Goal: Task Accomplishment & Management: Manage account settings

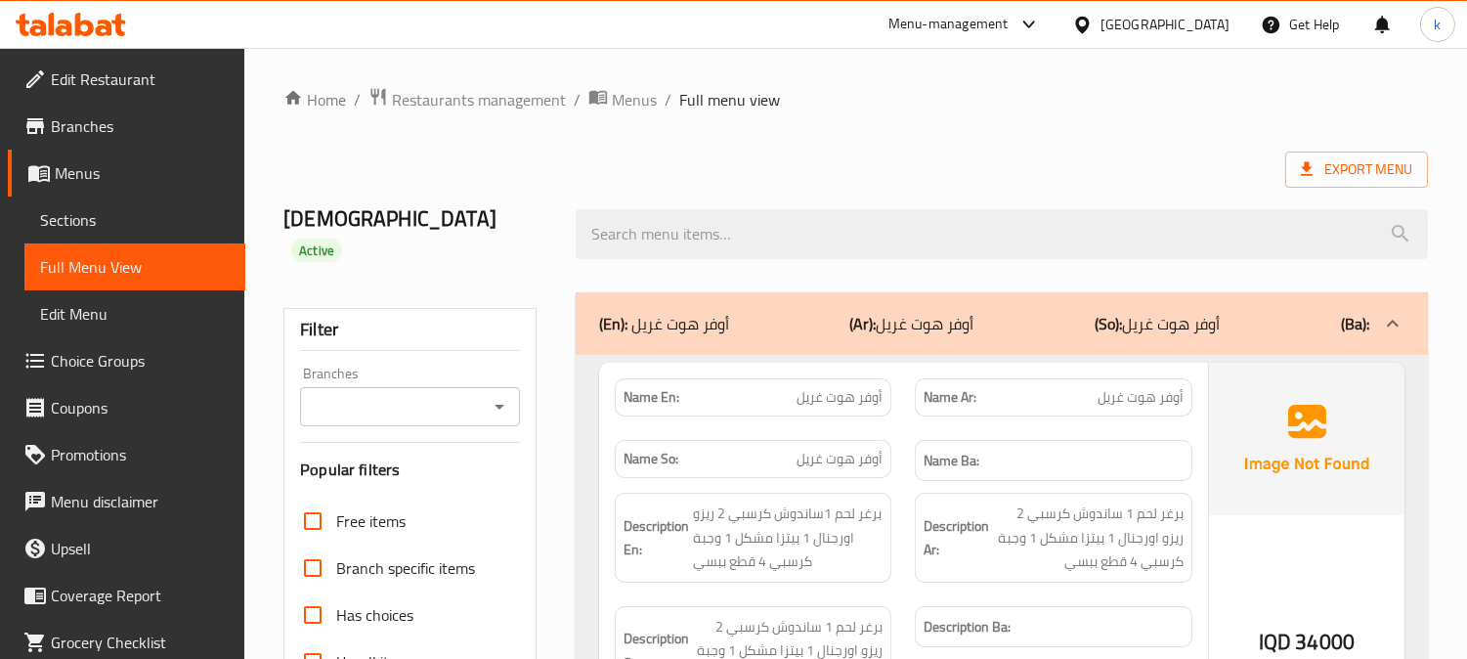
click at [90, 212] on span "Sections" at bounding box center [135, 219] width 190 height 23
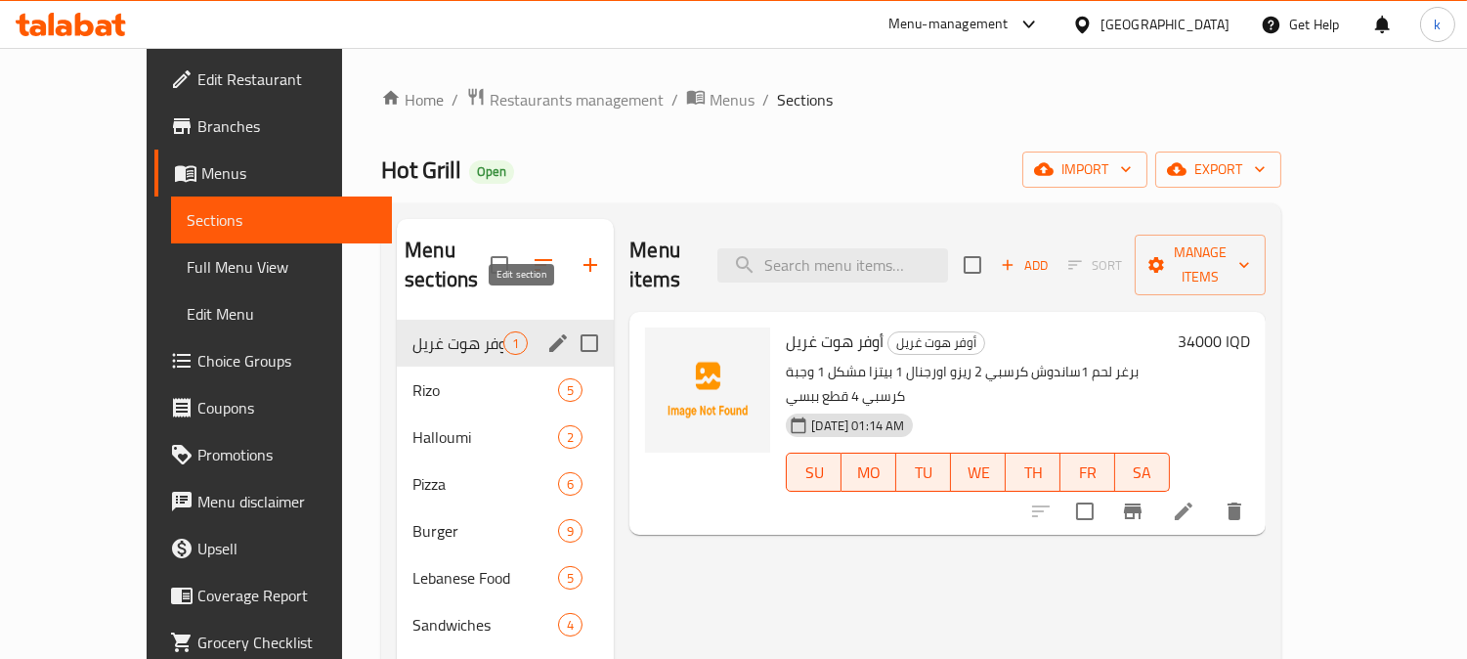
click at [549, 334] on icon "edit" at bounding box center [558, 343] width 18 height 18
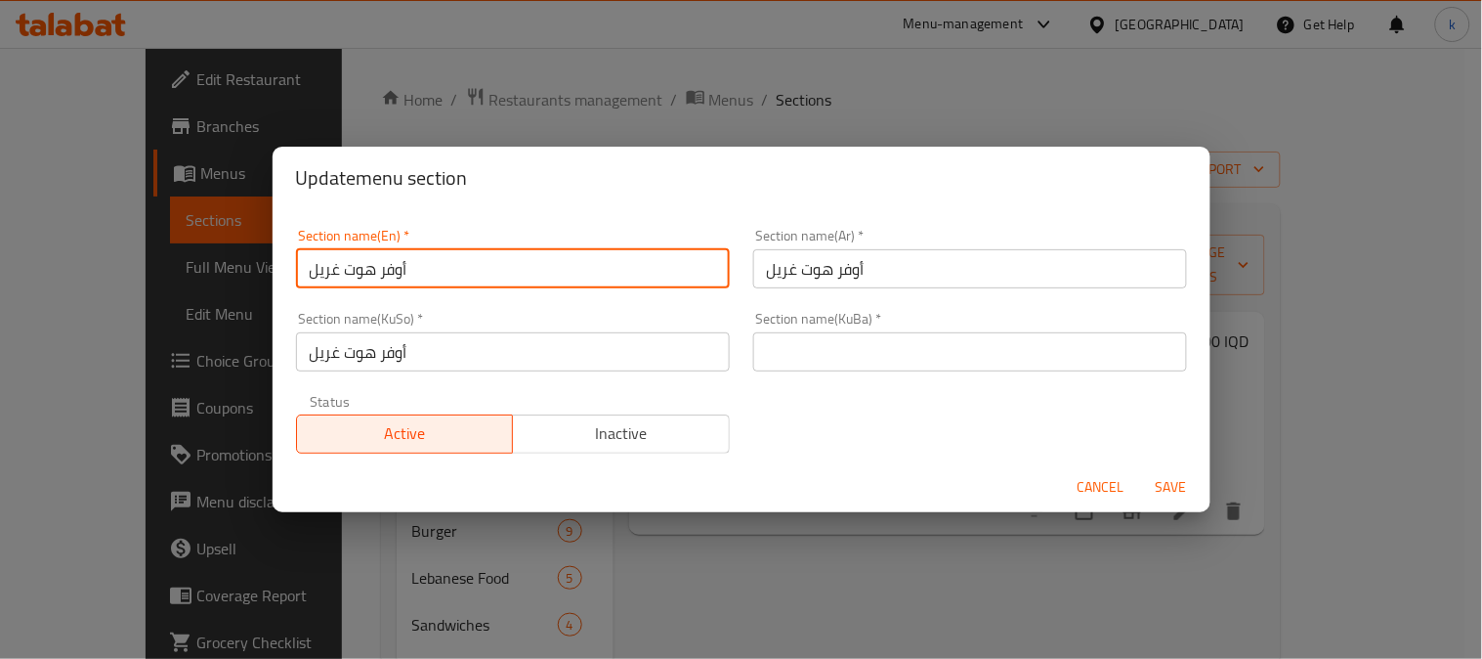
click at [454, 262] on input "أوفر هوت غريل" at bounding box center [513, 268] width 434 height 39
click at [1087, 467] on form "Section name(En)   * أوفر هوت غريل Section name(En) * Section name(Ar)   * أوفر…" at bounding box center [742, 361] width 938 height 304
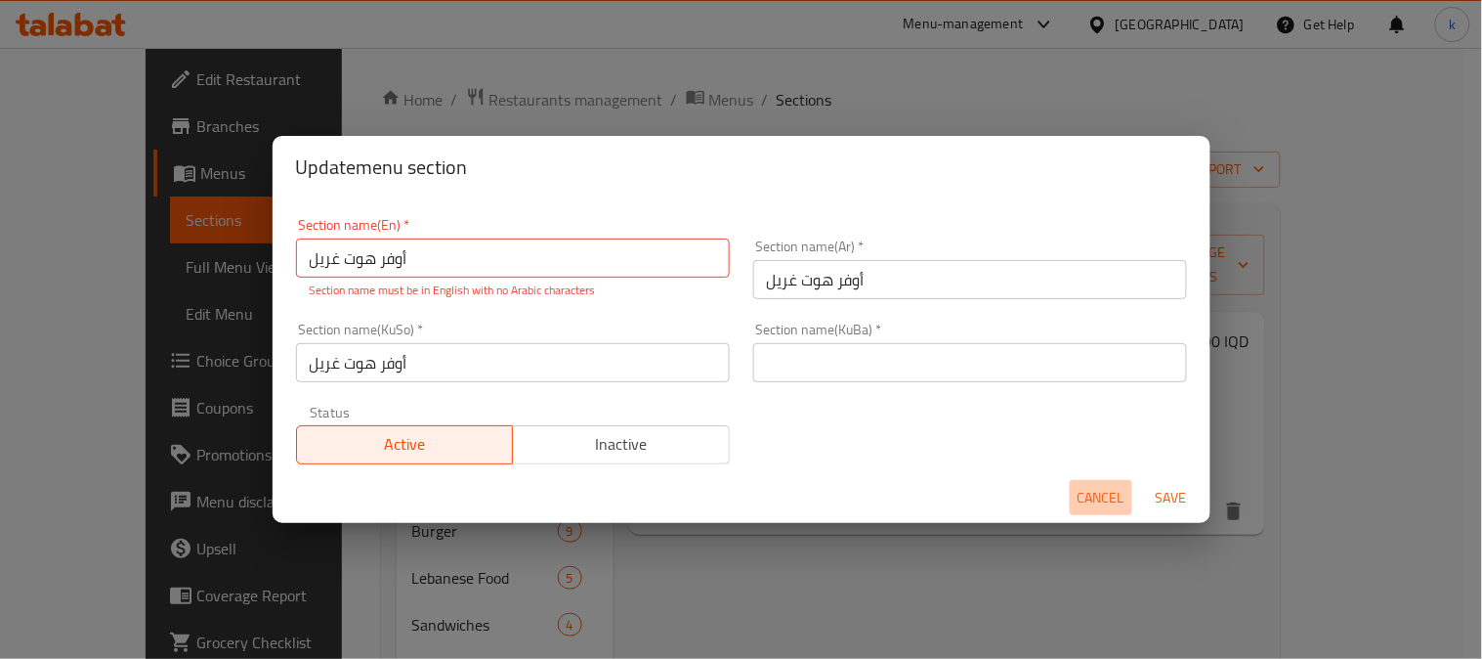
click at [1095, 505] on span "Cancel" at bounding box center [1101, 498] width 47 height 24
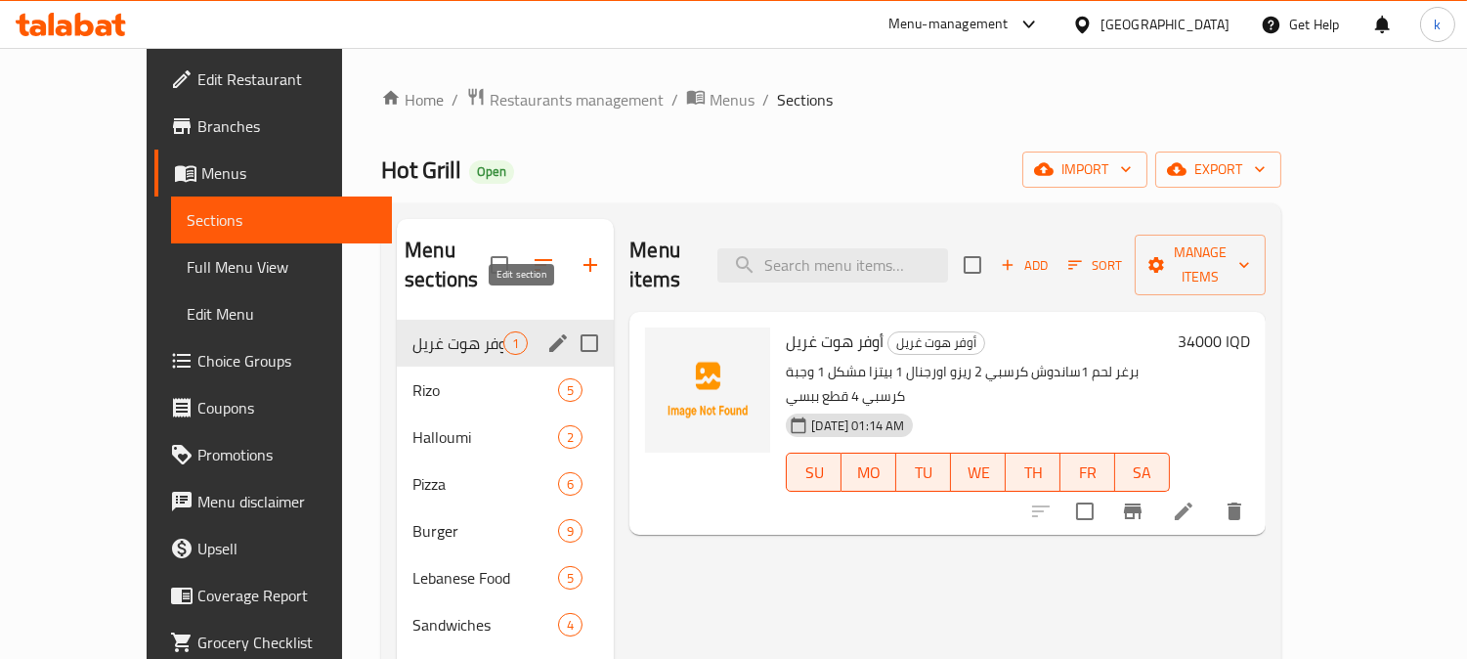
click at [546, 331] on icon "edit" at bounding box center [557, 342] width 23 height 23
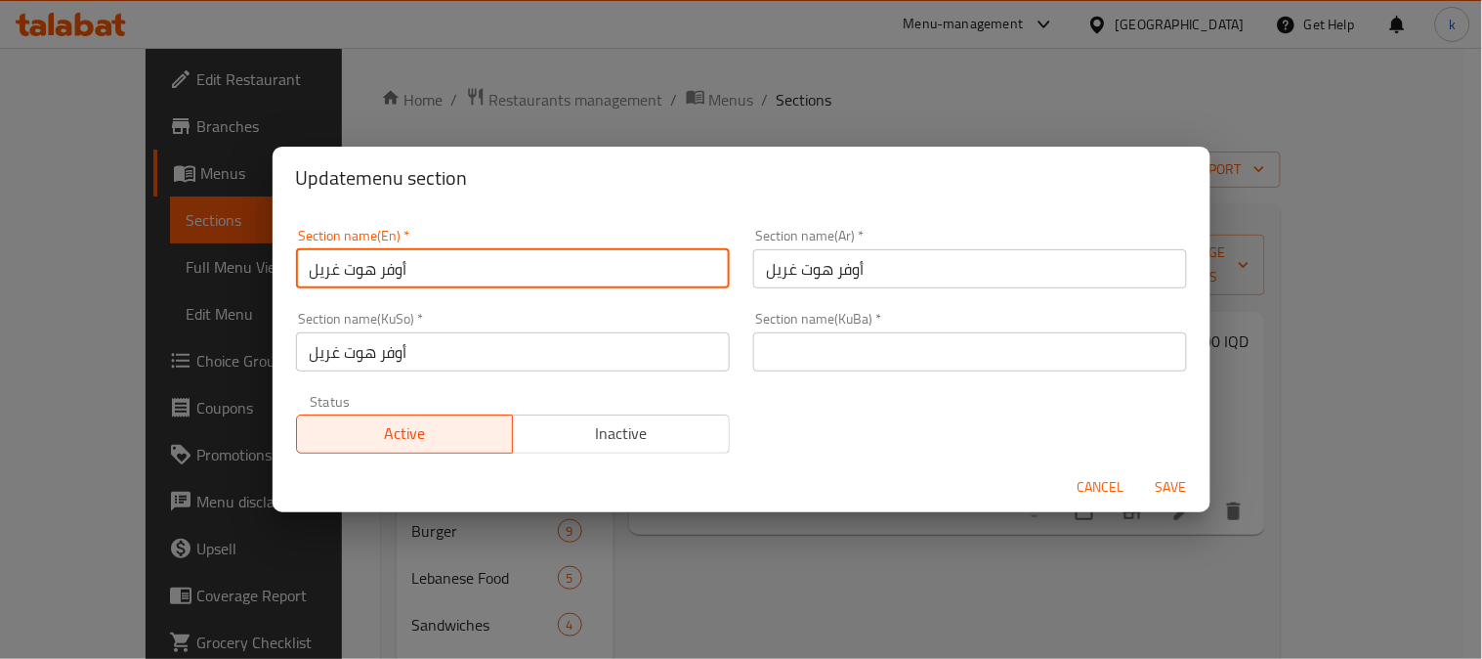
drag, startPoint x: 483, startPoint y: 277, endPoint x: 259, endPoint y: 275, distance: 223.8
click at [259, 275] on div "Update menu section Section name(En)   * أوفر هوت غريل Section name(En) * Secti…" at bounding box center [741, 329] width 1482 height 659
type input "O"
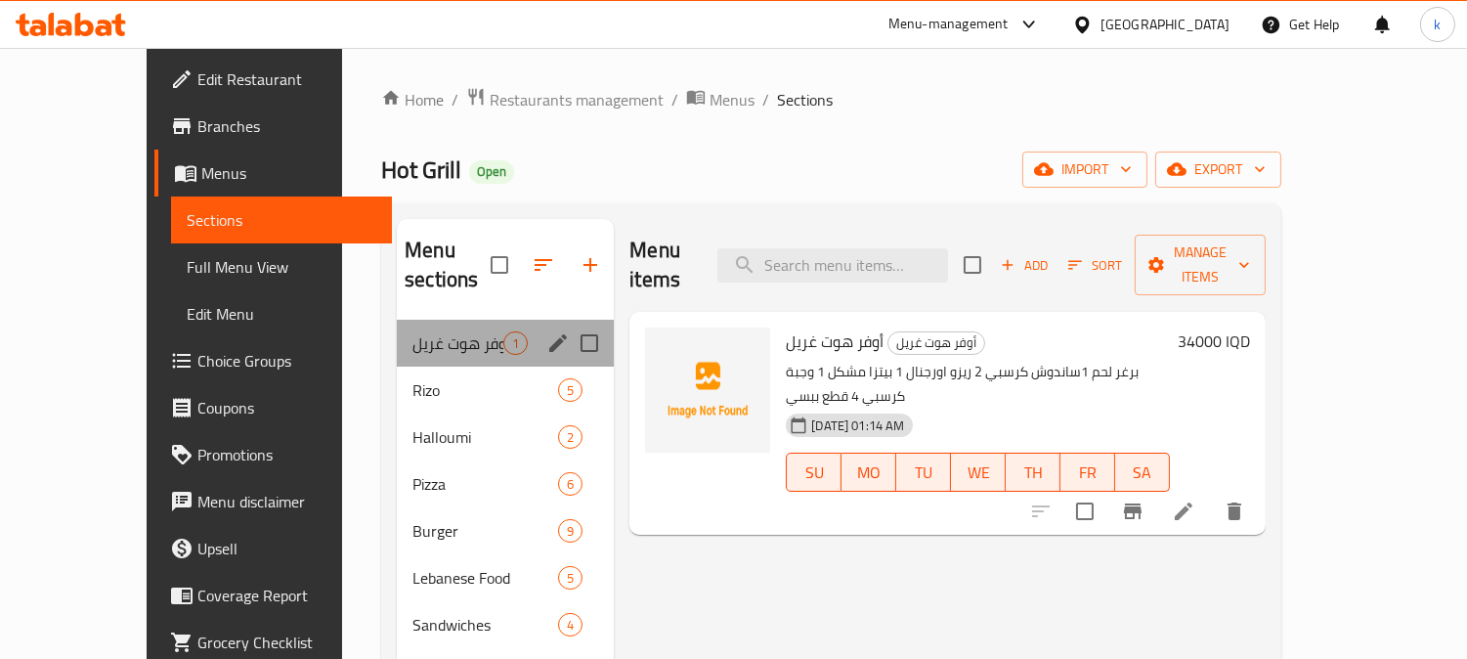
drag, startPoint x: 394, startPoint y: 319, endPoint x: 448, endPoint y: 325, distance: 54.2
click at [448, 325] on div "أوفر هوت غريل 1" at bounding box center [505, 343] width 217 height 47
click at [569, 322] on input "Menu sections" at bounding box center [589, 342] width 41 height 41
checkbox input "true"
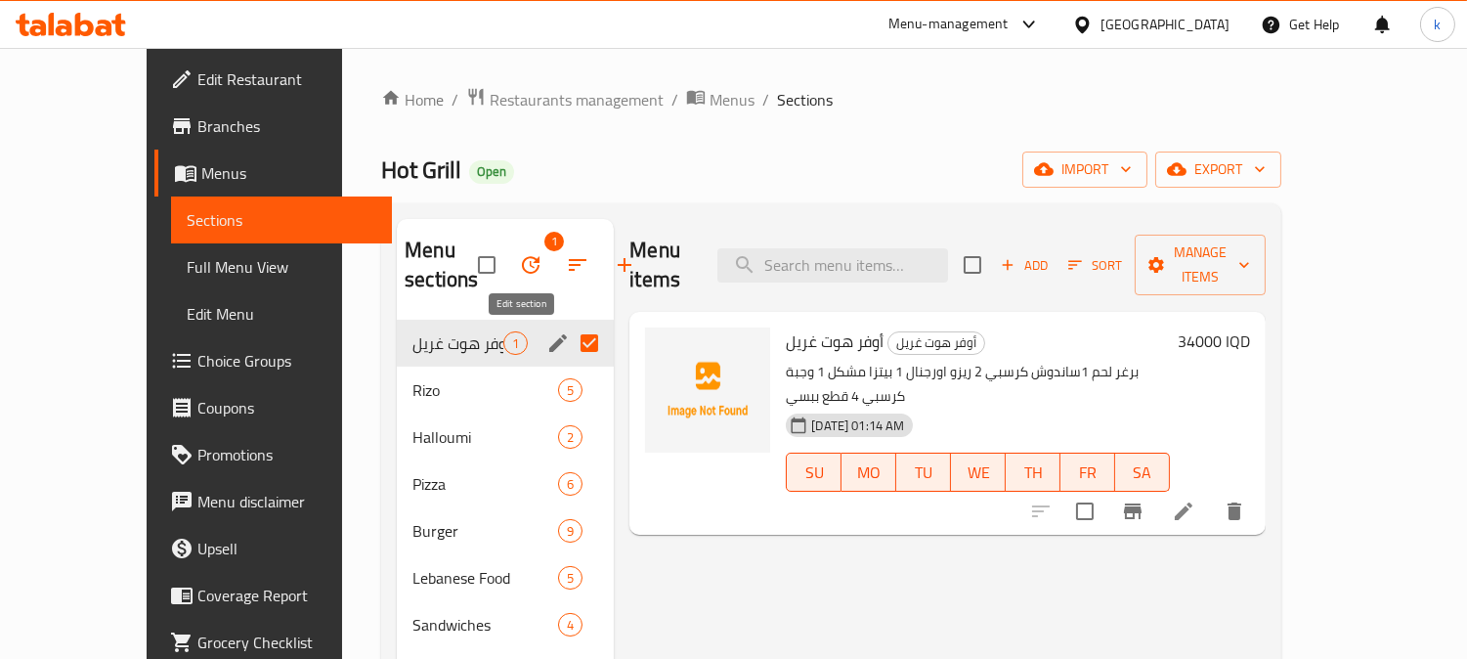
click at [546, 334] on icon "edit" at bounding box center [557, 342] width 23 height 23
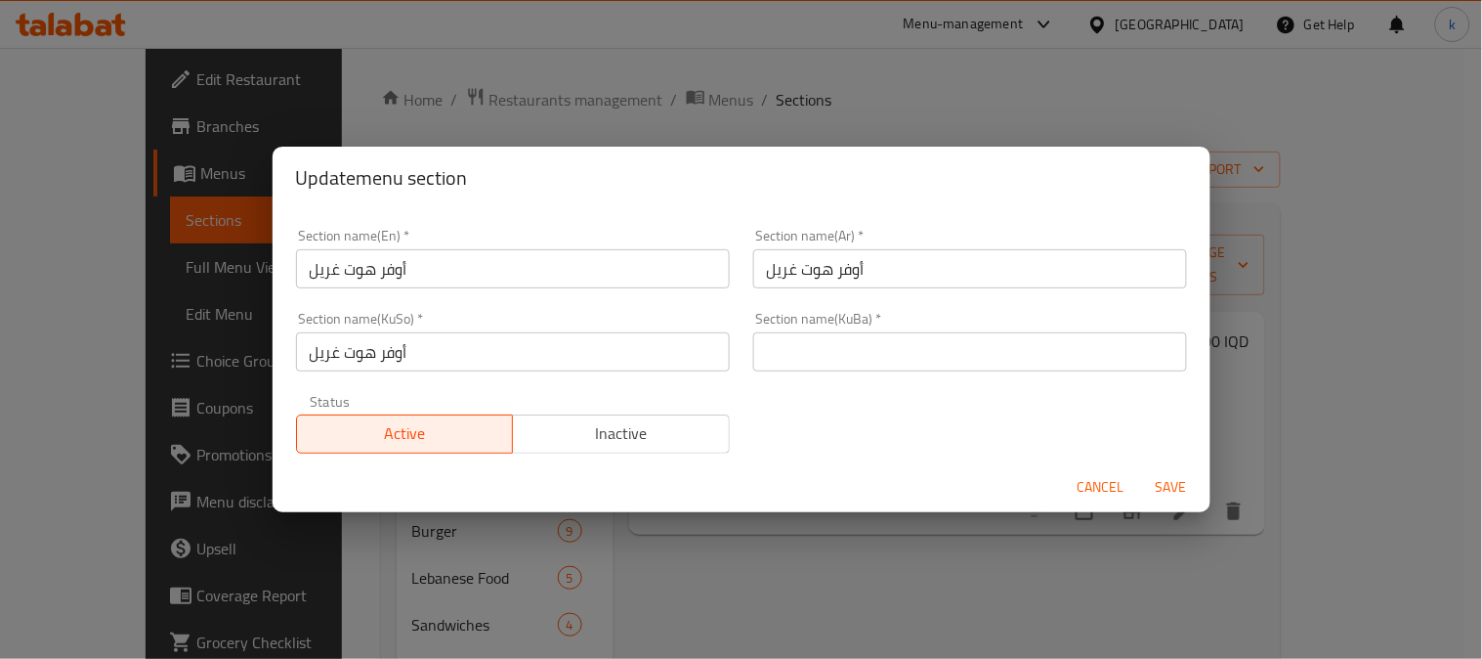
click at [460, 267] on input "أوفر هوت غريل" at bounding box center [513, 268] width 434 height 39
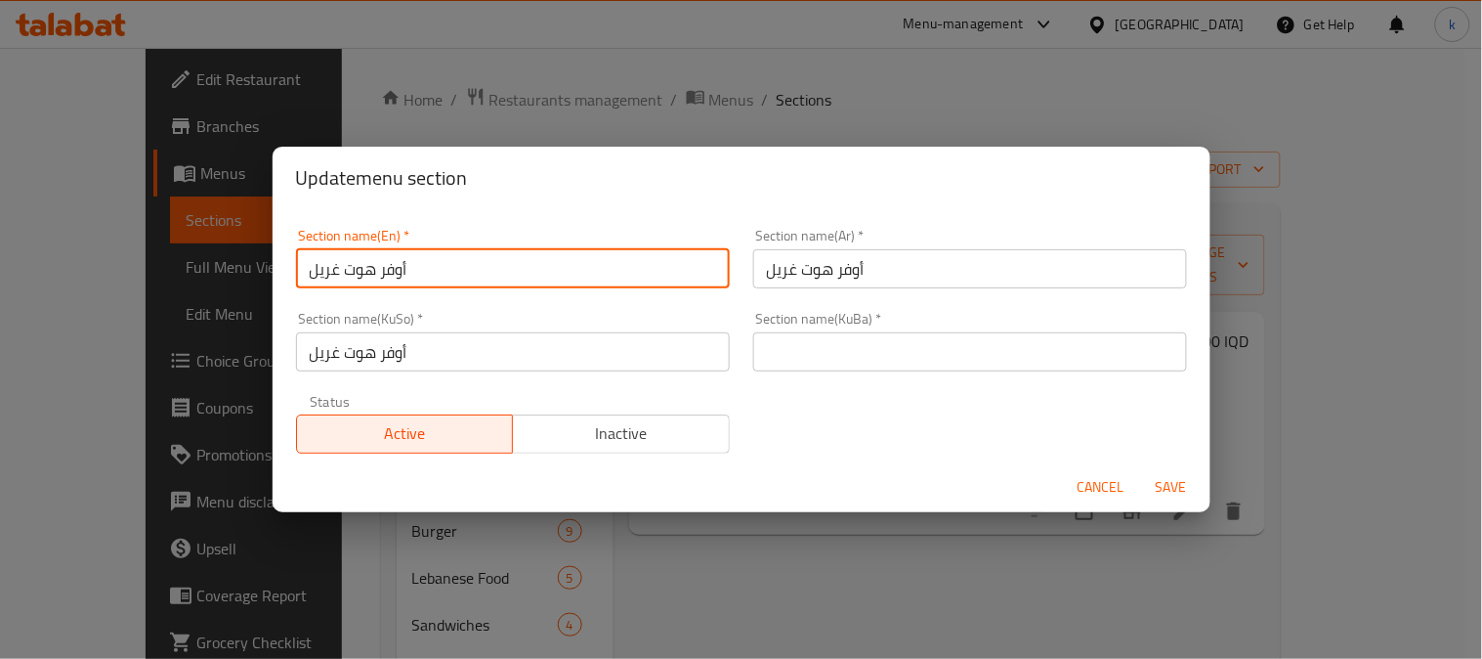
click at [460, 267] on input "أوفر هوت غريل" at bounding box center [513, 268] width 434 height 39
type input "Offers"
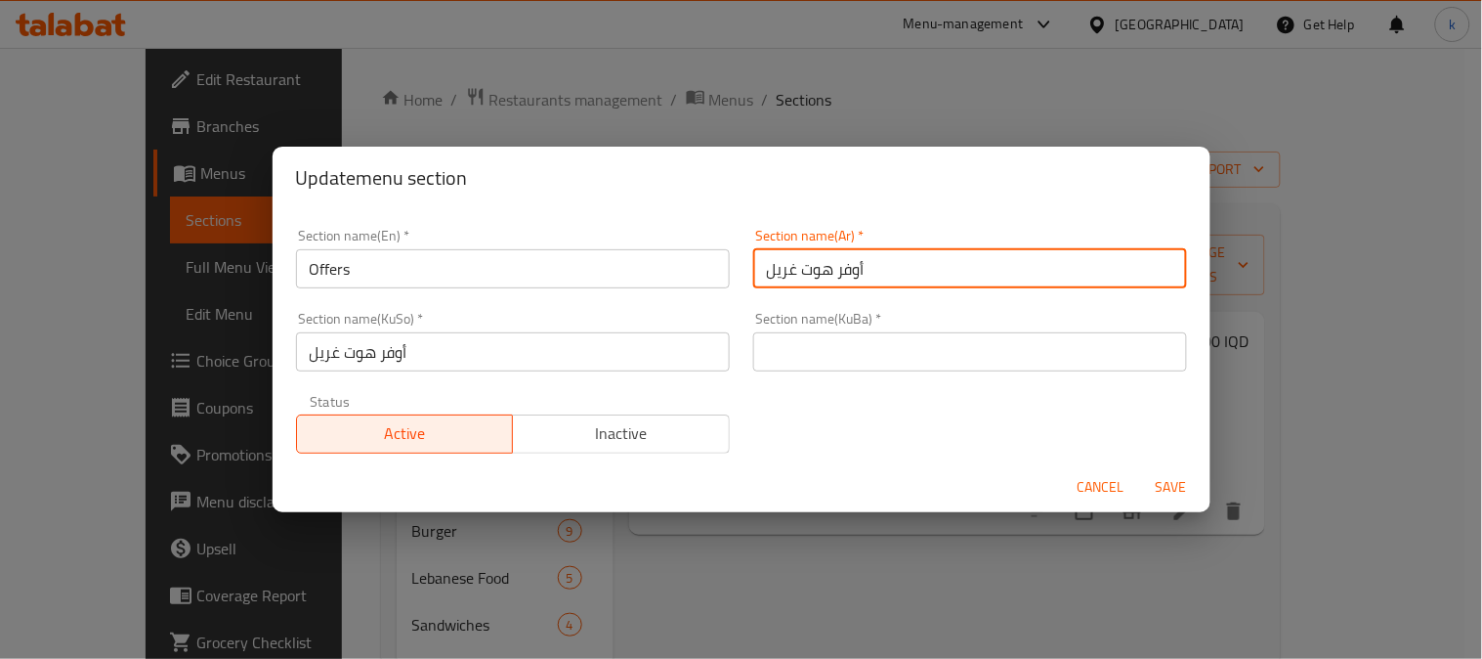
click at [945, 280] on input "أوفر هوت غريل" at bounding box center [970, 268] width 434 height 39
type input "الأوفر"
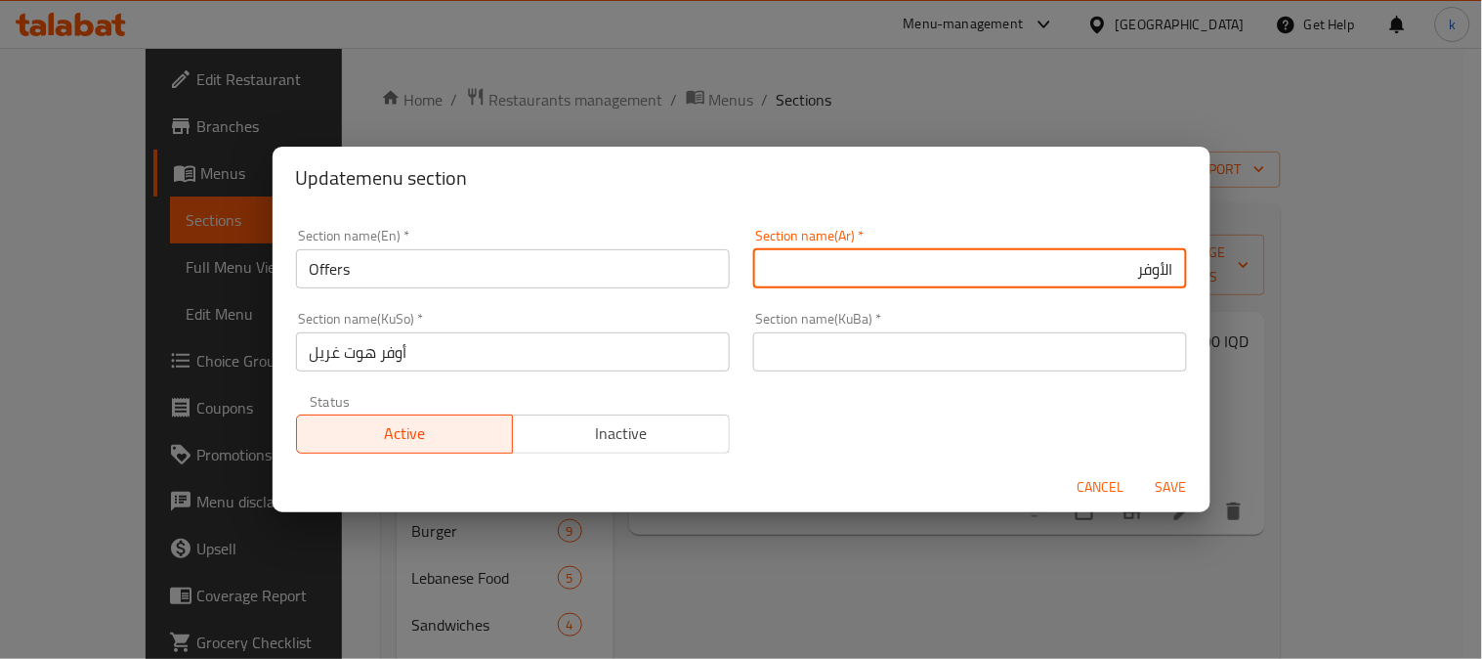
click at [580, 355] on input "أوفر هوت غريل" at bounding box center [513, 351] width 434 height 39
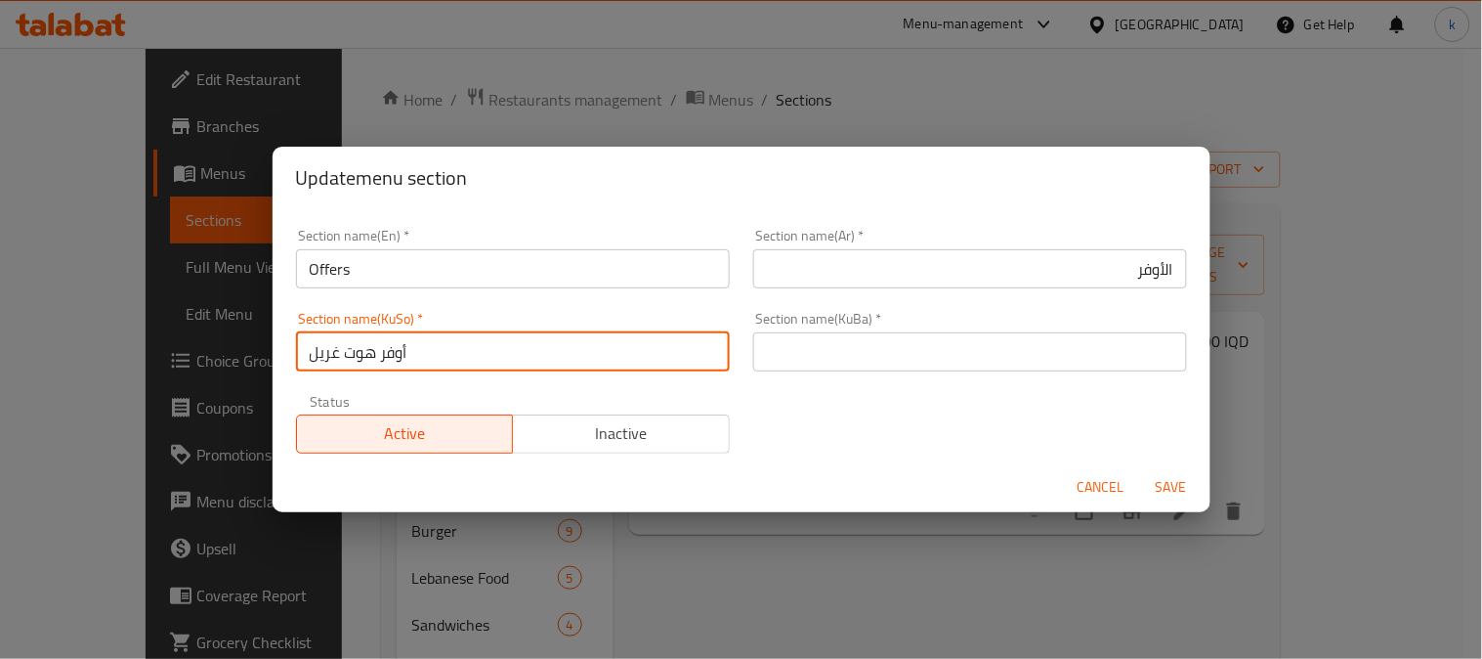
click at [580, 355] on input "أوفر هوت غريل" at bounding box center [513, 351] width 434 height 39
click at [578, 355] on input "ئۆفەر" at bounding box center [513, 351] width 434 height 39
type input "ئۆفەر"
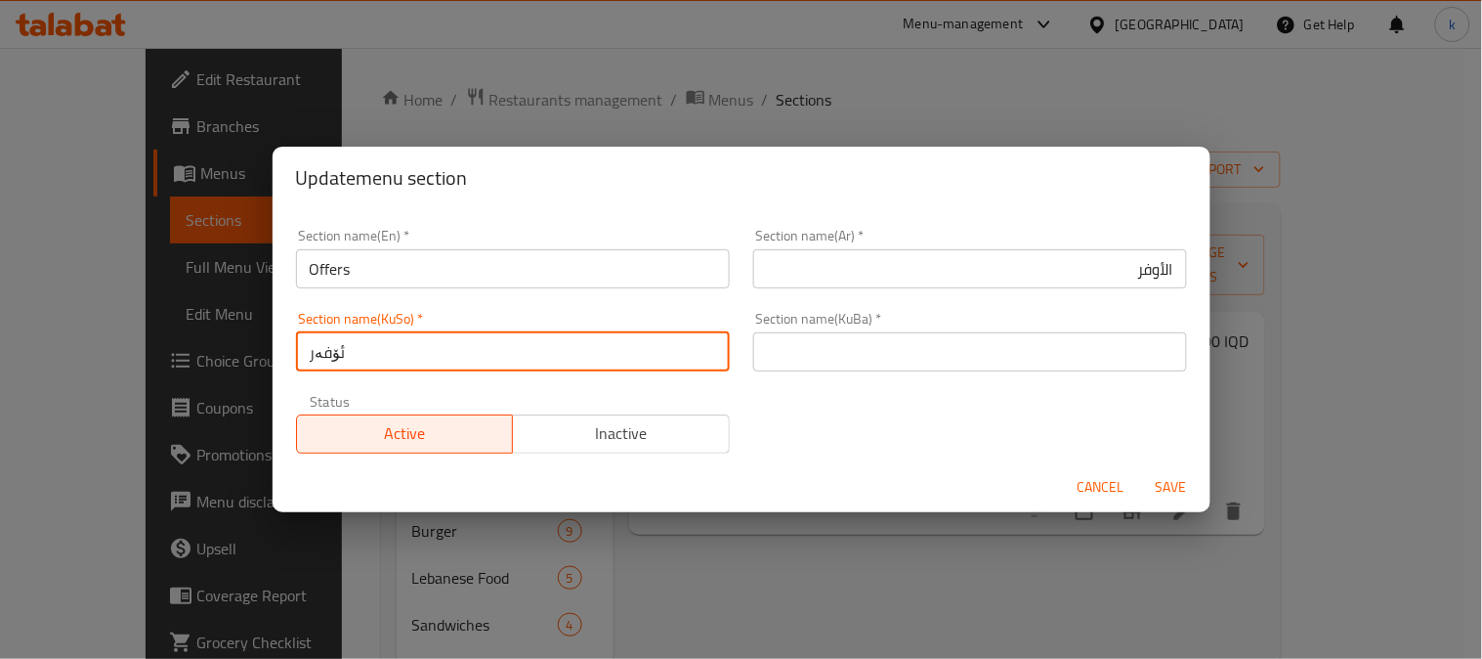
click at [855, 353] on input "text" at bounding box center [970, 351] width 434 height 39
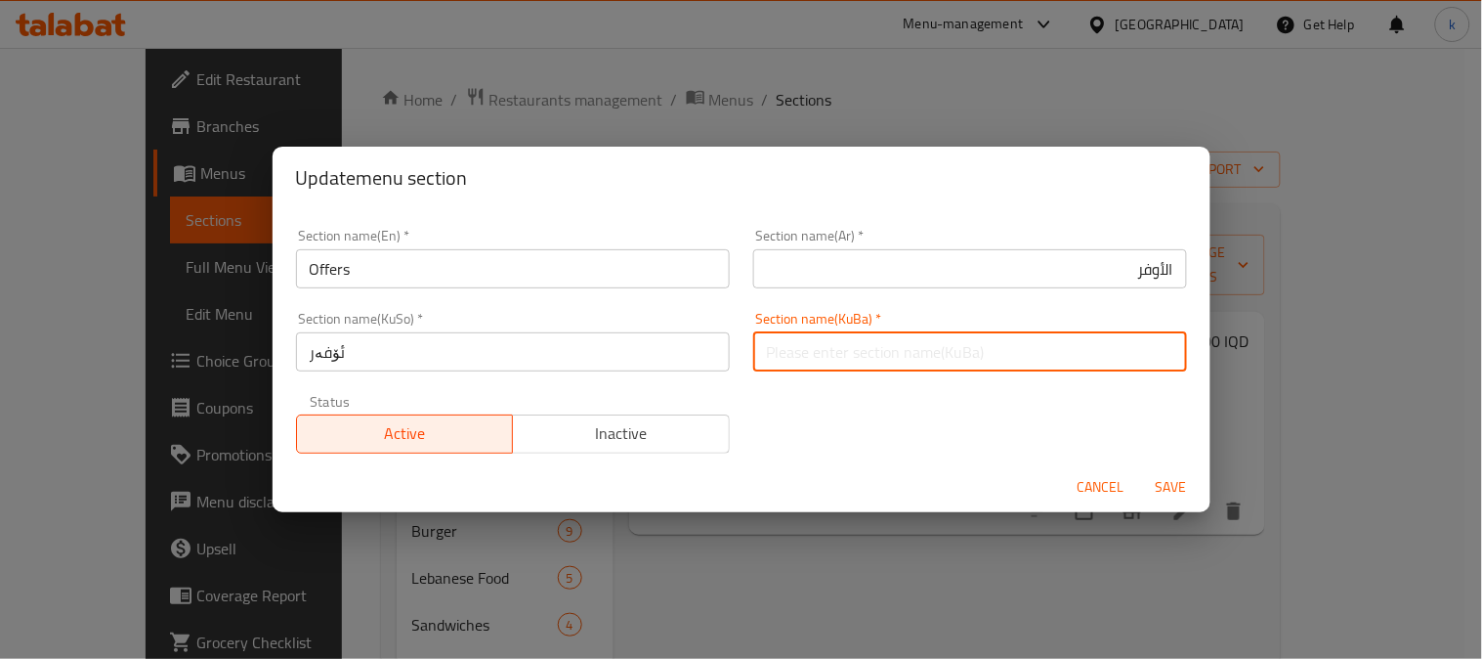
paste input "ئۆفەر"
type input "ئۆفەر"
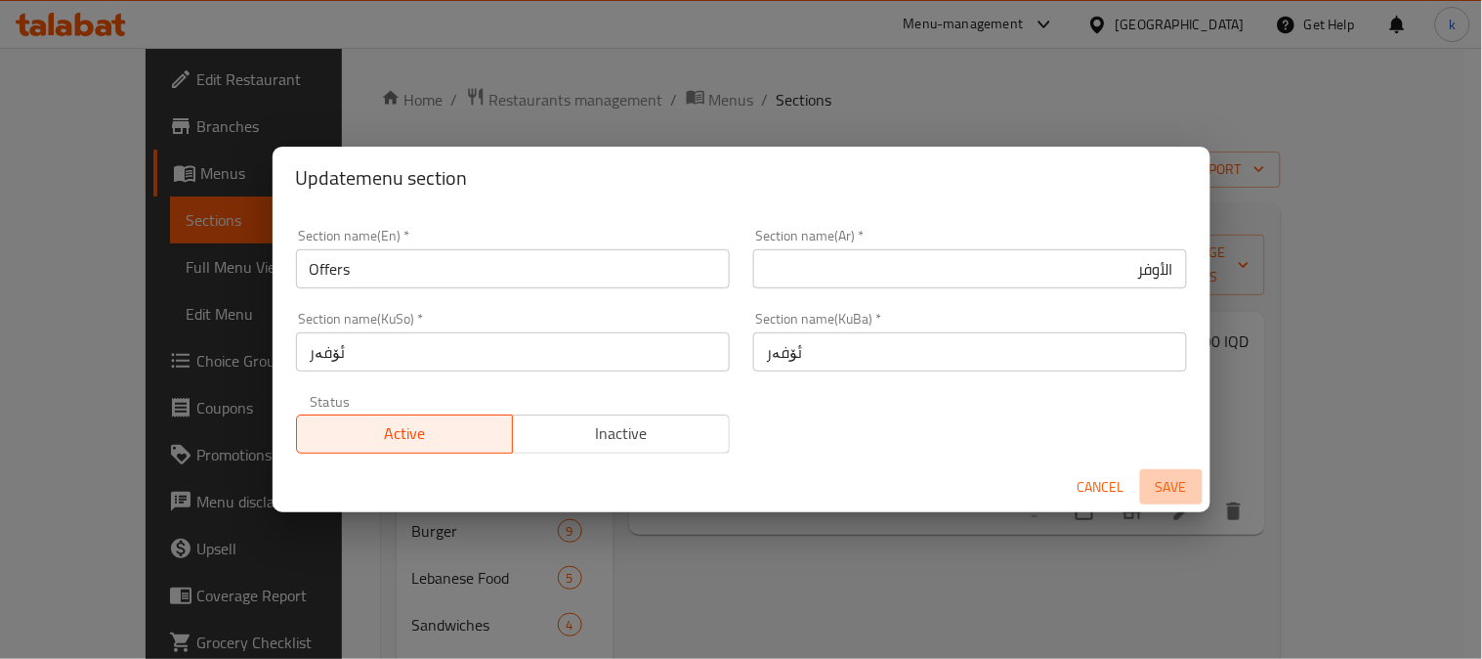
click at [1176, 480] on span "Save" at bounding box center [1171, 487] width 47 height 24
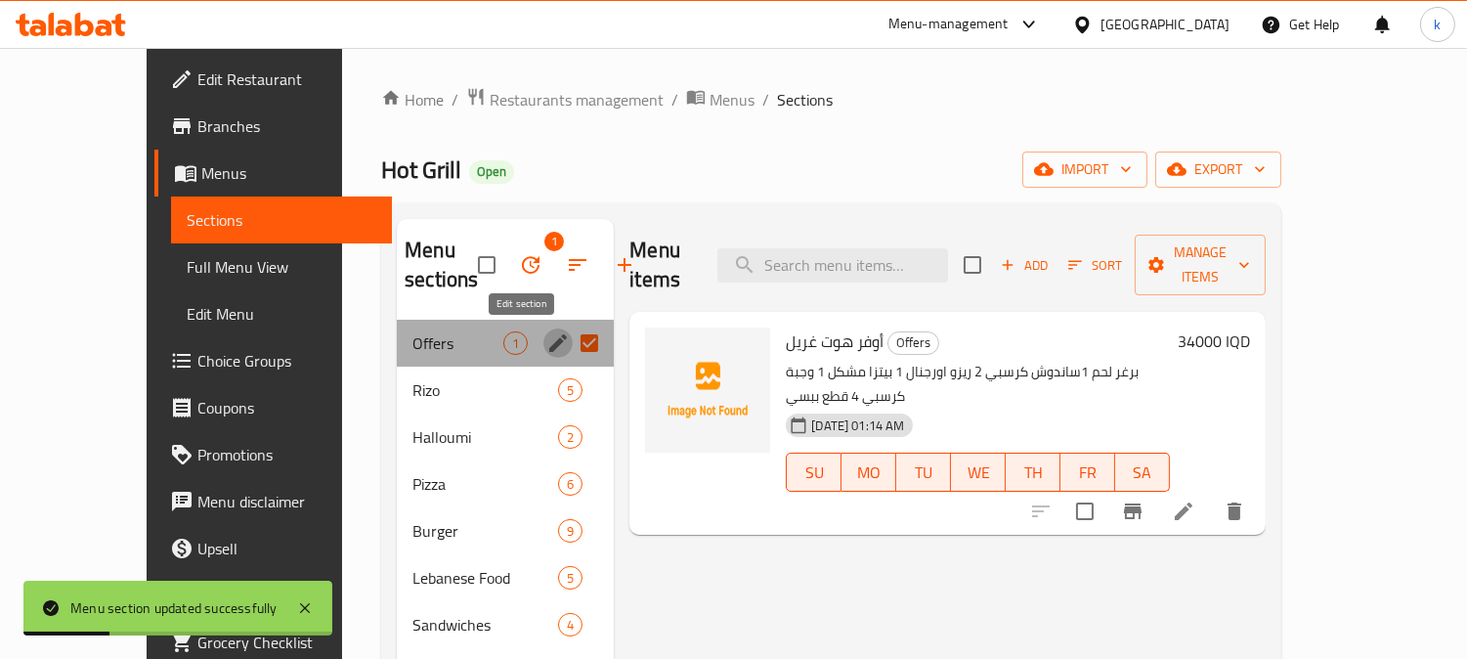
click at [546, 337] on icon "edit" at bounding box center [557, 342] width 23 height 23
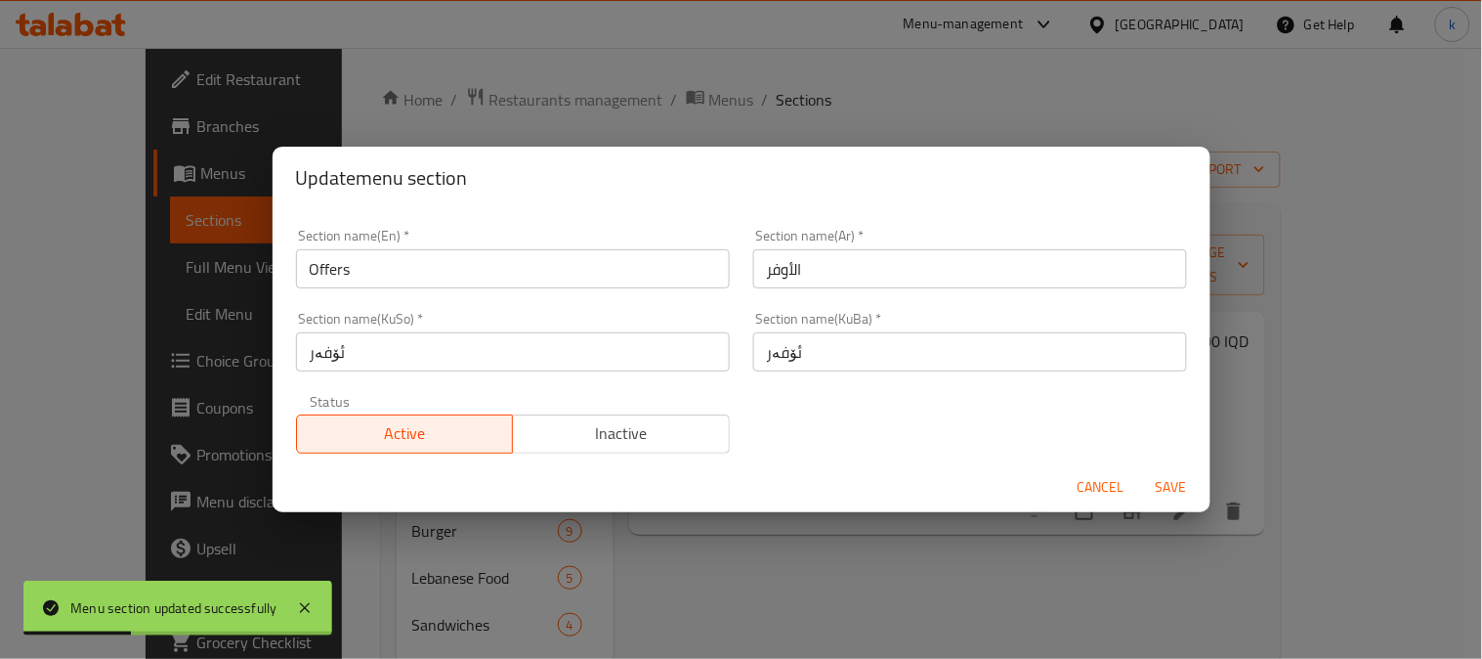
click at [504, 247] on div "Section name(En)   * Offers Section name(En) *" at bounding box center [513, 259] width 434 height 60
click at [504, 259] on input "Offers" at bounding box center [513, 268] width 434 height 39
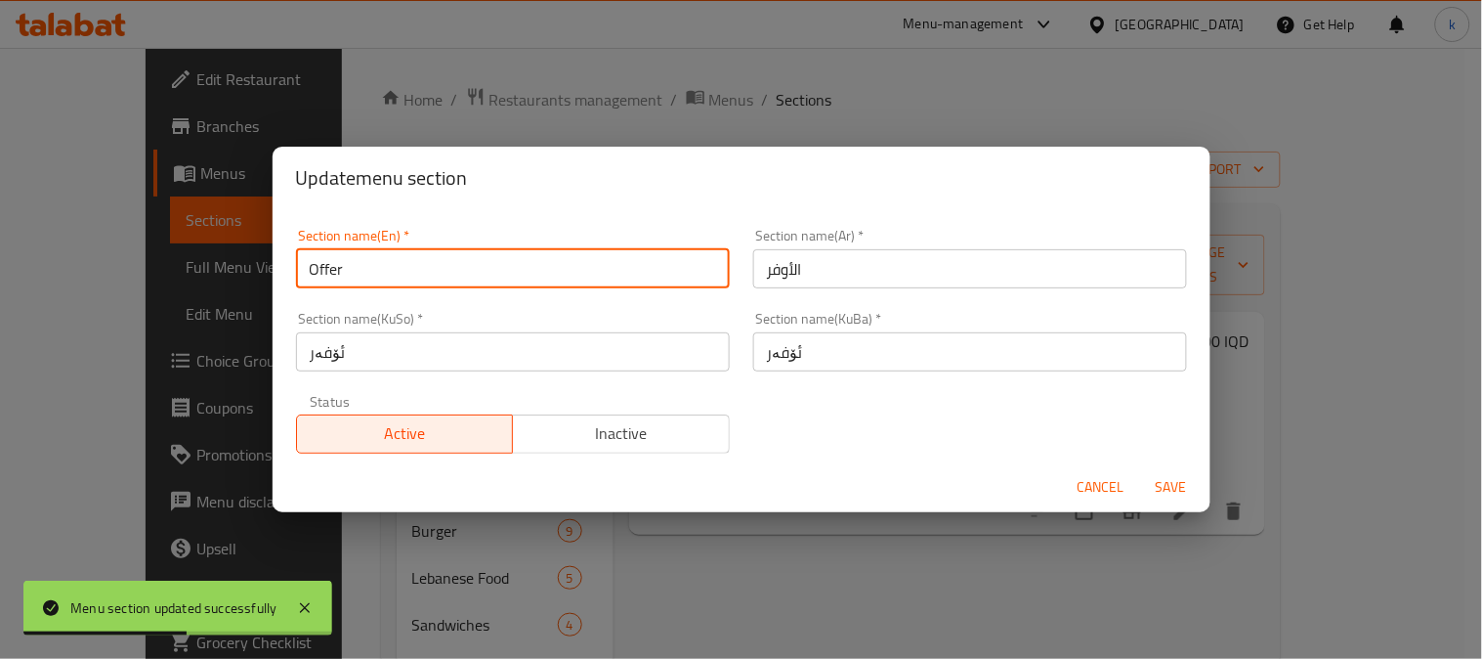
type input "Offer"
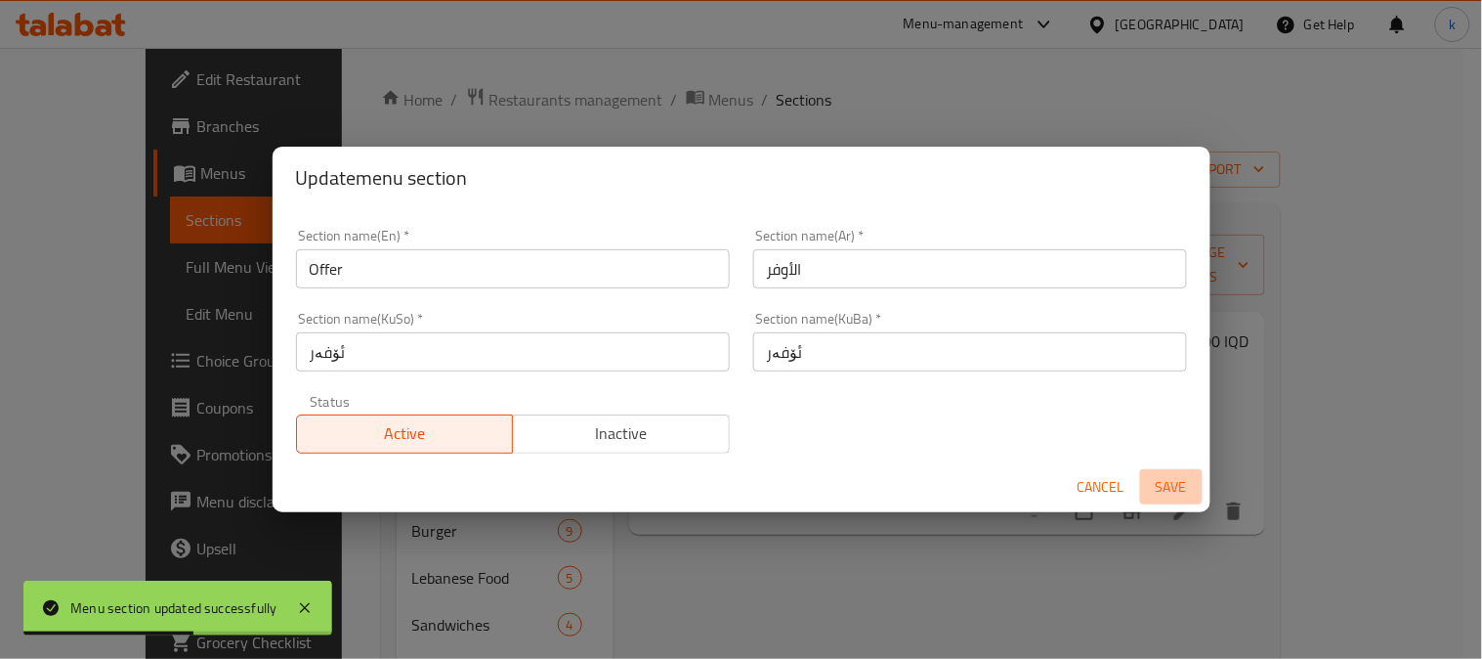
click at [1173, 489] on span "Save" at bounding box center [1171, 487] width 47 height 24
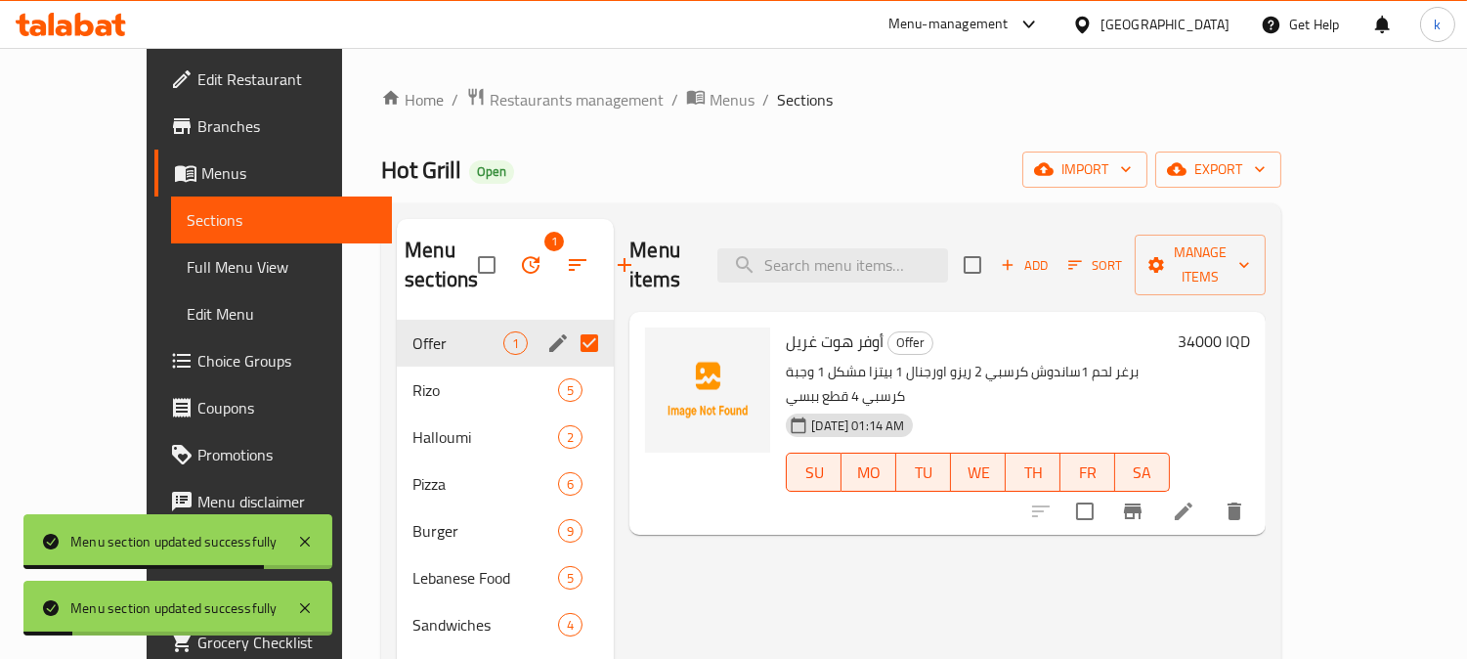
click at [569, 349] on input "Menu sections" at bounding box center [589, 342] width 41 height 41
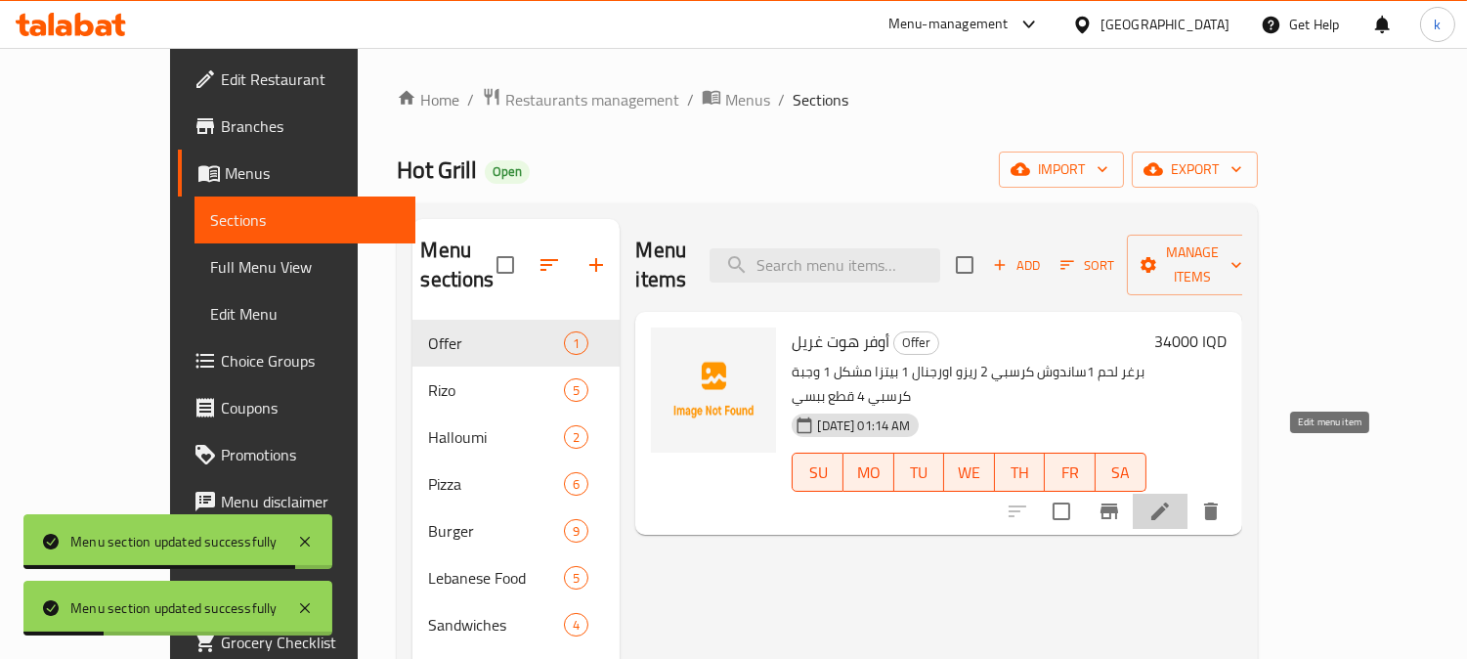
click at [1172, 499] on icon at bounding box center [1159, 510] width 23 height 23
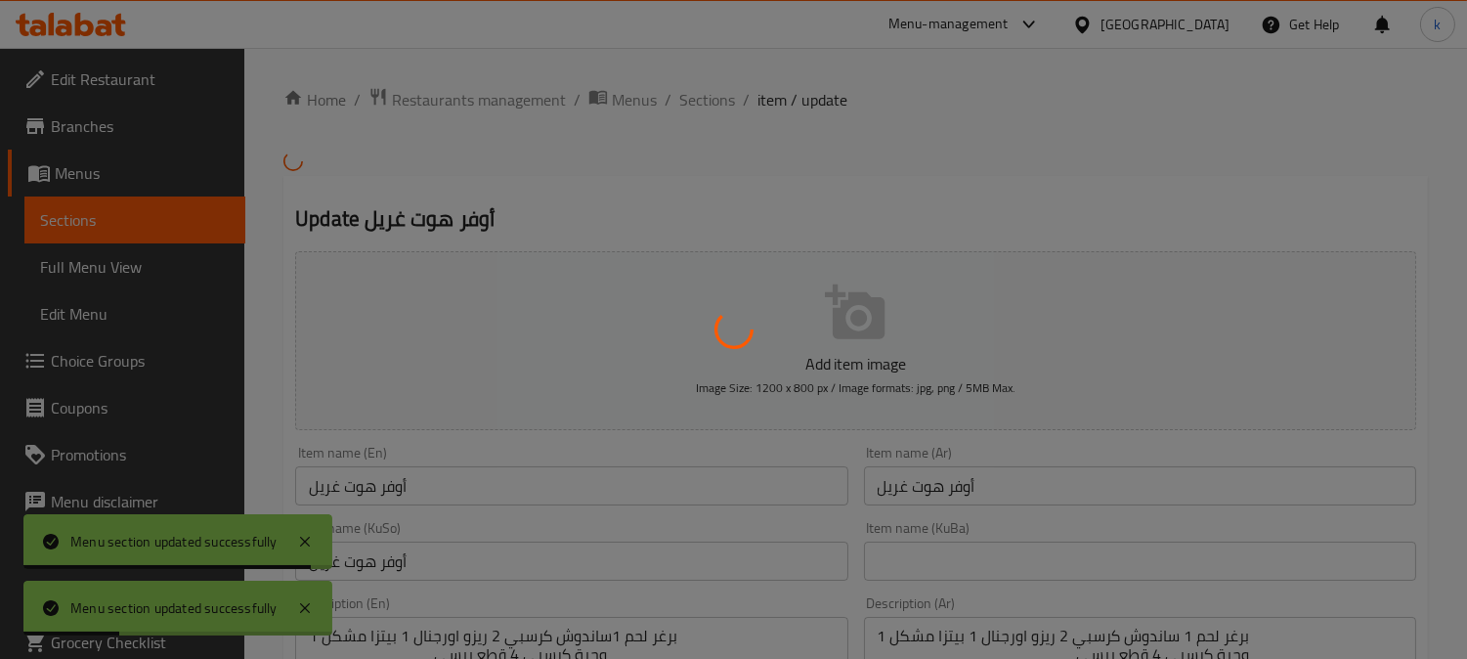
scroll to position [181, 0]
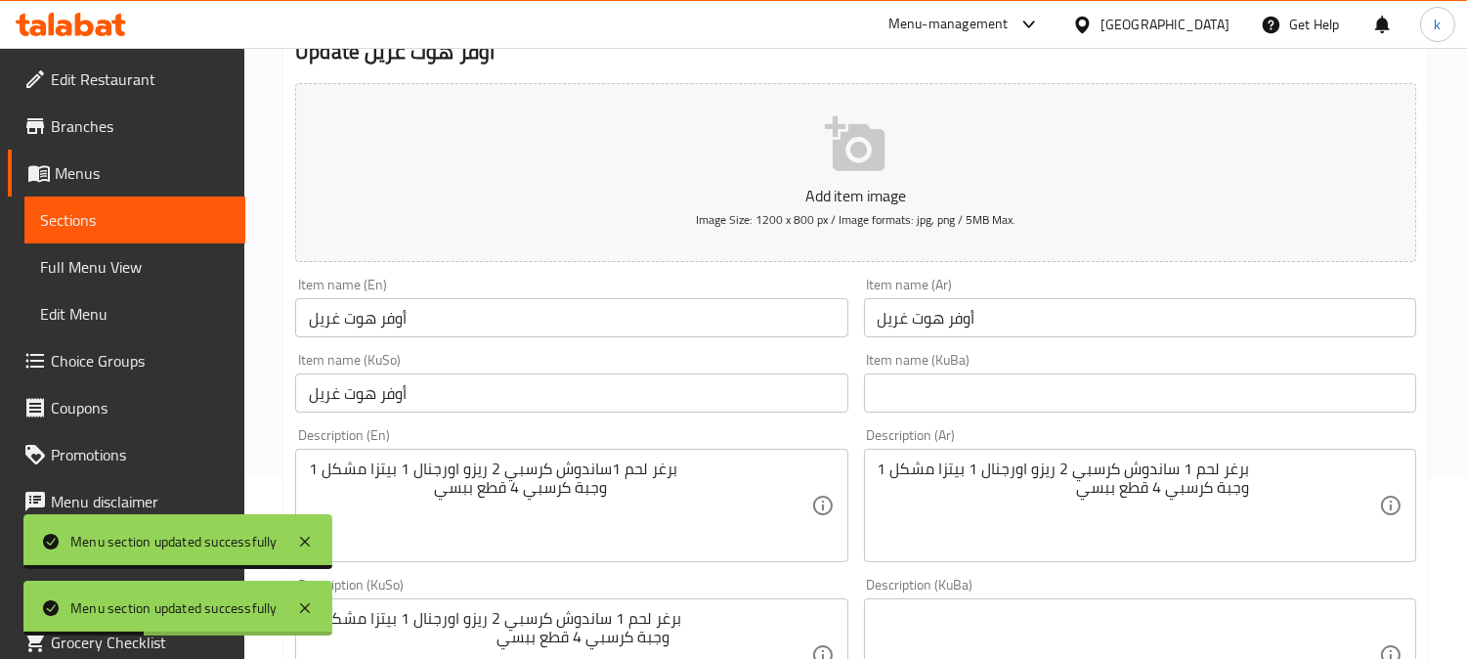
click at [483, 315] on input "أوفر هوت غريل" at bounding box center [571, 317] width 552 height 39
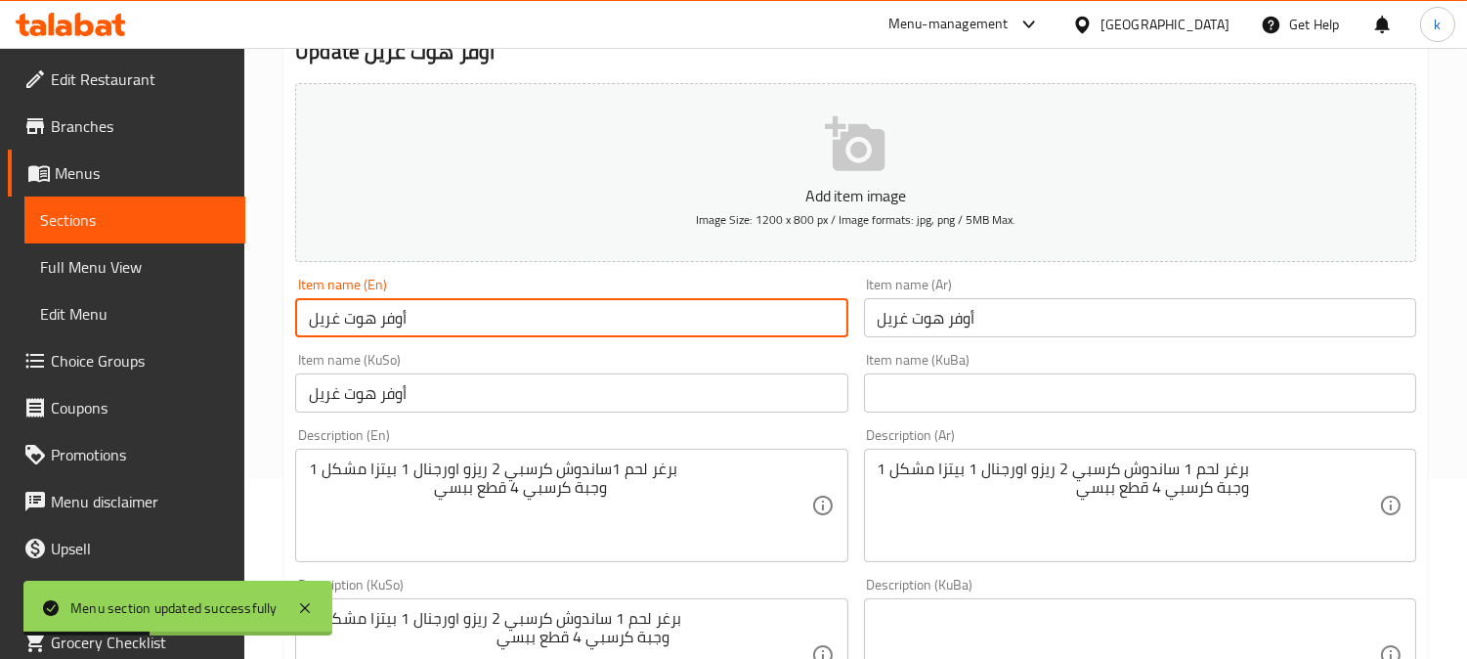
click at [483, 315] on input "أوفر هوت غريل" at bounding box center [571, 317] width 552 height 39
click at [496, 393] on input "أوفر هوت غريل" at bounding box center [571, 392] width 552 height 39
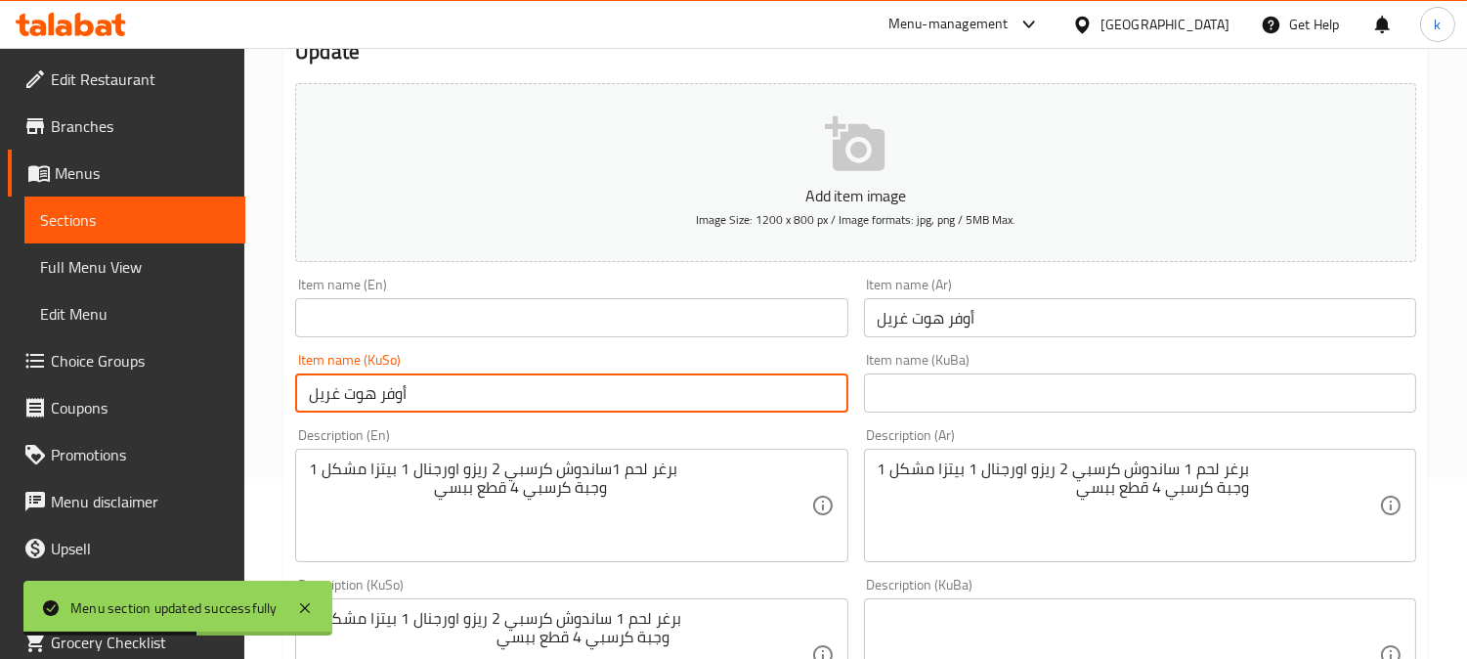
click at [496, 393] on input "أوفر هوت غريل" at bounding box center [571, 392] width 552 height 39
click at [1031, 323] on input "أوفر هوت غريل" at bounding box center [1140, 317] width 552 height 39
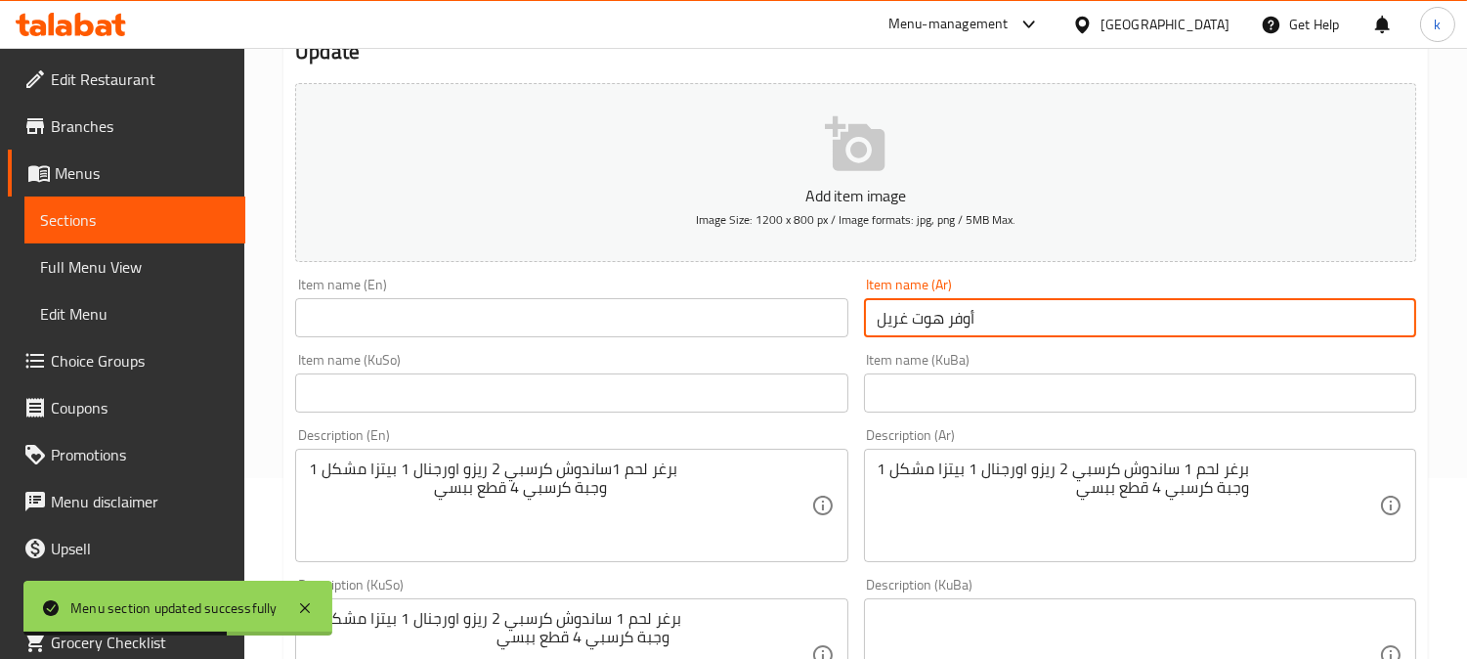
click at [1031, 323] on input "أوفر هوت غريل" at bounding box center [1140, 317] width 552 height 39
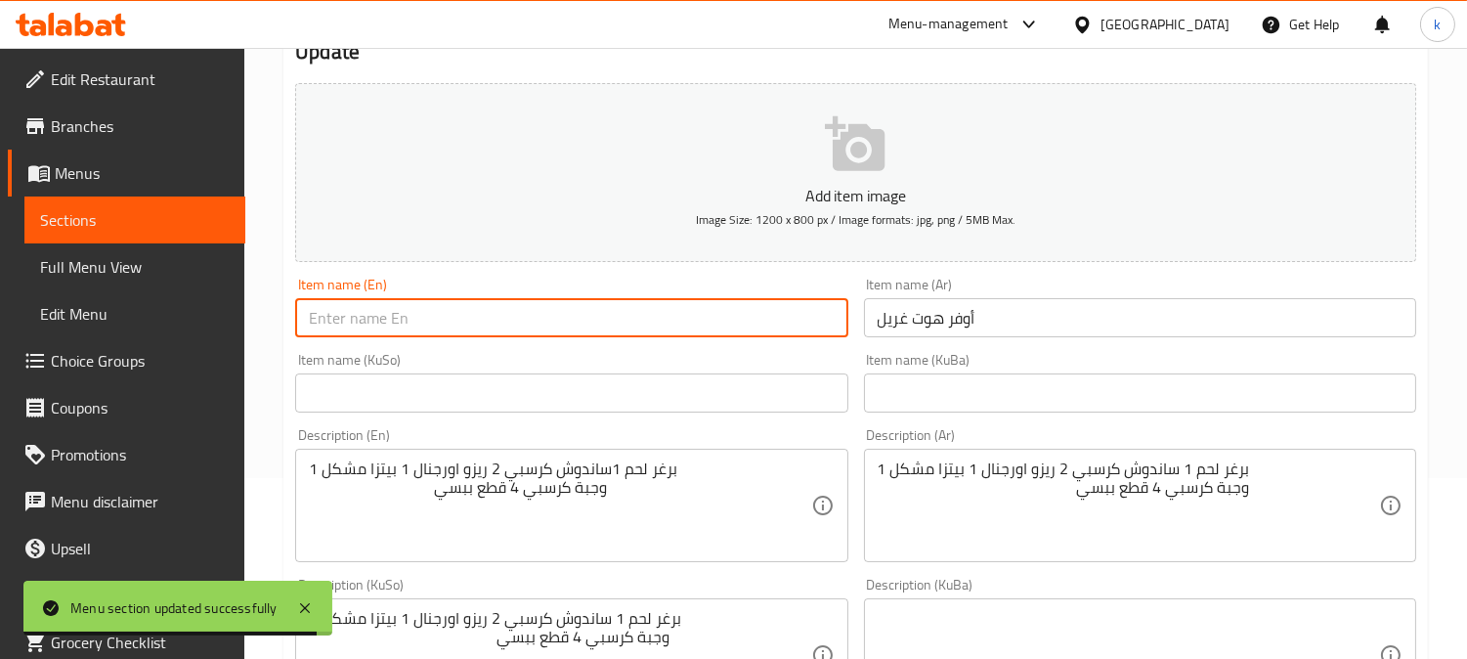
click at [442, 319] on input "text" at bounding box center [571, 317] width 552 height 39
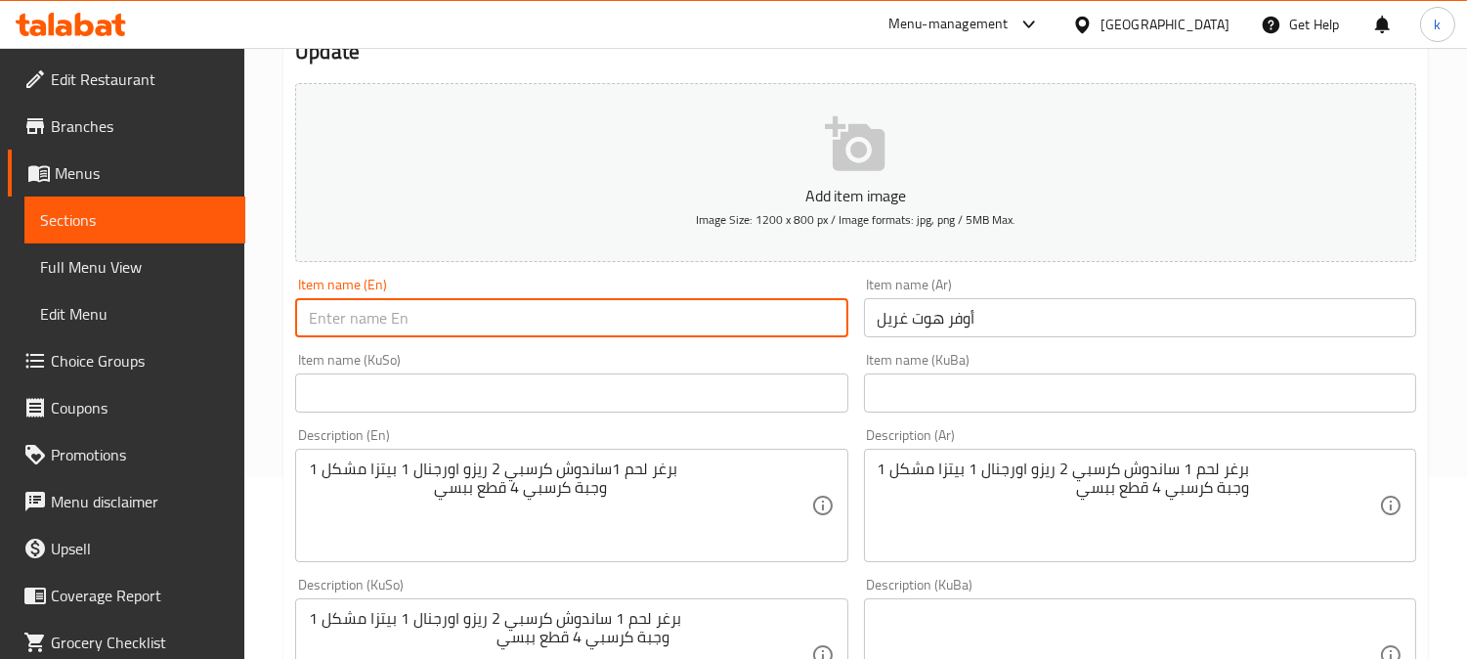
type input "F"
click at [386, 320] on input "Offer 1" at bounding box center [571, 317] width 552 height 39
paste input "Over Hot Grill"
click at [364, 318] on input "Offer Over Hot Grill" at bounding box center [571, 317] width 552 height 39
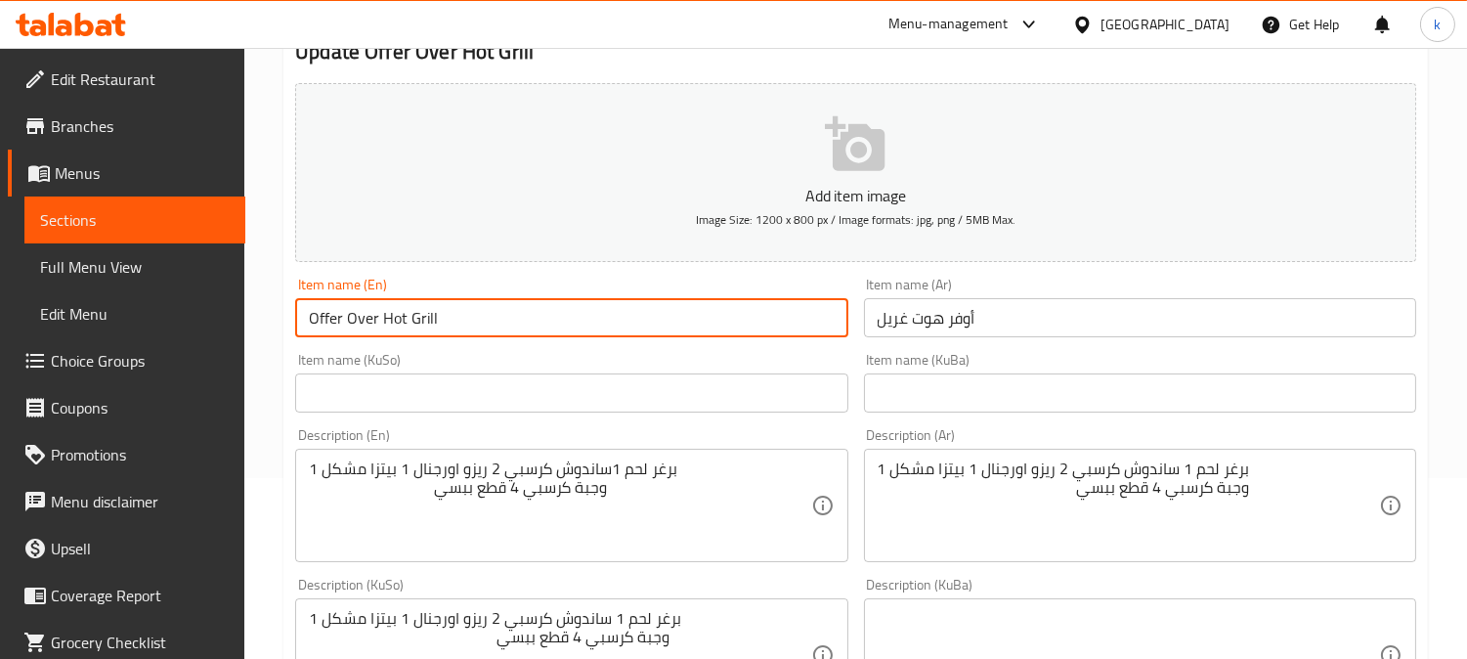
click at [364, 318] on input "Offer Over Hot Grill" at bounding box center [571, 317] width 552 height 39
click at [327, 320] on input "Offer Hot Grill" at bounding box center [571, 317] width 552 height 39
paste input "Offer"
type input "Hot Grill Offer"
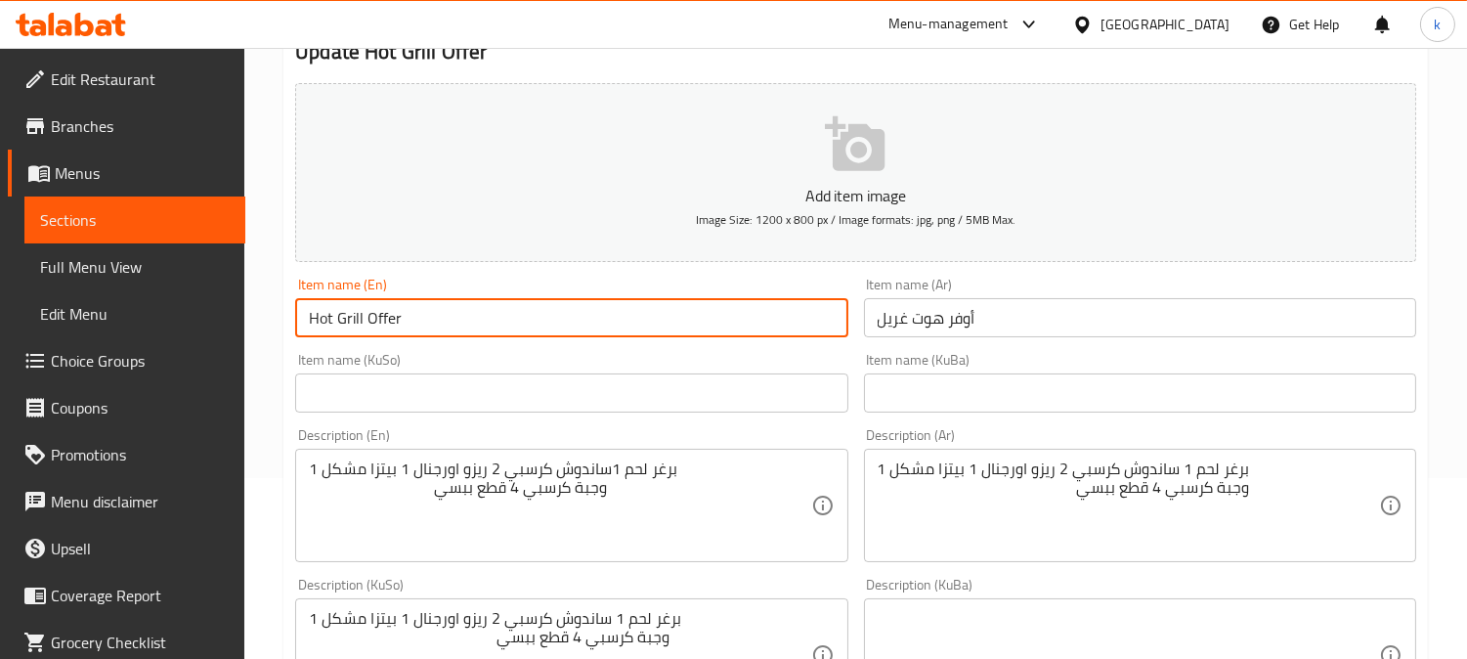
click at [1077, 318] on input "أوفر هوت غريل" at bounding box center [1140, 317] width 552 height 39
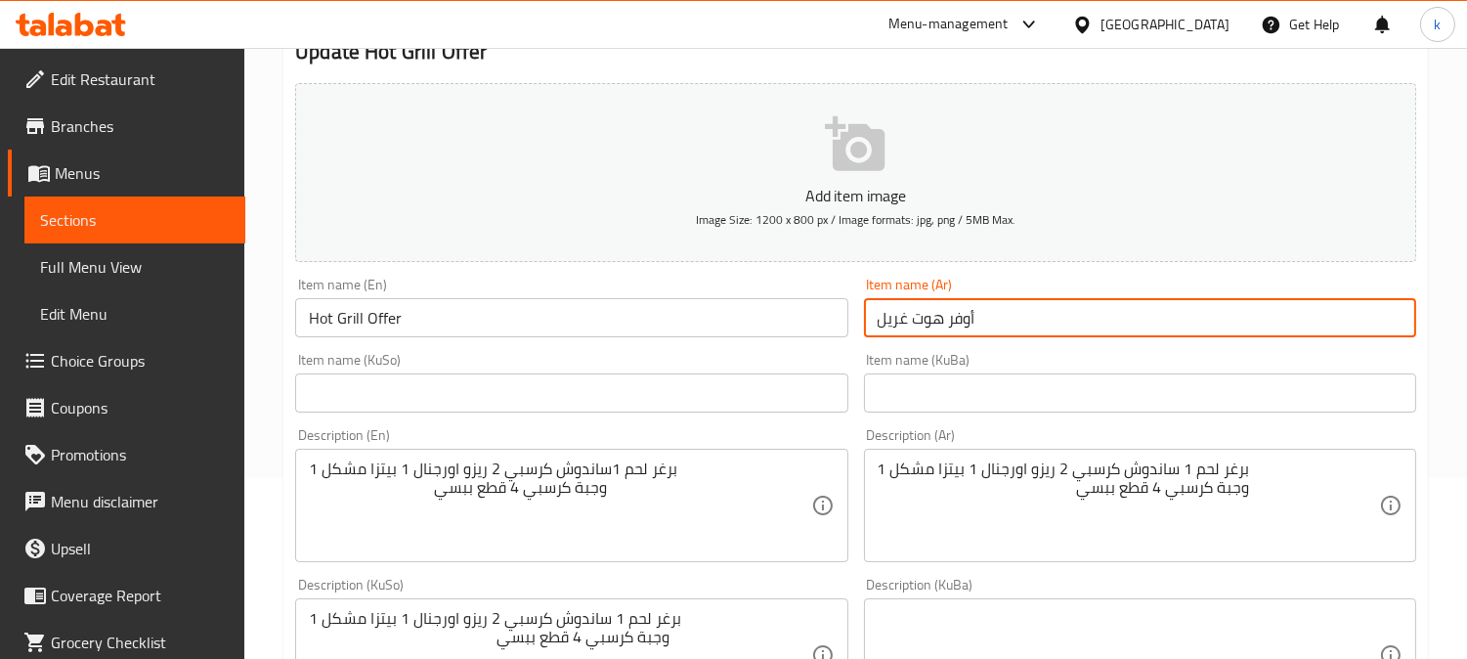
click at [1077, 318] on input "أوفر هوت غريل" at bounding box center [1140, 317] width 552 height 39
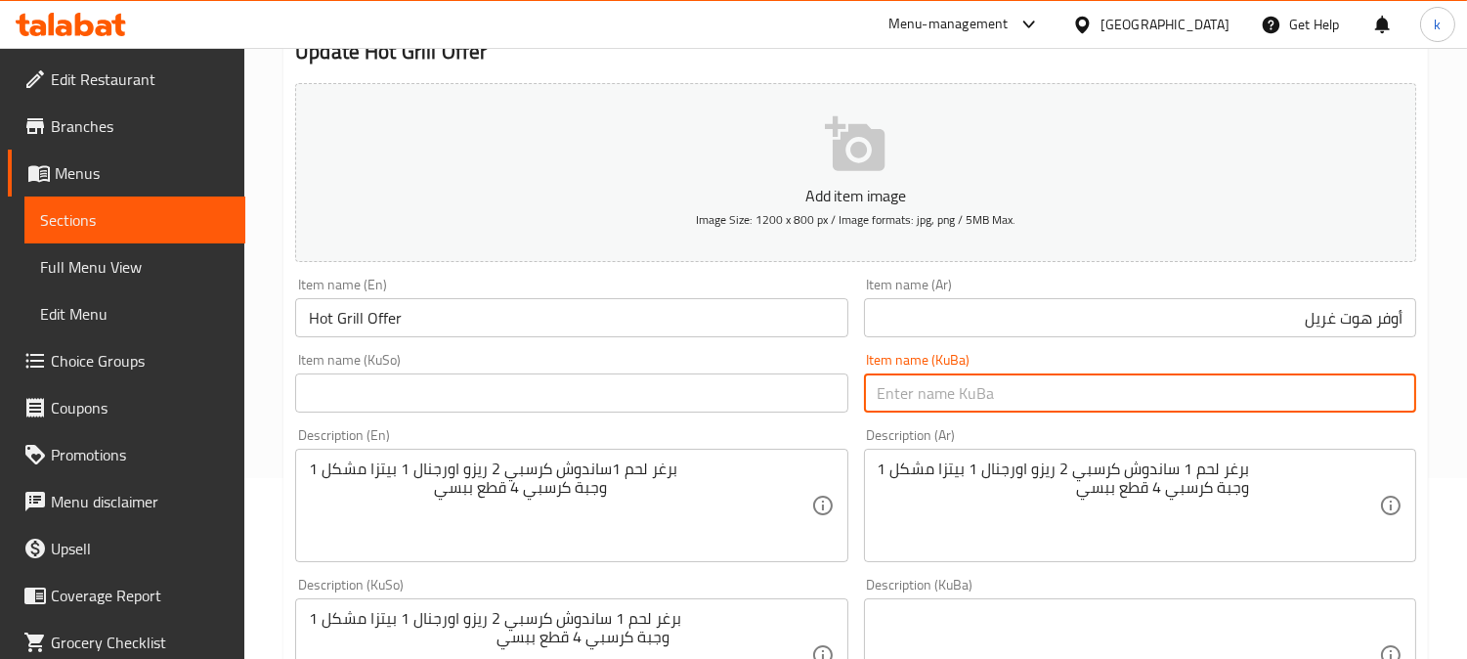
click at [1036, 386] on input "text" at bounding box center [1140, 392] width 552 height 39
click at [1320, 398] on input "ئۆفەری هۆت گڕیل" at bounding box center [1140, 392] width 552 height 39
type input "ئۆفەری هۆت گڕیل"
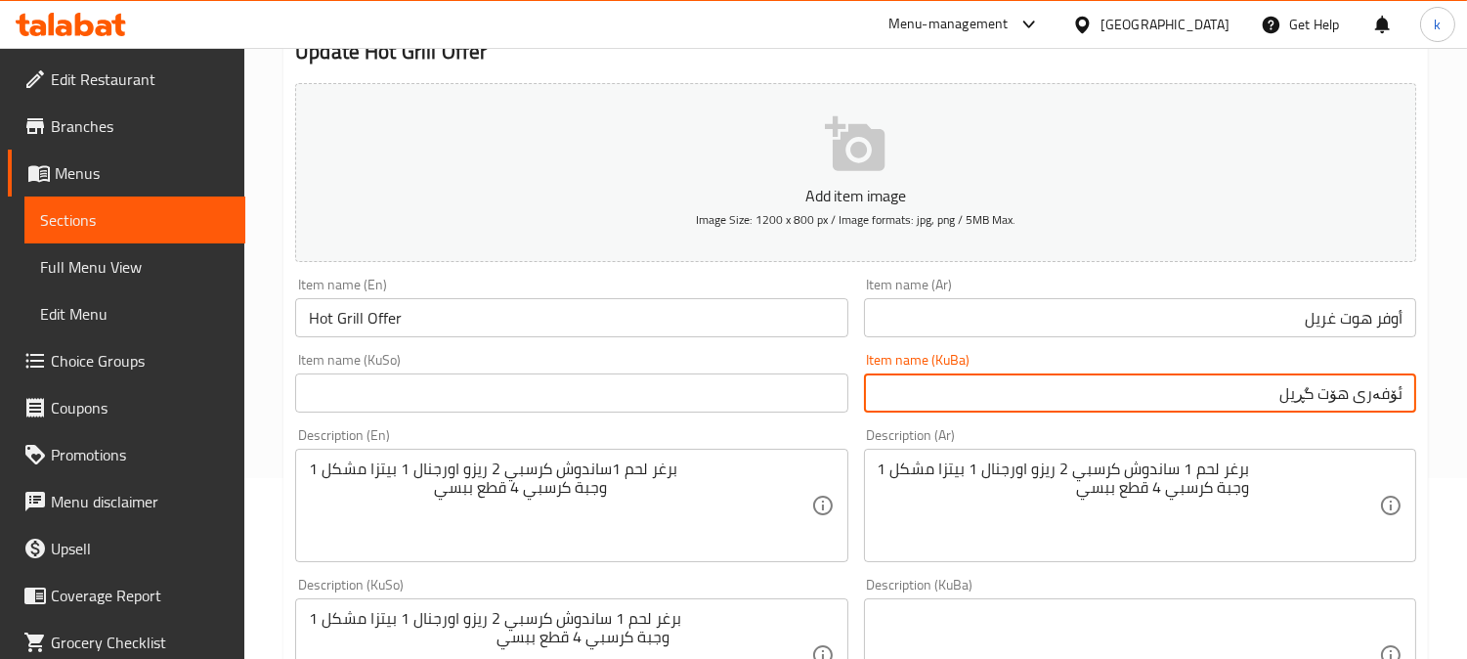
click at [559, 397] on input "text" at bounding box center [571, 392] width 552 height 39
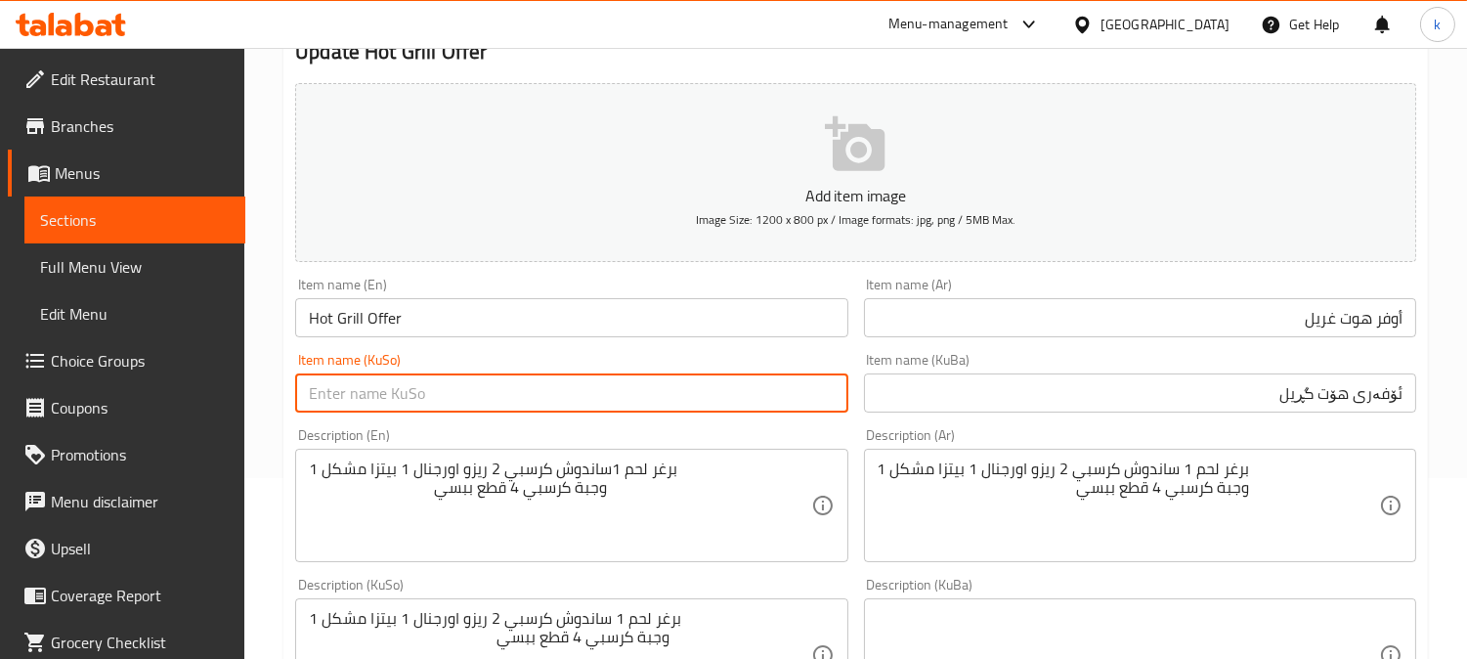
paste input "ئۆفەری هۆت گڕیل"
type input "ئۆفەری هۆت گڕیل"
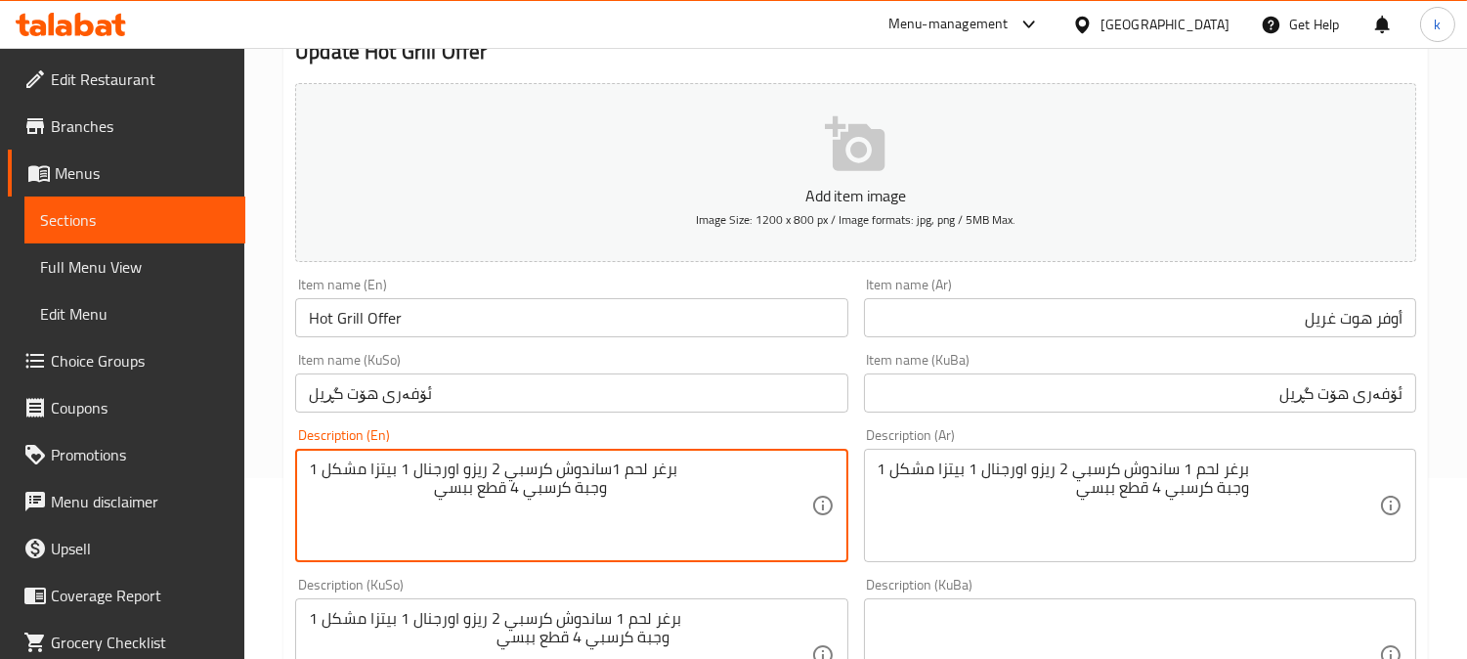
click at [669, 499] on textarea "برغر لحم 1ساندوش كرسبي 2 ريزو اورجنال 1 بيتزا مشكل 1 وجبة كرسبي 4 قطع ببسي" at bounding box center [559, 505] width 501 height 93
type textarea "برغر لحم 1ساندوش كرسبي 2 ريزو اورجنال 1 بيتزا مشكل 1"
click at [636, 459] on textarea "برغر لحم 1ساندوش كرسبي 2 ريزو اورجنال 1 بيتزا مشكل 1" at bounding box center [559, 505] width 501 height 93
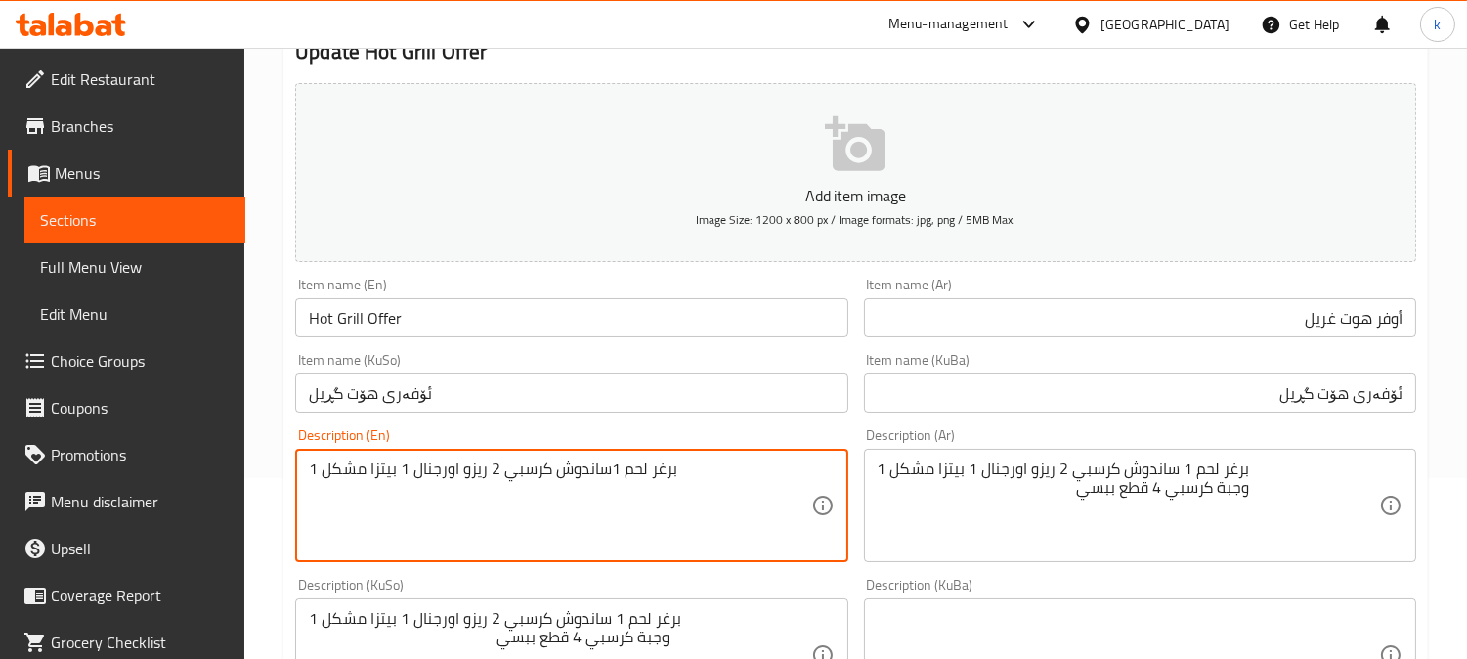
click at [636, 459] on textarea "برغر لحم 1ساندوش كرسبي 2 ريزو اورجنال 1 بيتزا مشكل 1" at bounding box center [559, 505] width 501 height 93
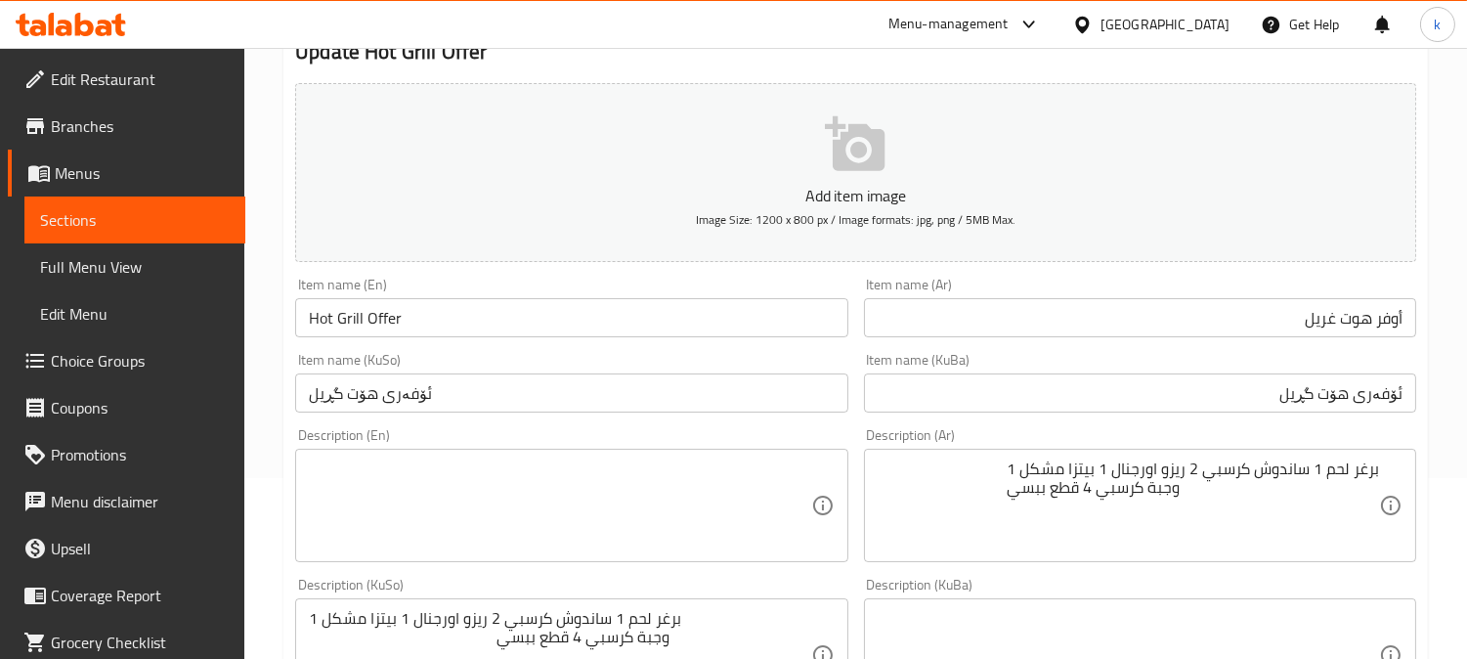
drag, startPoint x: 1393, startPoint y: 467, endPoint x: 1276, endPoint y: 467, distance: 117.3
click at [1276, 467] on div "برغر لحم 1 ساندوش كرسبي 2 ريزو اورجنال 1 بيتزا مشكل 1 وجبة كرسبي 4 قطع ببسي Des…" at bounding box center [1140, 505] width 552 height 113
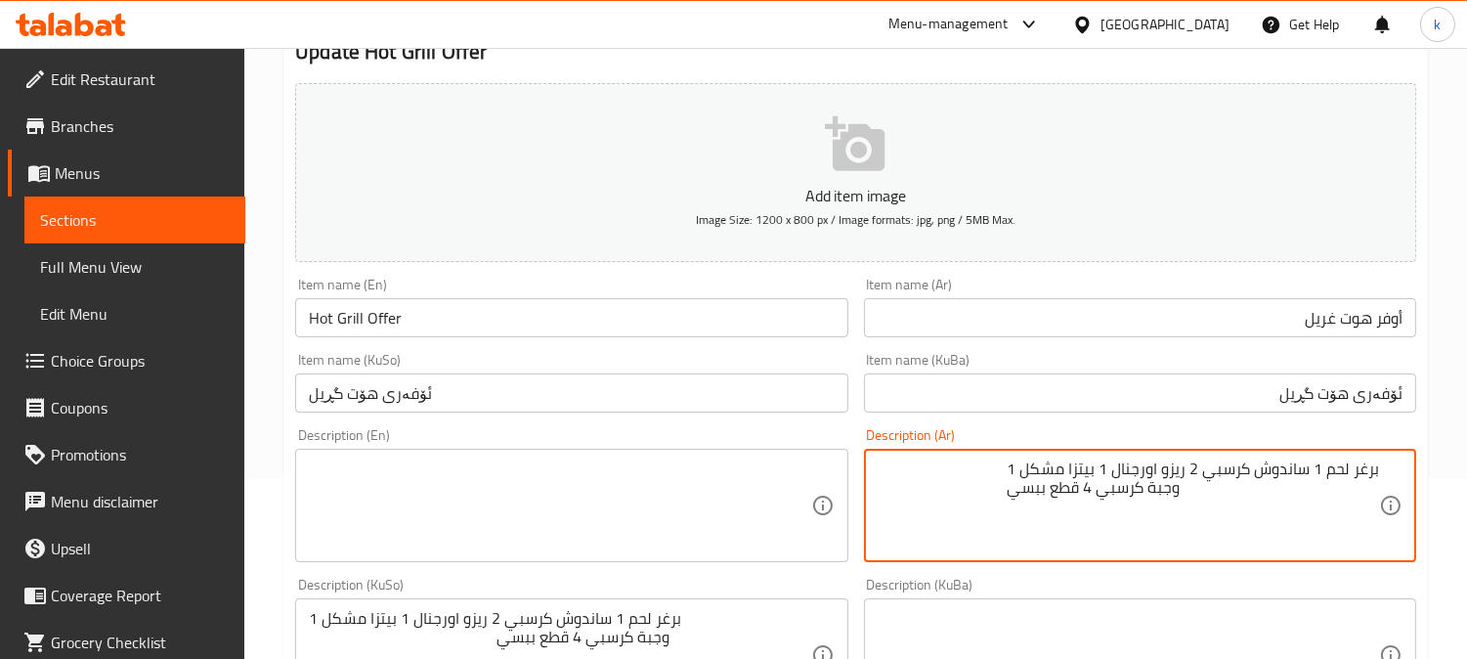
drag, startPoint x: 1007, startPoint y: 470, endPoint x: 1330, endPoint y: 466, distance: 322.5
click at [1330, 466] on textarea "برغر لحم 1 ساندوش كرسبي 2 ريزو اورجنال 1 بيتزا مشكل 1 وجبة كرسبي 4 قطع ببسي" at bounding box center [1127, 505] width 501 height 93
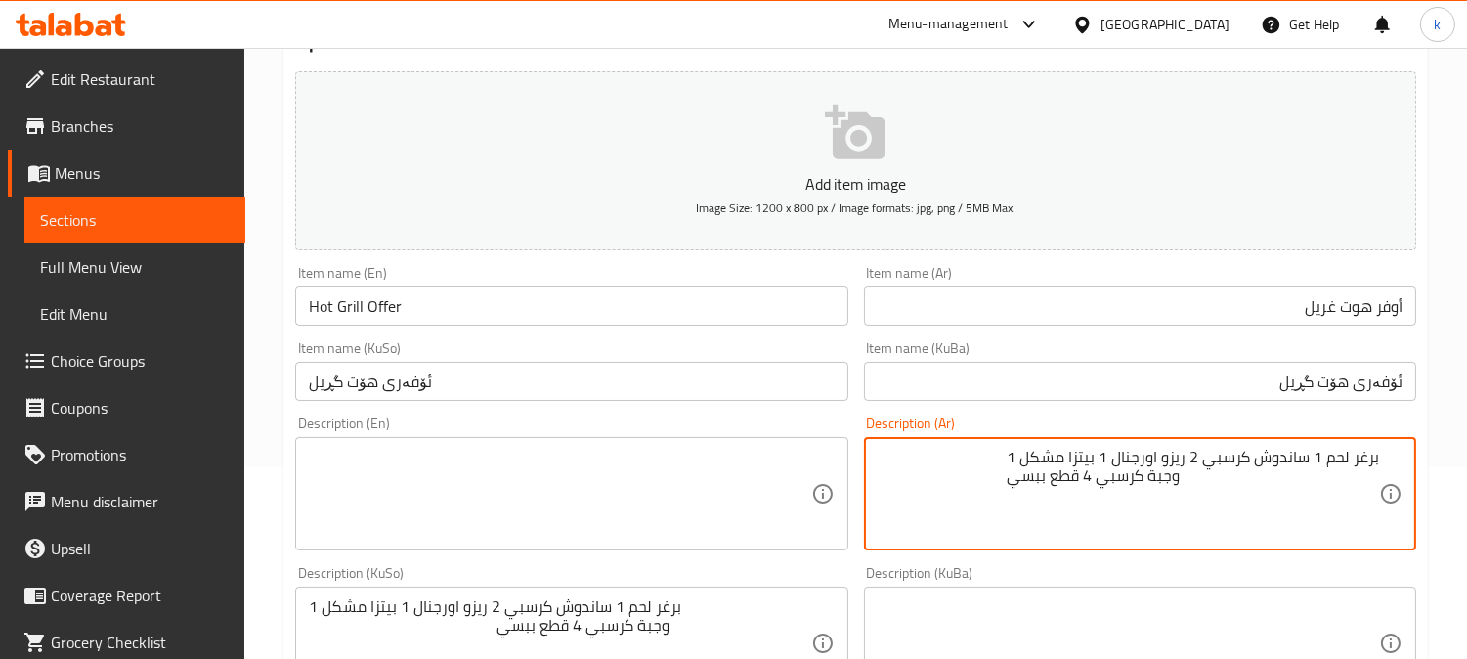
scroll to position [362, 0]
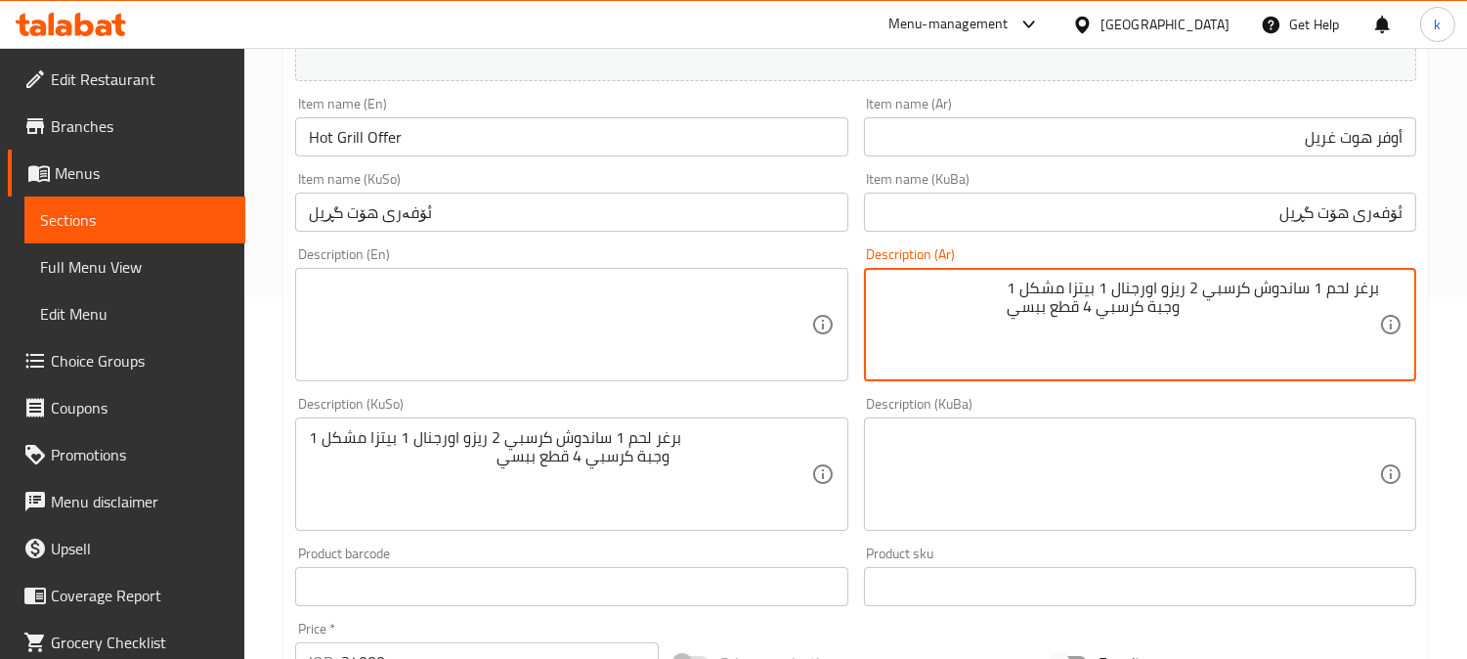
click at [1090, 284] on textarea "برغر لحم 1 ساندوش كرسبي 2 ريزو اورجنال 1 بيتزا مشكل 1 وجبة كرسبي 4 قطع ببسي" at bounding box center [1127, 324] width 501 height 93
click at [1094, 280] on textarea "برغر لحم 1 ساندوش كرسبي 2 ريزو اورجنال 1 بيتزا مشكل 1 وجبة كرسبي 4 قطع ببسي" at bounding box center [1127, 324] width 501 height 93
click at [1164, 309] on textarea "برغر لحم 1 ساندوش كرسبي 2 ريزو اورجنال 1 بيتزا مشكل 1 وجبة كرسبي 4 قطع ببسي" at bounding box center [1127, 324] width 501 height 93
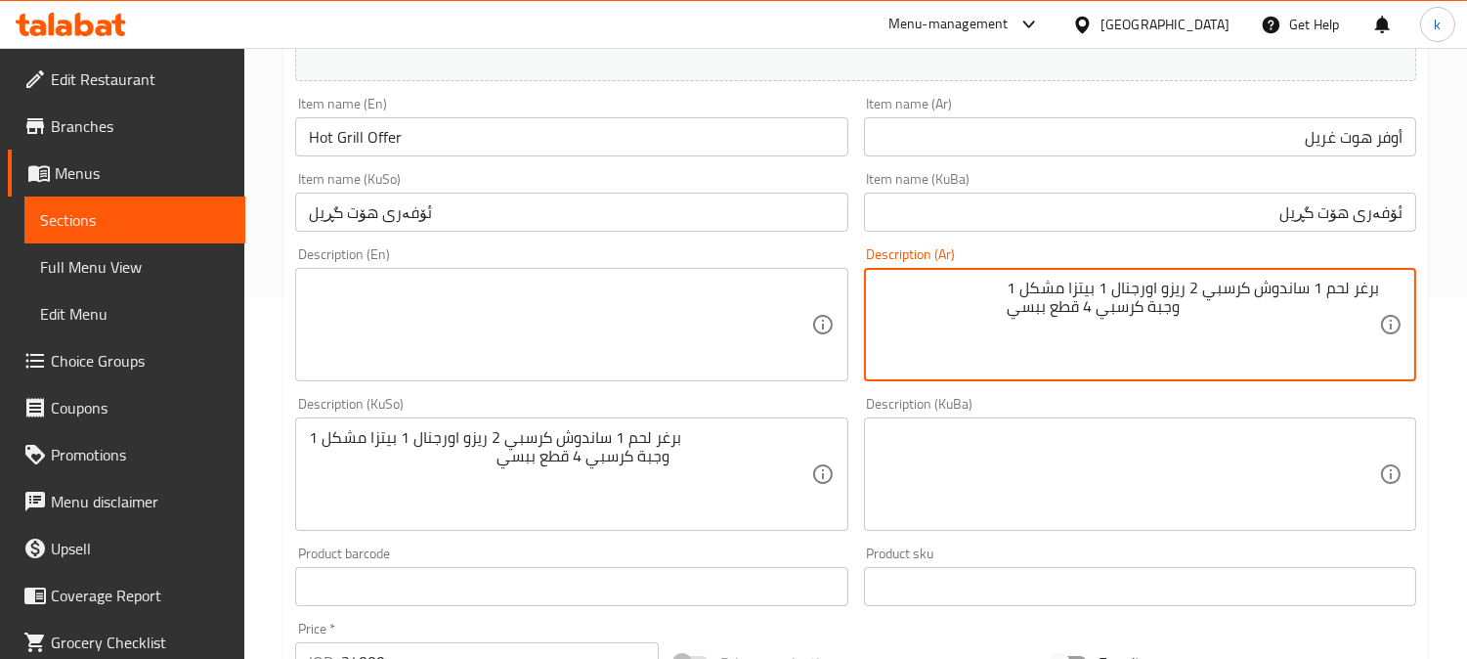
click at [1164, 309] on textarea "برغر لحم 1 ساندوش كرسبي 2 ريزو اورجنال 1 بيتزا مشكل 1 وجبة كرسبي 4 قطع ببسي" at bounding box center [1127, 324] width 501 height 93
click at [571, 325] on textarea at bounding box center [559, 324] width 501 height 93
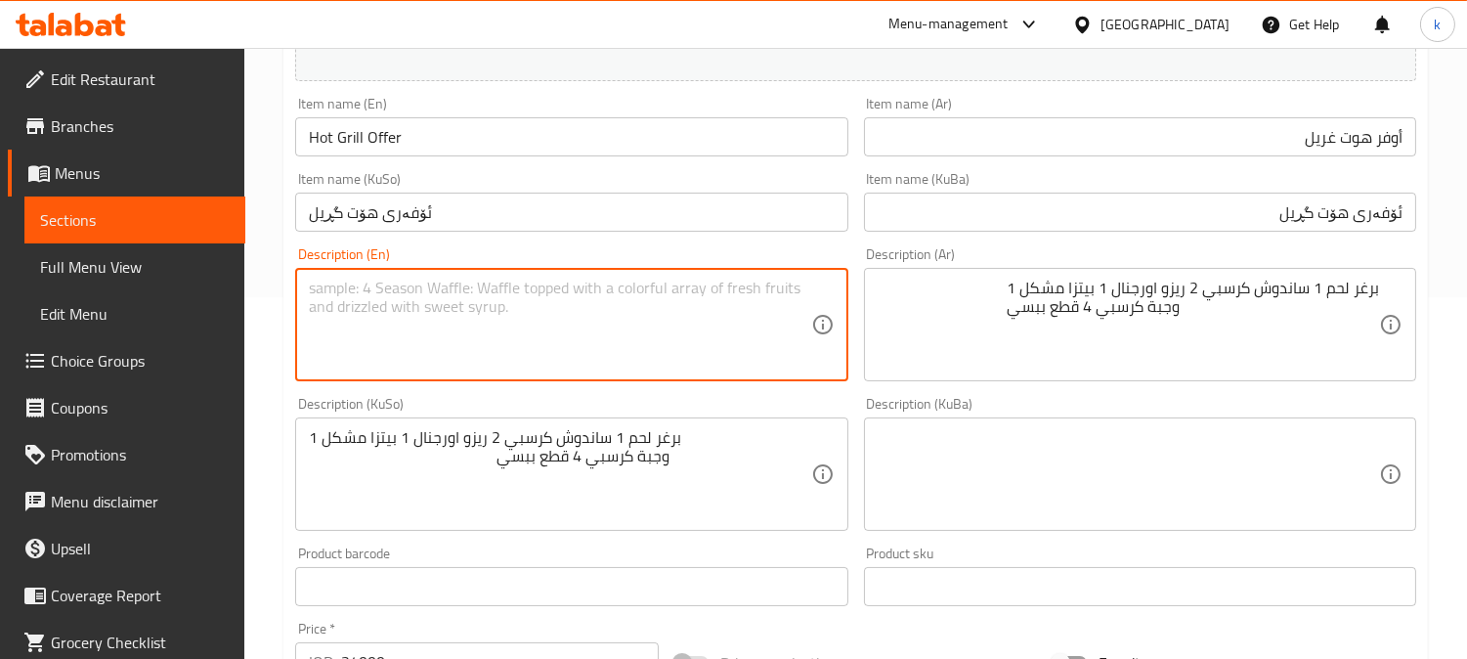
paste textarea "1 beef burger, 2 crispy sandwiches, 1 original rizo, 1 mixed pizza, 4 crispy me…"
type textarea "1 beef burger, 2 crispy sandwiches, 1 original rizo, 1 mixed pizza, 4 crispy me…"
click at [1098, 475] on textarea at bounding box center [1127, 474] width 501 height 93
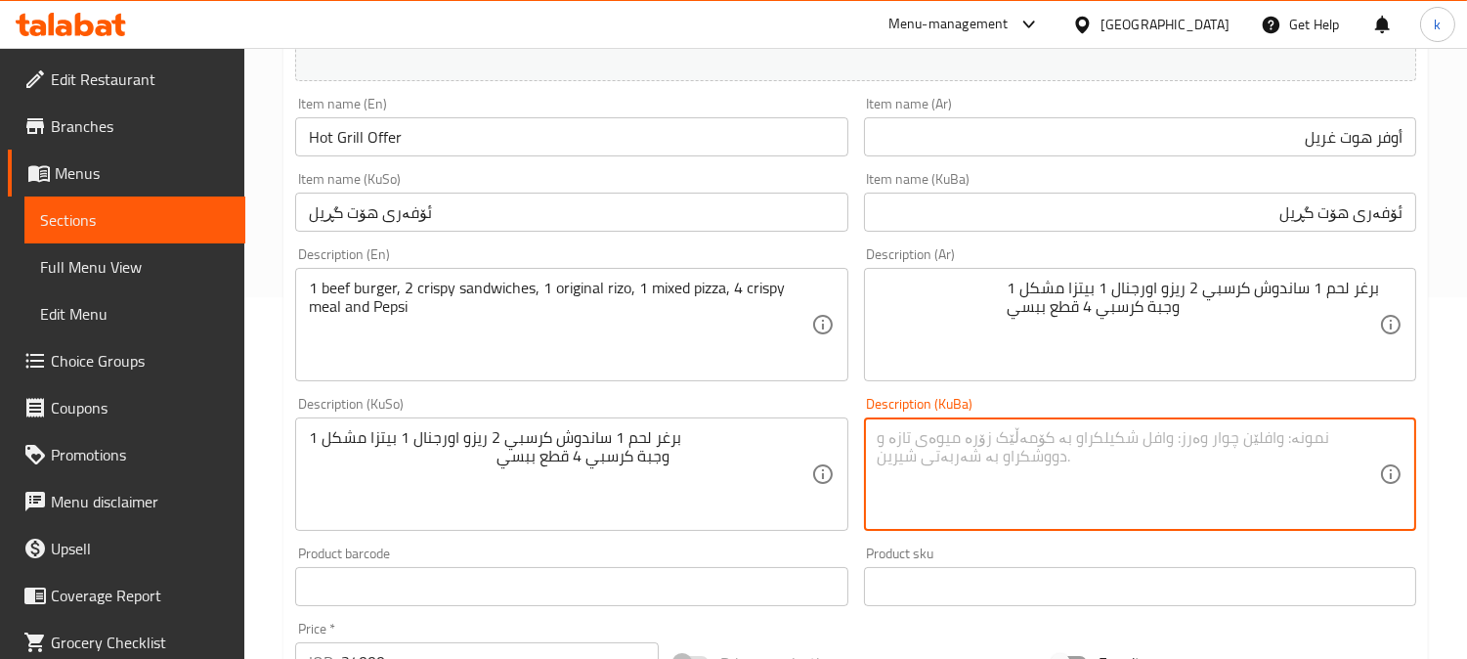
paste textarea "1 بەرگر گۆشتی مانگا و 2 [PERSON_NAME] و 1 ڕیزۆی ئەسڵی و 1 پیتزای تێکەڵاو 4 [PER…"
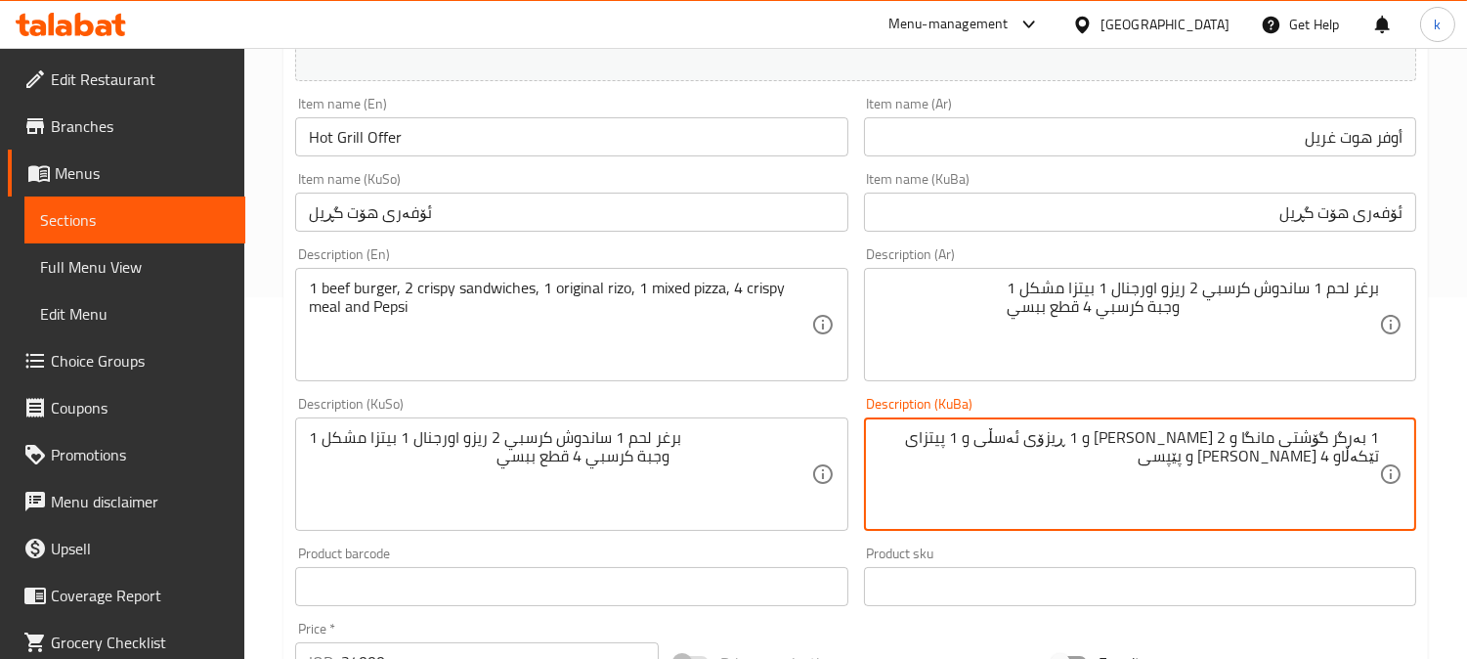
type textarea "1 بەرگر گۆشتی مانگا و 2 [PERSON_NAME] و 1 ڕیزۆی ئەسڵی و 1 پیتزای تێکەڵاو 4 [PER…"
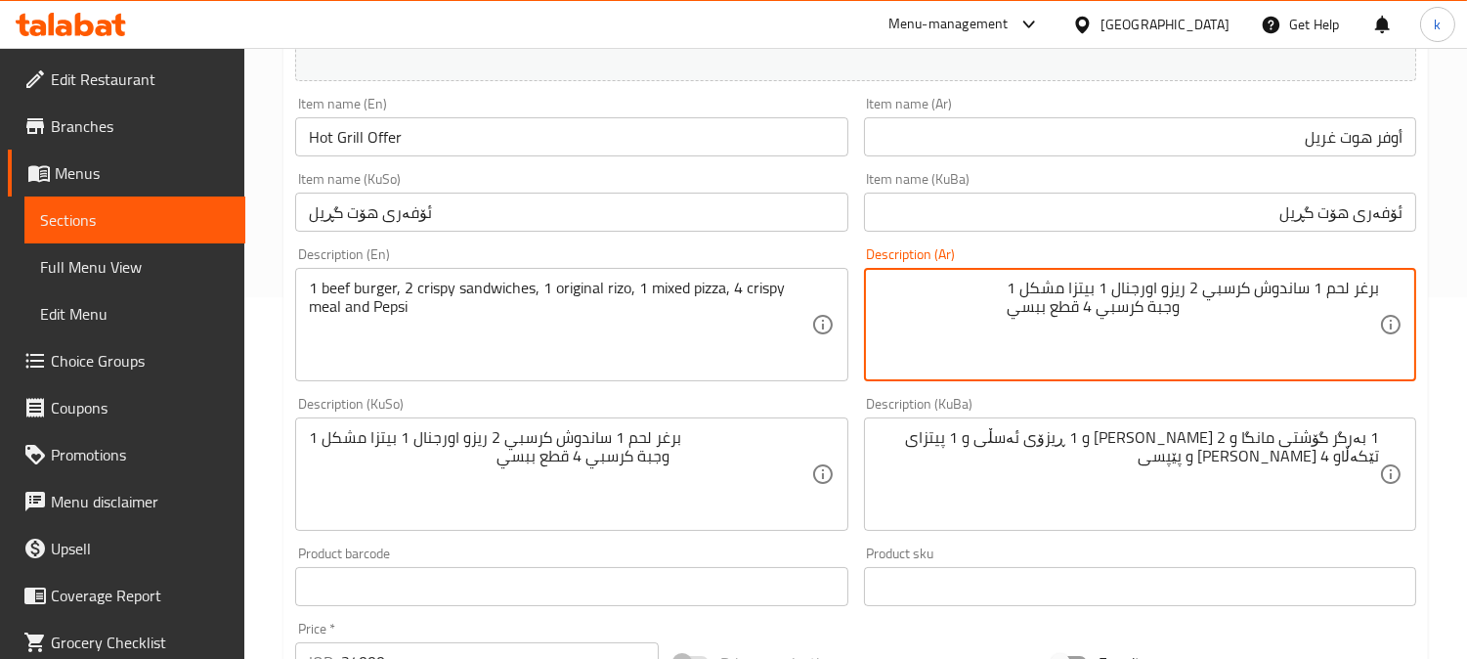
drag, startPoint x: 980, startPoint y: 317, endPoint x: 1462, endPoint y: 313, distance: 481.7
paste textarea "ر لحم 1، [PERSON_NAME] 2، ريزو اورجنال 1، بيتزا مشكل 1، وجبة كرسبي 4 قطع وبي"
type textarea "برجر لحم 1، ساندوتش كرسبي 2، ريزو اورجنال 1، بيتزا مشكل 1، وجبة كرسبي 4 قطع وبي…"
click at [1273, 442] on textarea "1 بەرگر گۆشتی مانگا و 2 [PERSON_NAME] و 1 ڕیزۆی ئەسڵی و 1 پیتزای تێکەڵاو 4 [PER…" at bounding box center [1127, 474] width 501 height 93
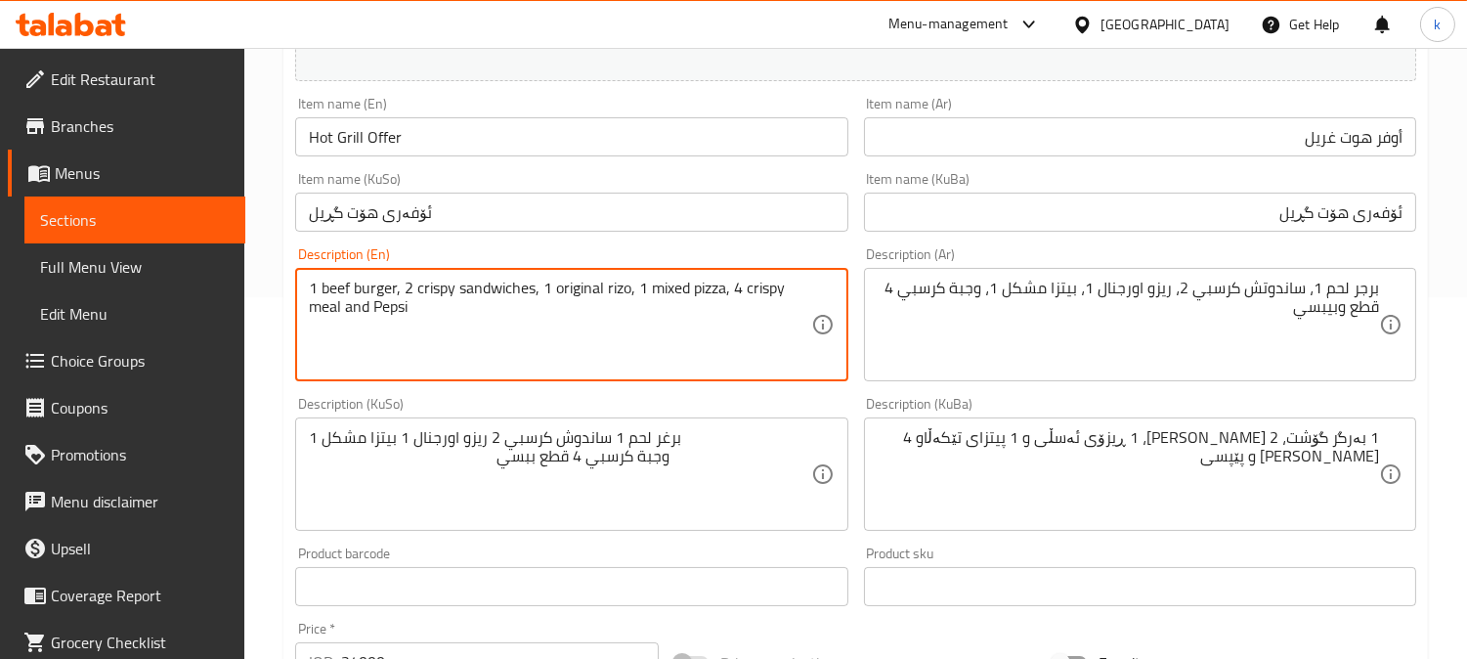
click at [573, 293] on textarea "1 beef burger, 2 crispy sandwiches, 1 original rizo, 1 mixed pizza, 4 crispy me…" at bounding box center [559, 324] width 501 height 93
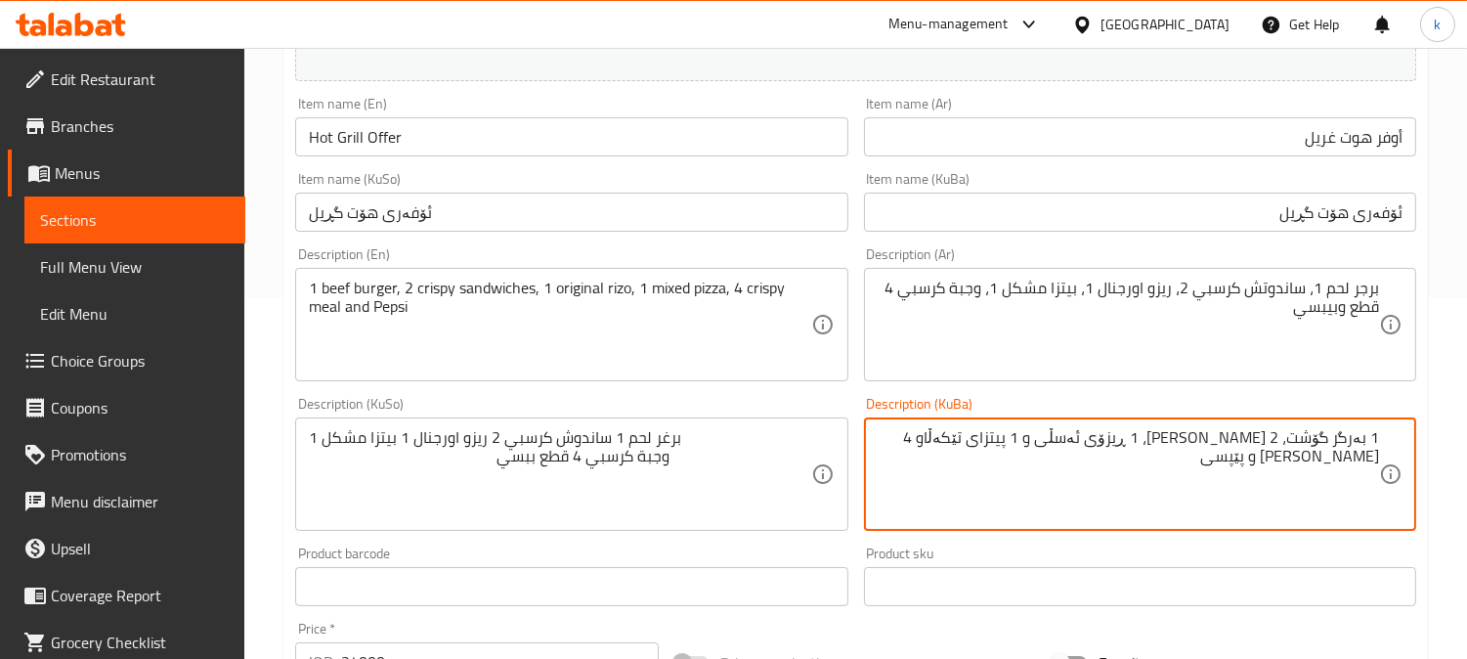
click at [1067, 438] on textarea "1 بەرگر گۆشت، 2 [PERSON_NAME]، 1 ڕیزۆی ئەسڵی و 1 پیتزای تێکەڵاو 4 [PERSON_NAME]…" at bounding box center [1127, 474] width 501 height 93
paste textarea "ریجیناڵ"
drag, startPoint x: 893, startPoint y: 440, endPoint x: 1351, endPoint y: 477, distance: 459.8
click at [1351, 477] on textarea "1 بەرگر گۆشت، 2 سەندویچی کریسپی، 1 ڕیزۆی ئۆریجیناڵ، 1 پیتزای موشەکەل، 4 پارچە ژ…" at bounding box center [1127, 474] width 501 height 93
paste textarea "4 پارچە"
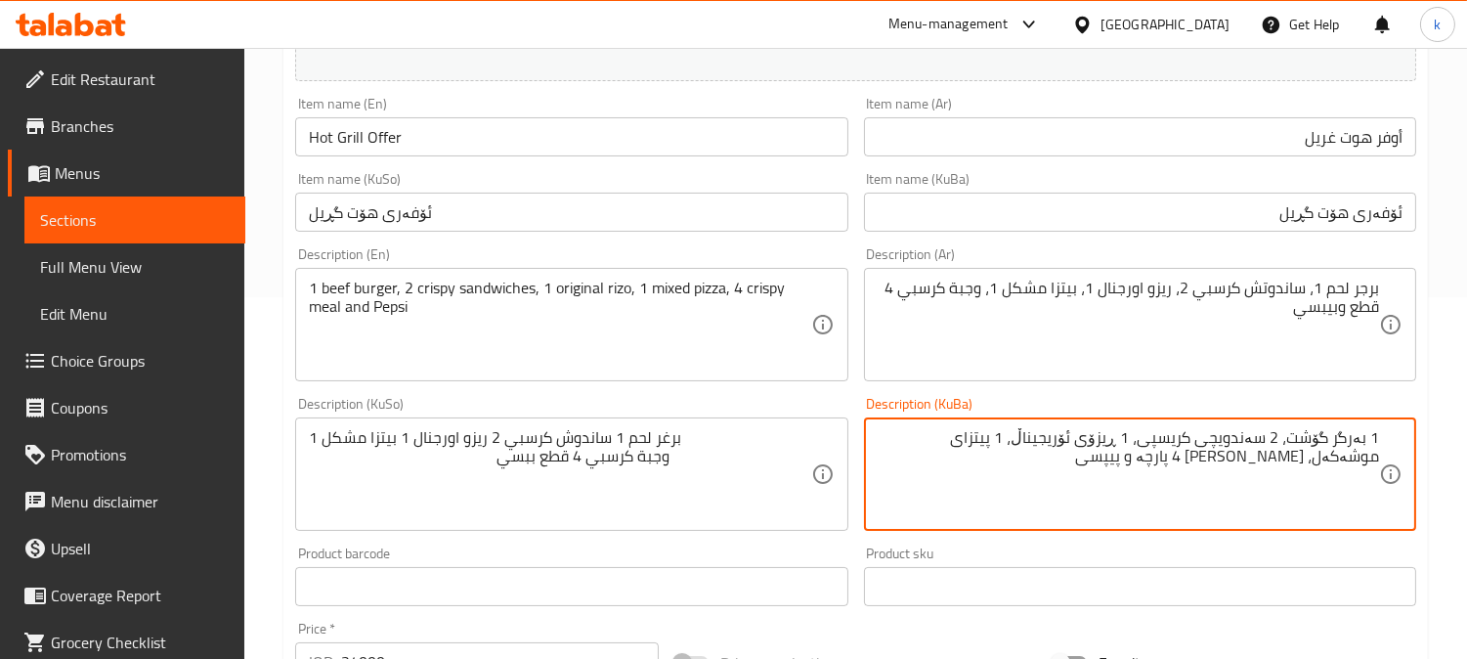
type textarea "1 بەرگر گۆشت، 2 سەندویچی کریسپی، 1 ڕیزۆی ئۆریجیناڵ، 1 پیتزای موشەکەل، [PERSON_N…"
click at [338, 289] on textarea "1 beef burger, 2 crispy sandwiches, 1 original rizo, 1 mixed pizza, 4 crispy me…" at bounding box center [559, 324] width 501 height 93
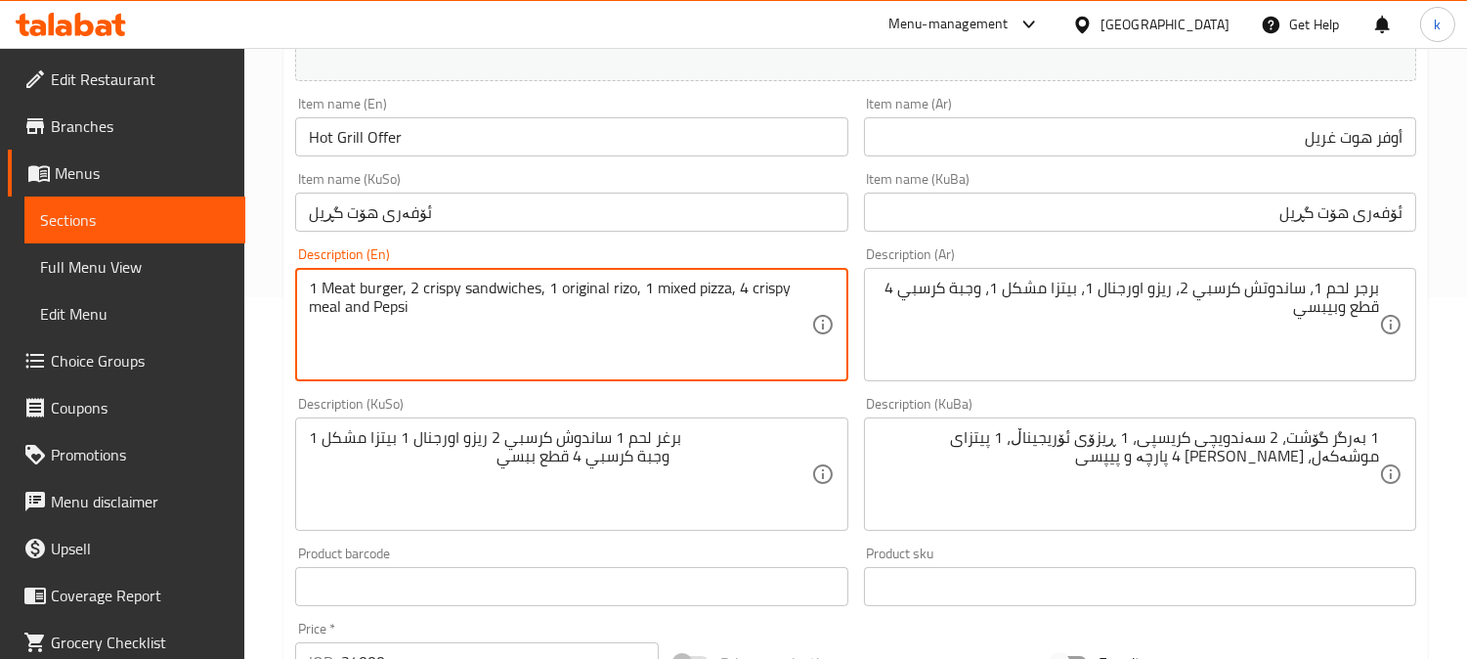
click at [641, 299] on textarea "1 Meat burger, 2 crispy sandwiches, 1 original rizo, 1 mixed pizza, 4 crispy me…" at bounding box center [559, 324] width 501 height 93
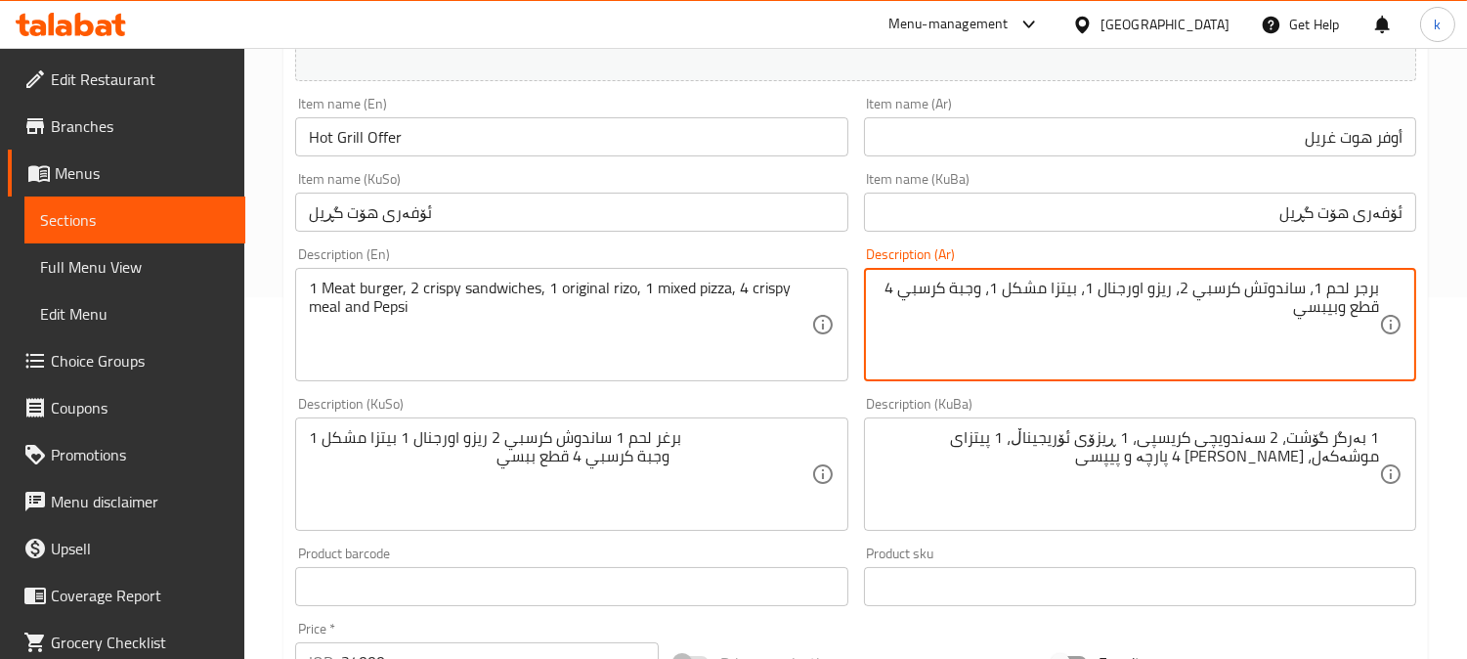
click at [1355, 309] on textarea "برجر لحم 1، ساندوتش كرسبي 2، ريزو اورجنال 1، بيتزا مشكل 1، وجبة كرسبي 4 قطع وبي…" at bounding box center [1127, 324] width 501 height 93
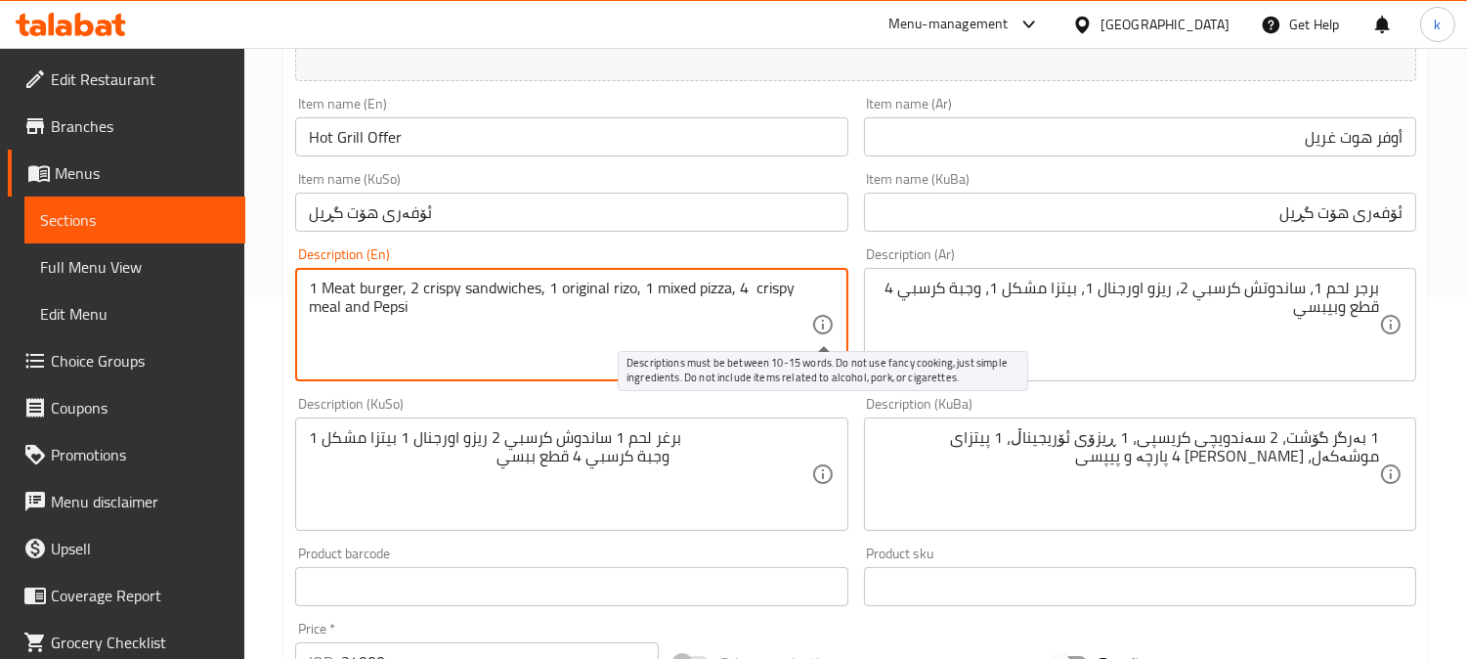
paste textarea "Pieces"
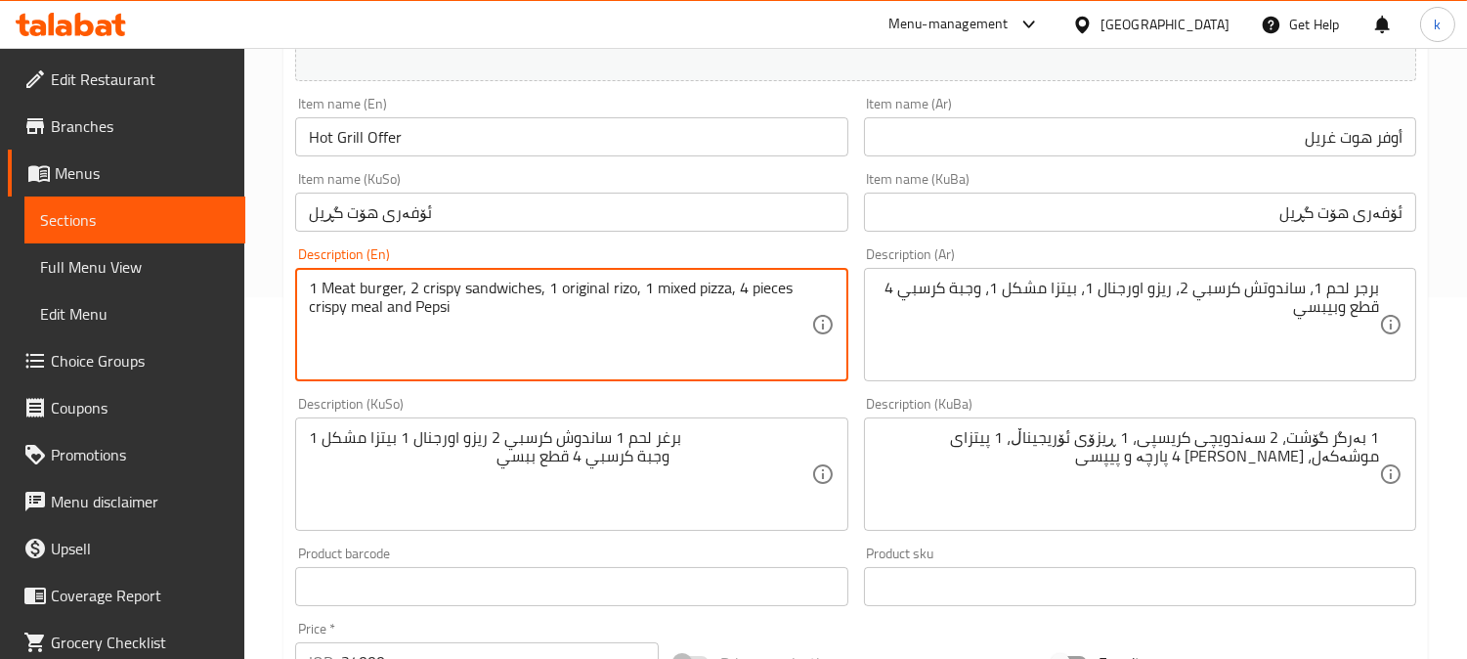
type textarea "1 Meat burger, 2 crispy sandwiches, 1 original rizo, 1 mixed pizza, 4 pieces cr…"
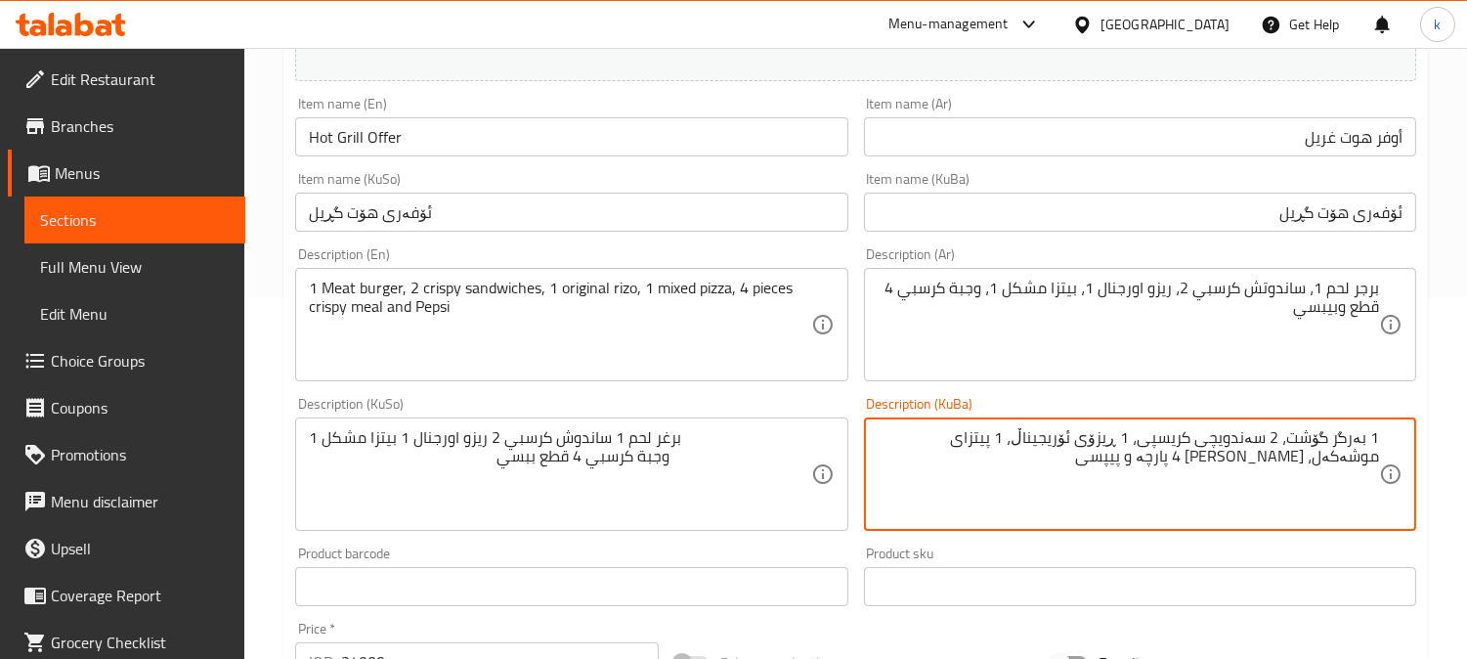
drag, startPoint x: 1183, startPoint y: 464, endPoint x: 1390, endPoint y: 437, distance: 208.9
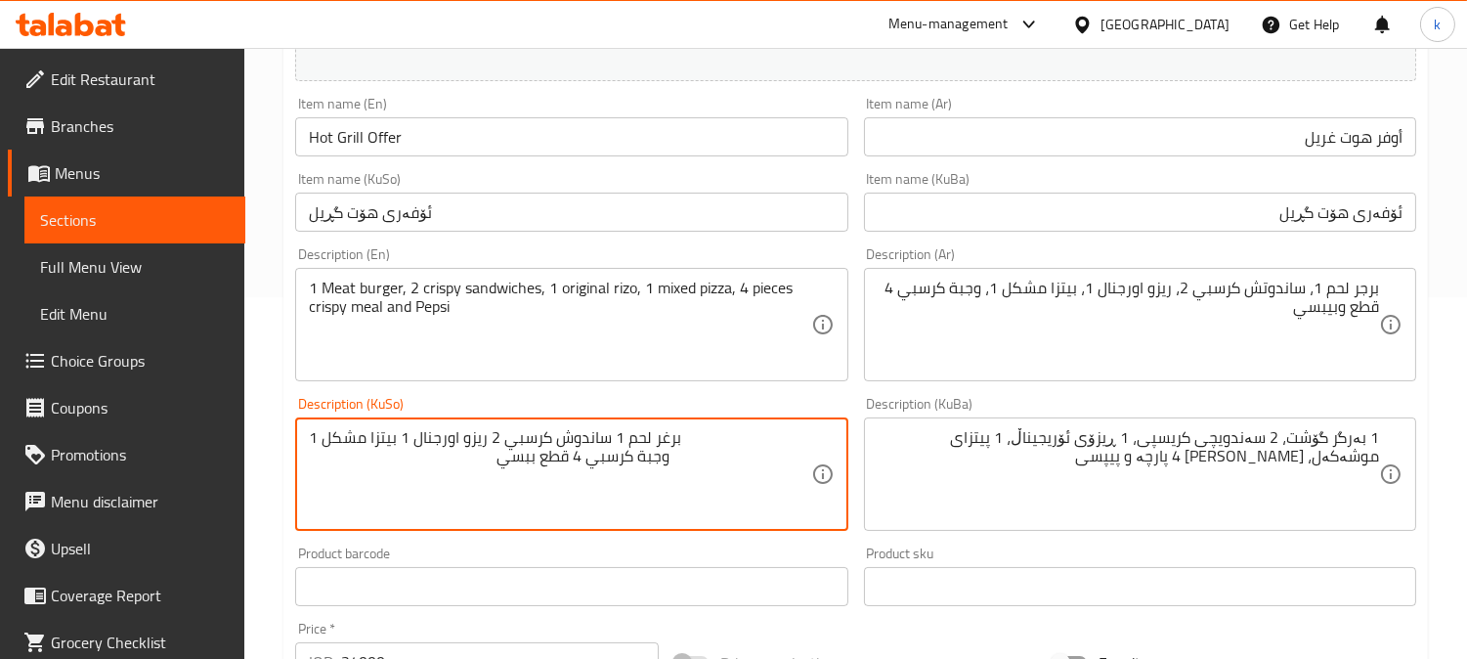
paste textarea "1 بەرگر گۆشت، 2 سەندویچی کریسپی، 1 ڕیزۆی ئۆریجیناڵ، 1 پیتزای موشەکەل، [PERSON_N…"
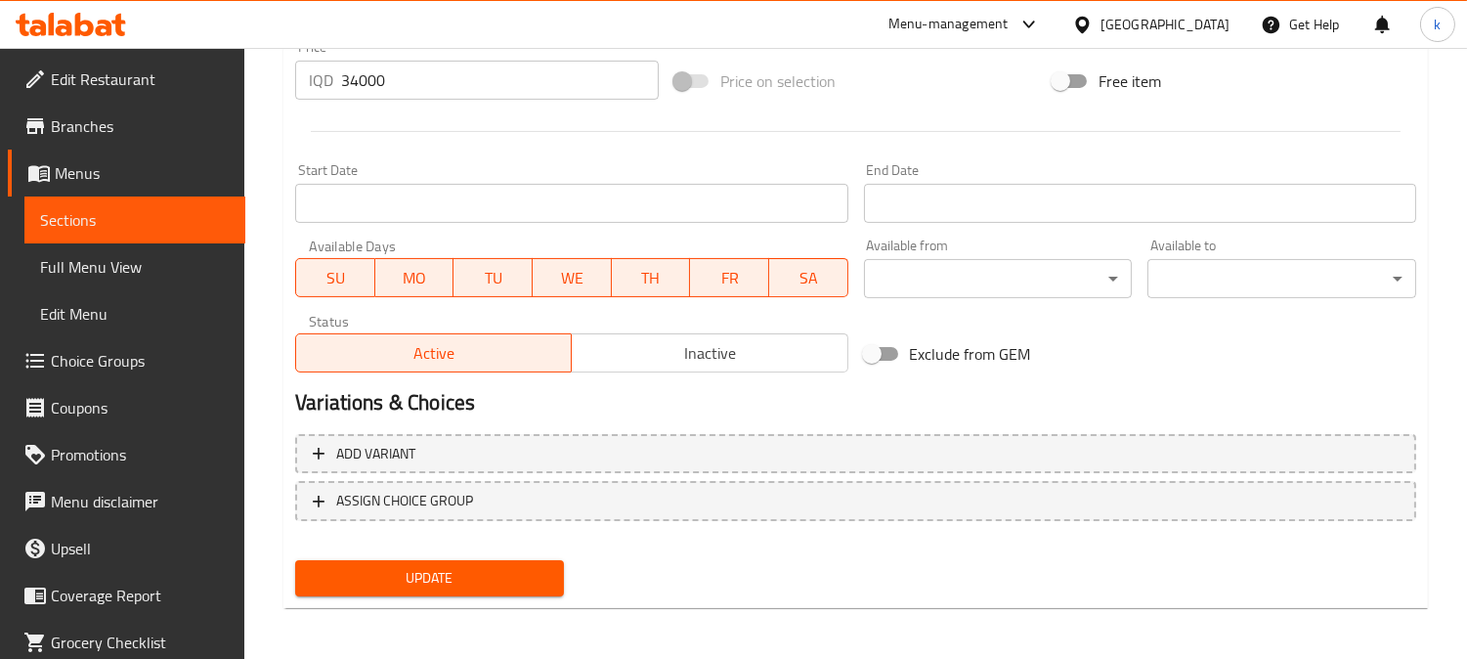
type textarea "1 بەرگر گۆشت، 2 سەندویچی کریسپی، 1 ڕیزۆی ئۆریجیناڵ، 1 پیتزای موشەکەل، [PERSON_N…"
click at [525, 575] on span "Update" at bounding box center [429, 578] width 237 height 24
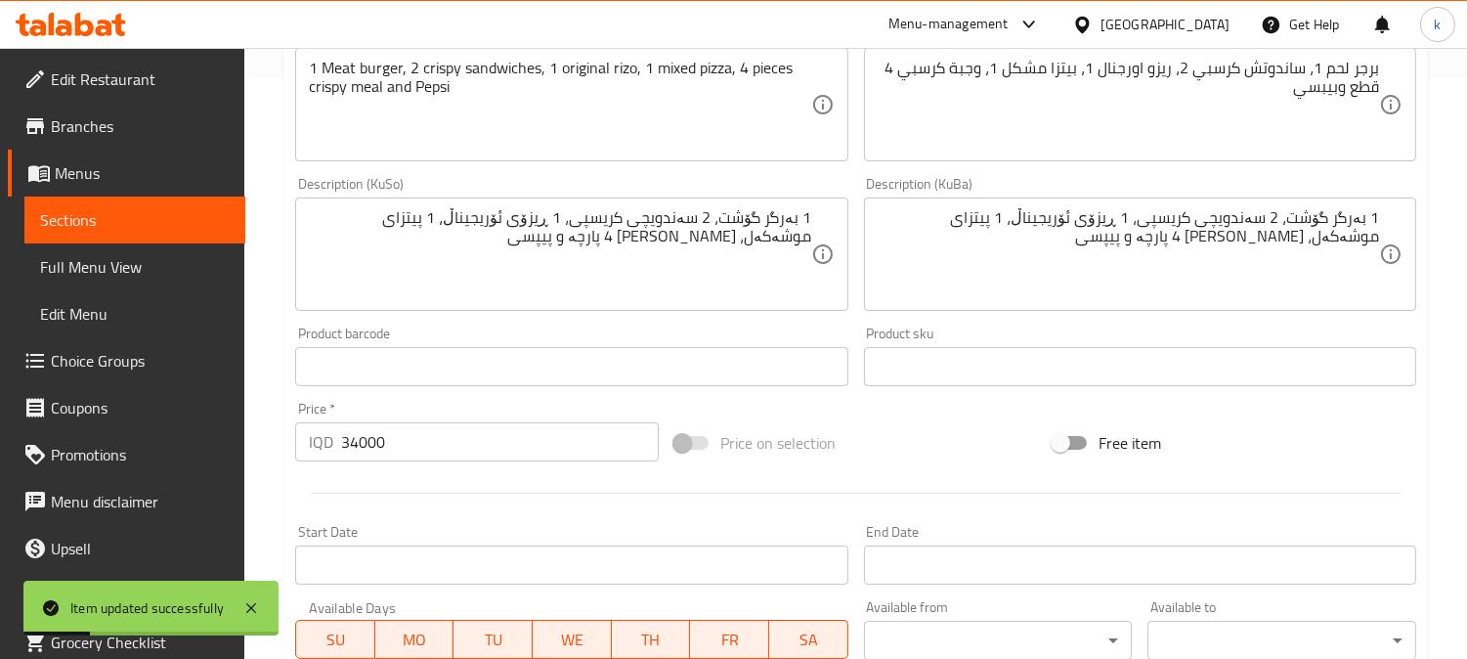
scroll to position [401, 0]
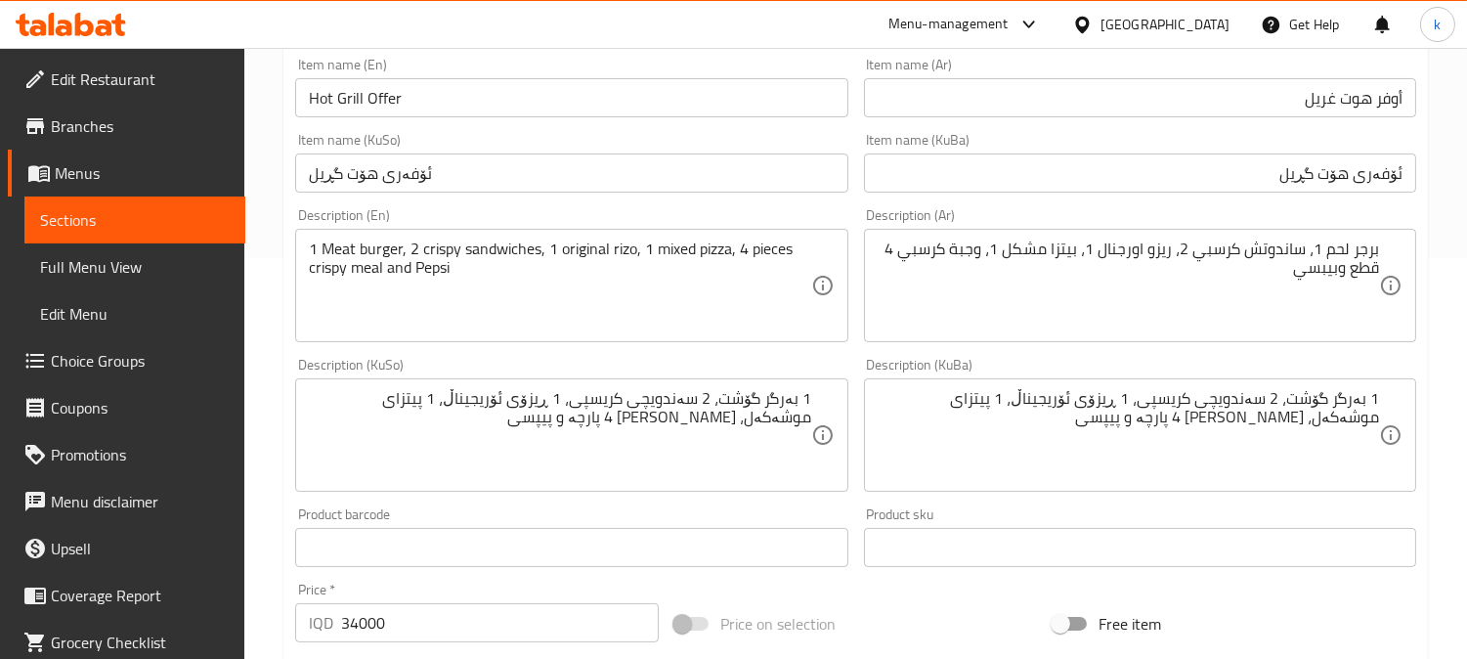
click at [464, 98] on input "Hot Grill Offer" at bounding box center [571, 97] width 552 height 39
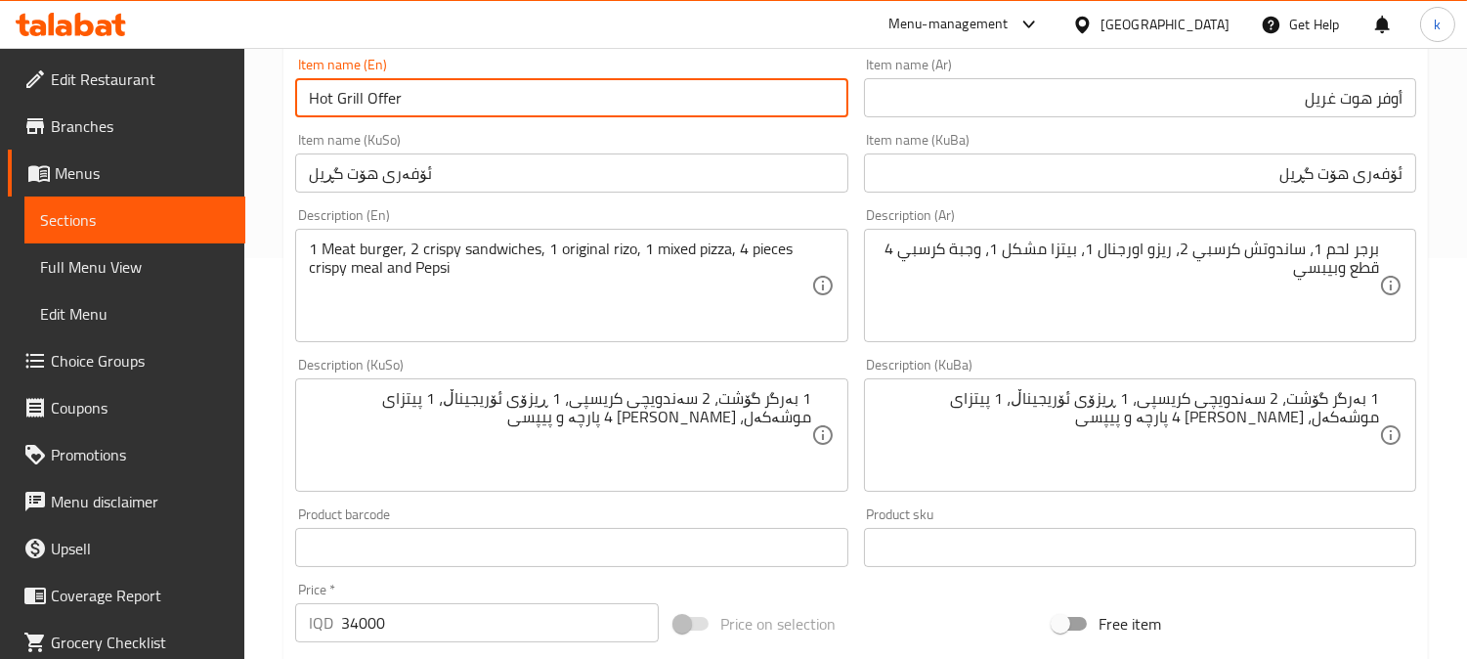
click at [464, 98] on input "Hot Grill Offer" at bounding box center [571, 97] width 552 height 39
click at [138, 259] on span "Full Menu View" at bounding box center [135, 266] width 190 height 23
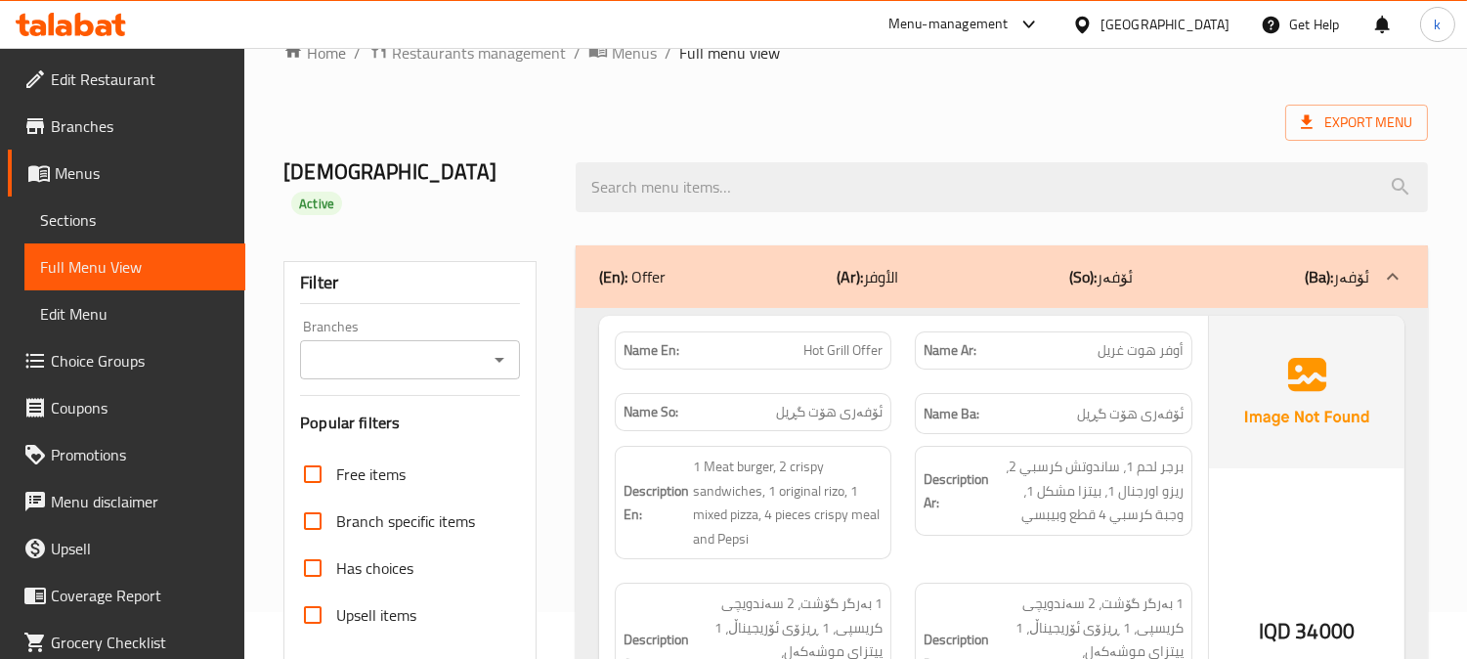
scroll to position [39, 0]
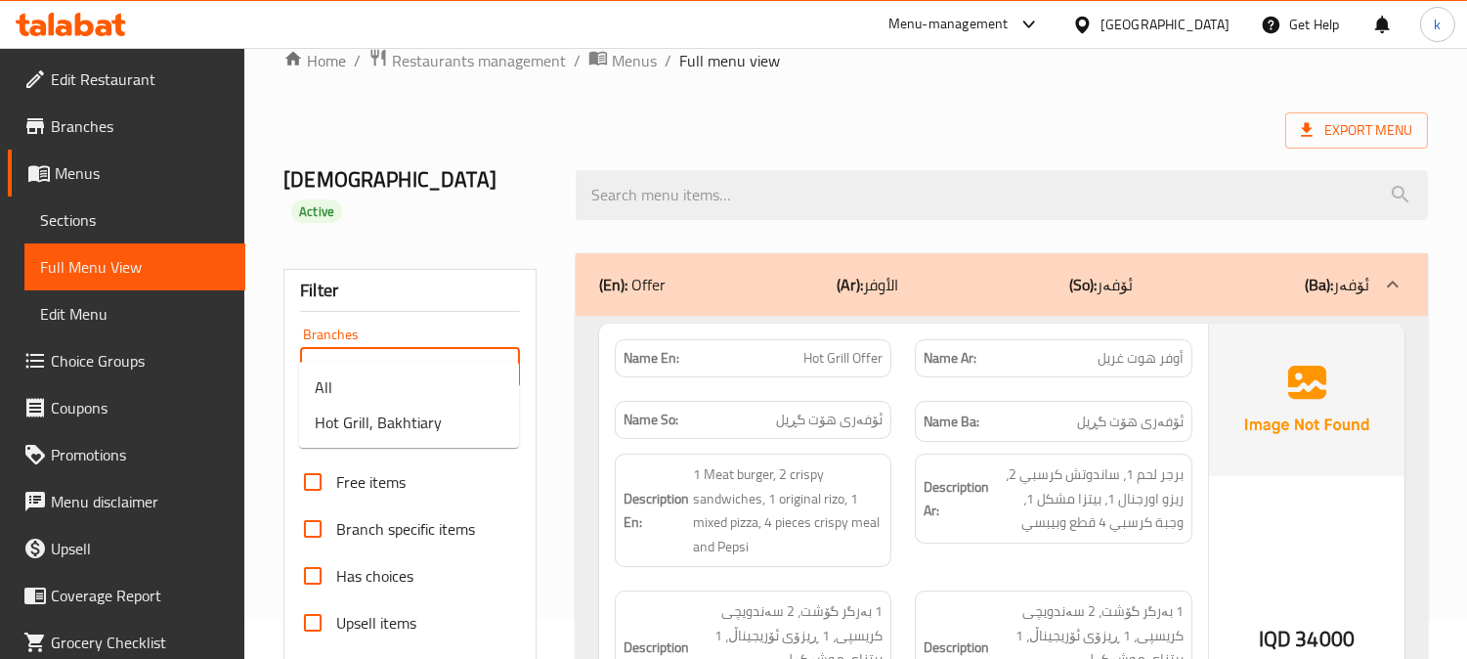
click at [415, 354] on input "Branches" at bounding box center [394, 367] width 176 height 27
click at [418, 405] on li "Hot Grill, Bakhtiary" at bounding box center [409, 422] width 220 height 35
type input "Hot Grill, Bakhtiary"
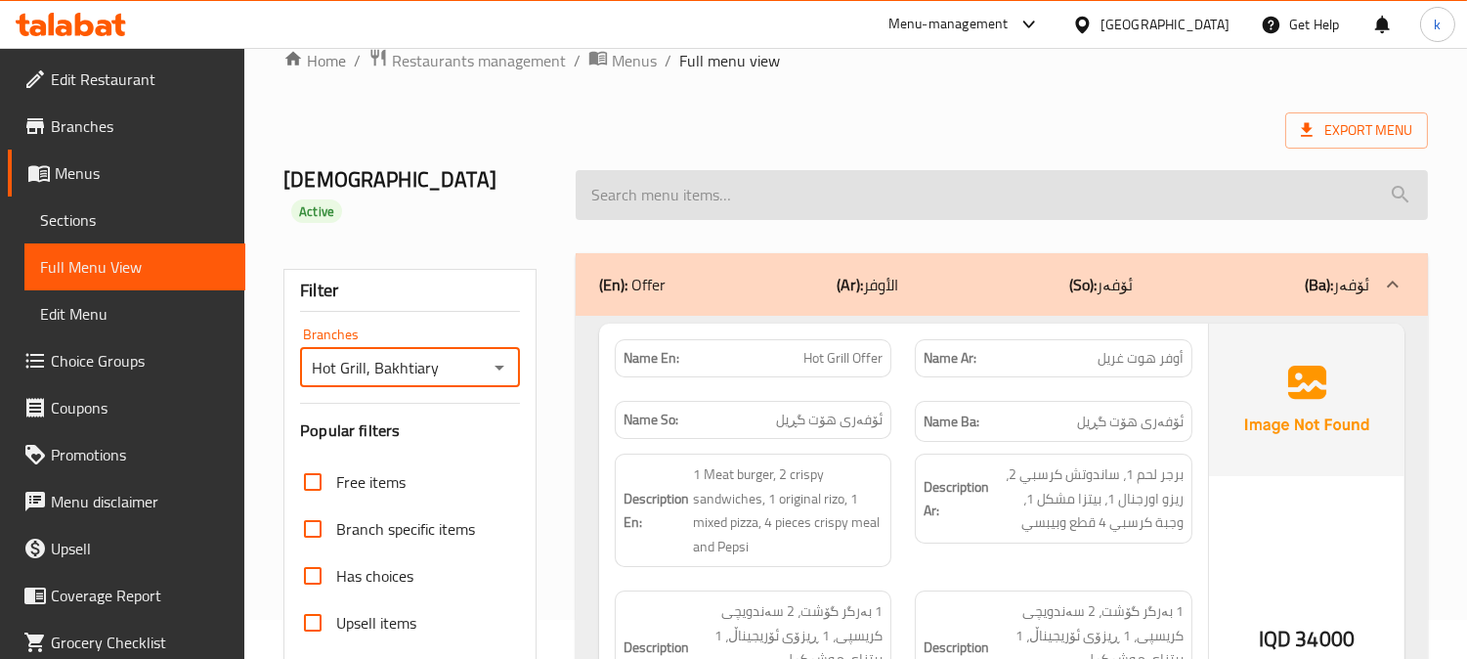
click at [701, 180] on input "search" at bounding box center [1002, 195] width 852 height 50
paste input "Hot Grill Offer"
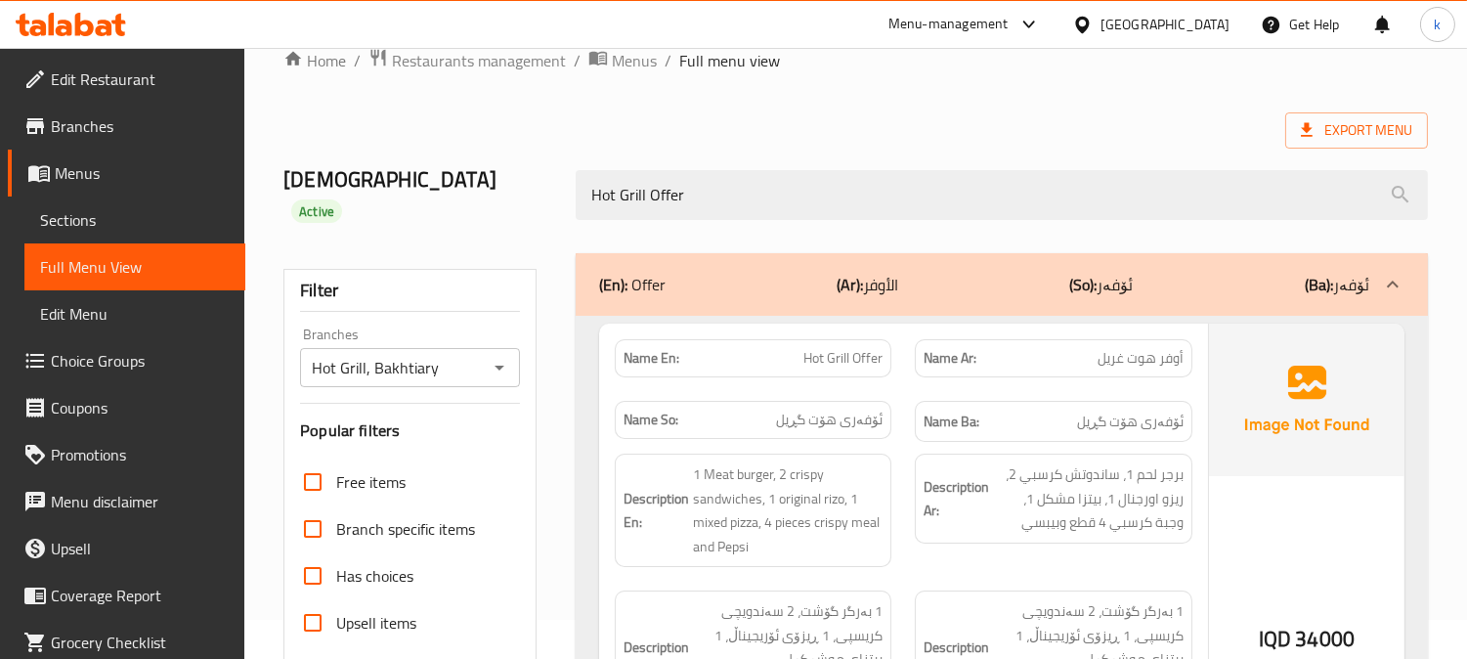
scroll to position [219, 0]
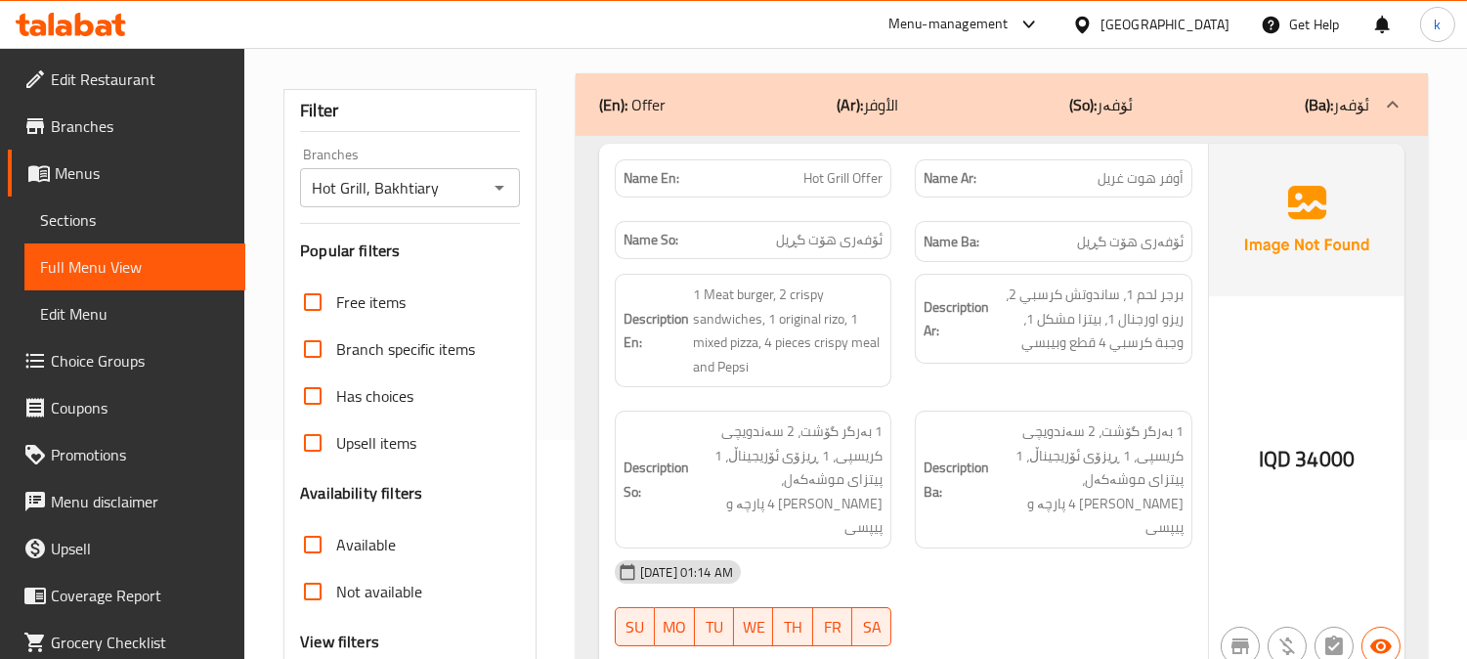
type input "Hot Grill Offer"
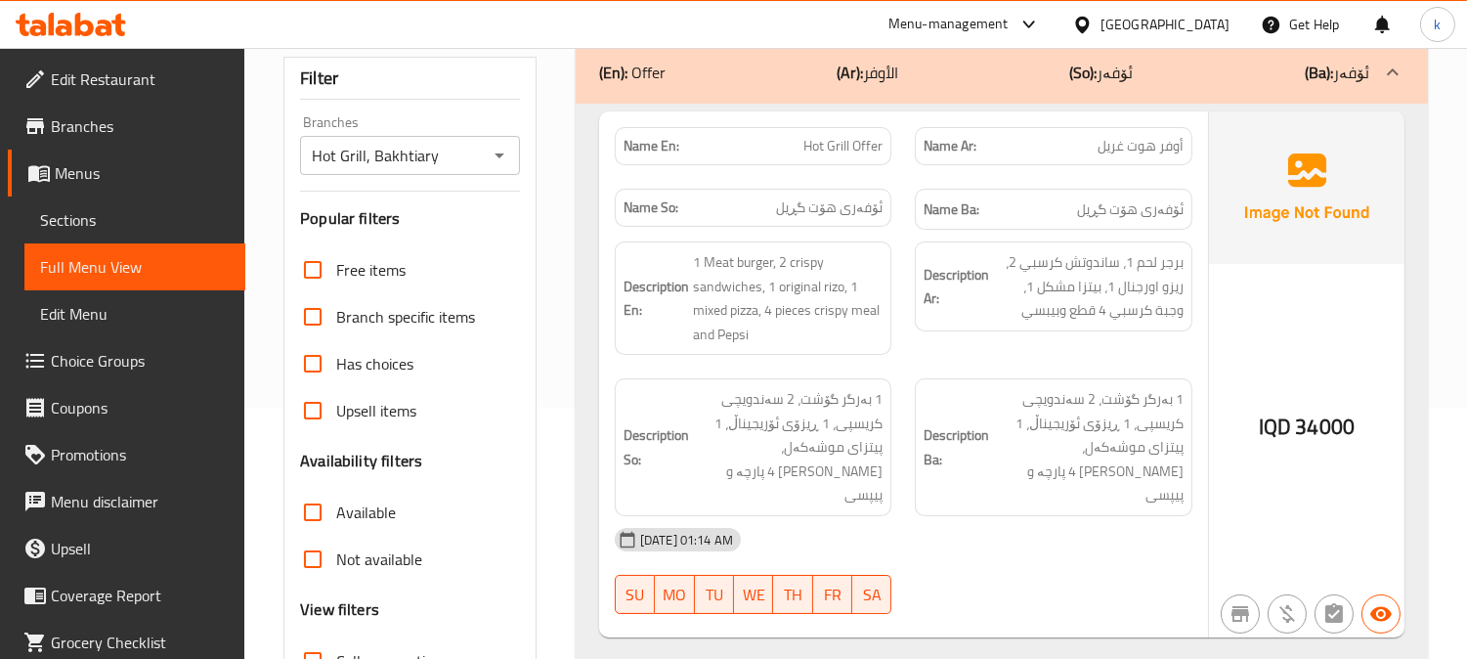
scroll to position [199, 0]
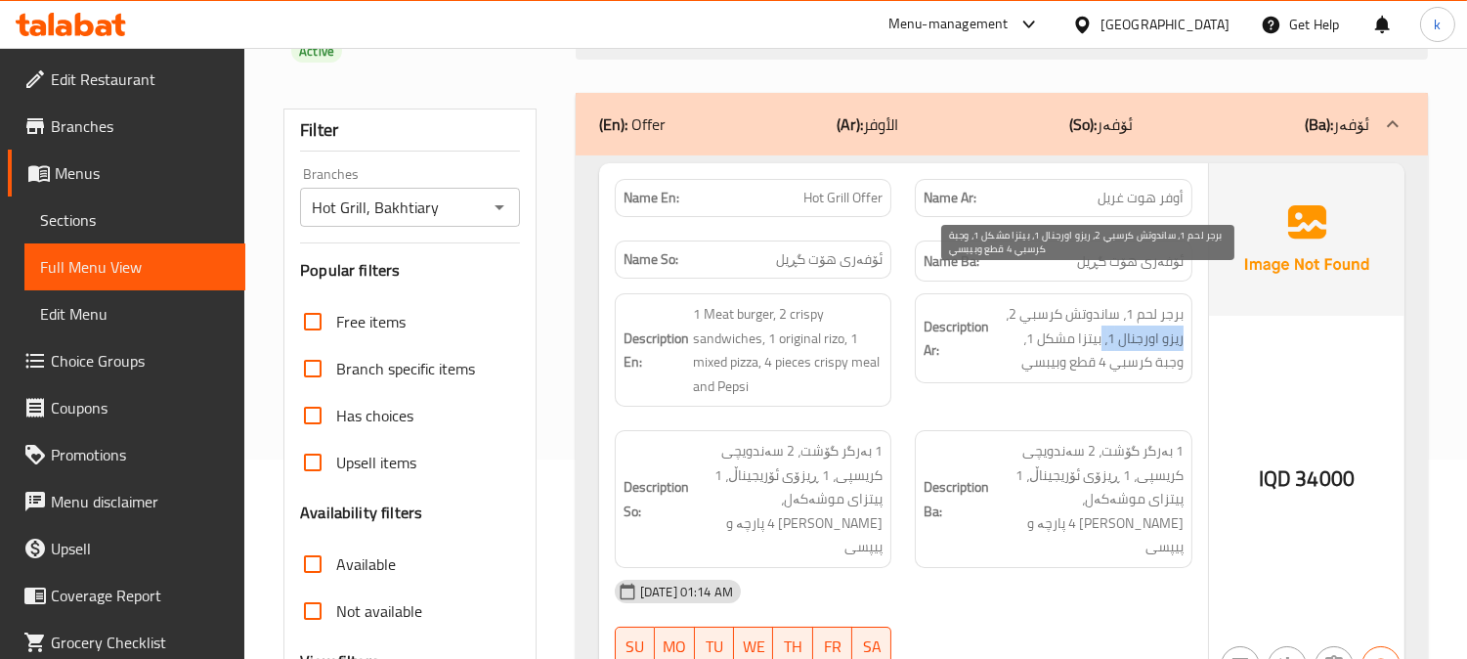
drag, startPoint x: 1185, startPoint y: 313, endPoint x: 1100, endPoint y: 309, distance: 85.1
click at [1100, 309] on div "Description Ar: برجر لحم 1، ساندوتش كرسبي 2، ريزو اورجنال 1، بيتزا مشكل 1، وجبة…" at bounding box center [1054, 338] width 278 height 90
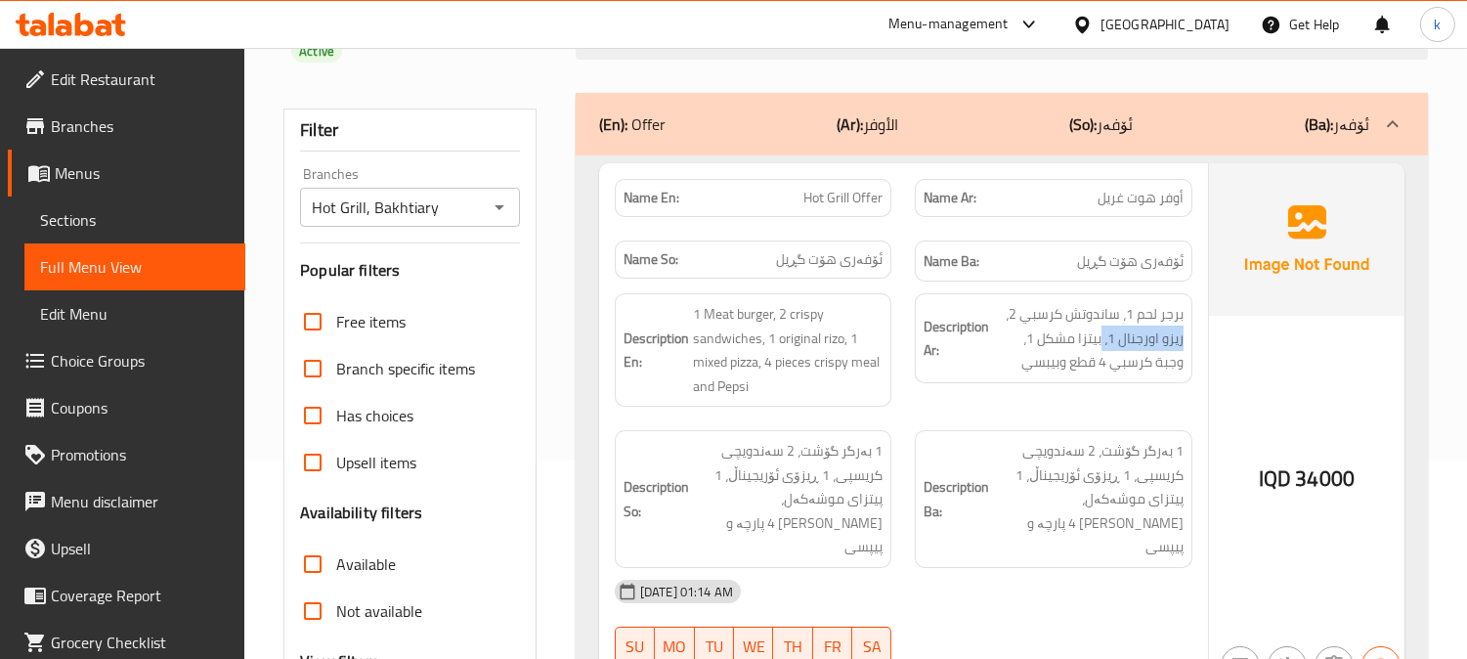
click at [102, 200] on link "Sections" at bounding box center [134, 219] width 221 height 47
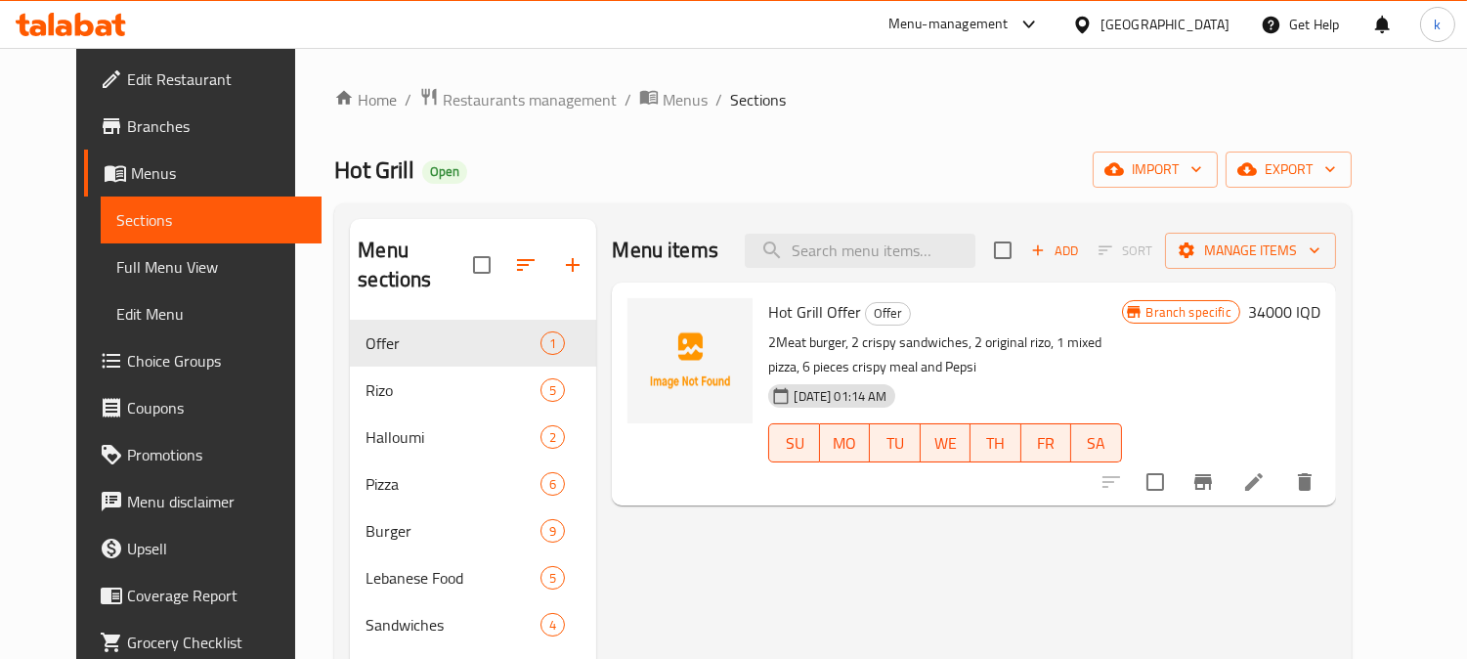
click at [1262, 484] on icon at bounding box center [1254, 482] width 18 height 18
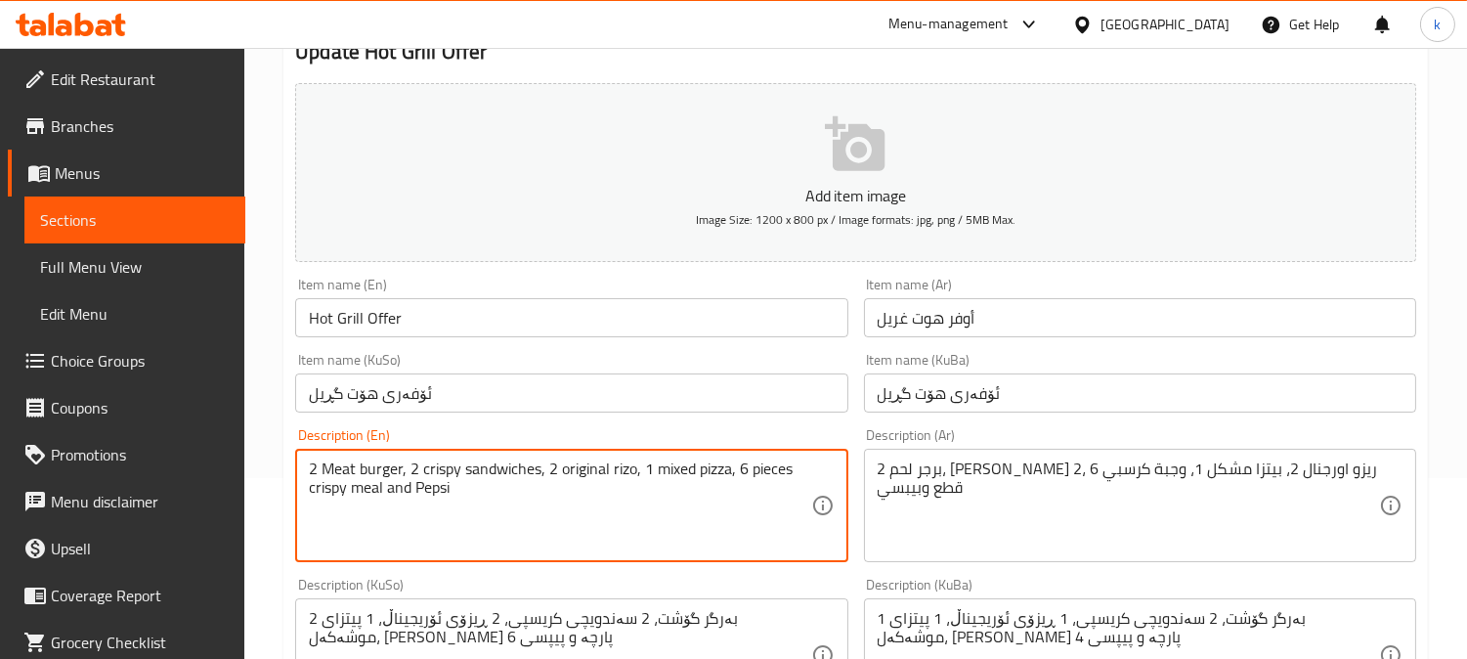
scroll to position [362, 0]
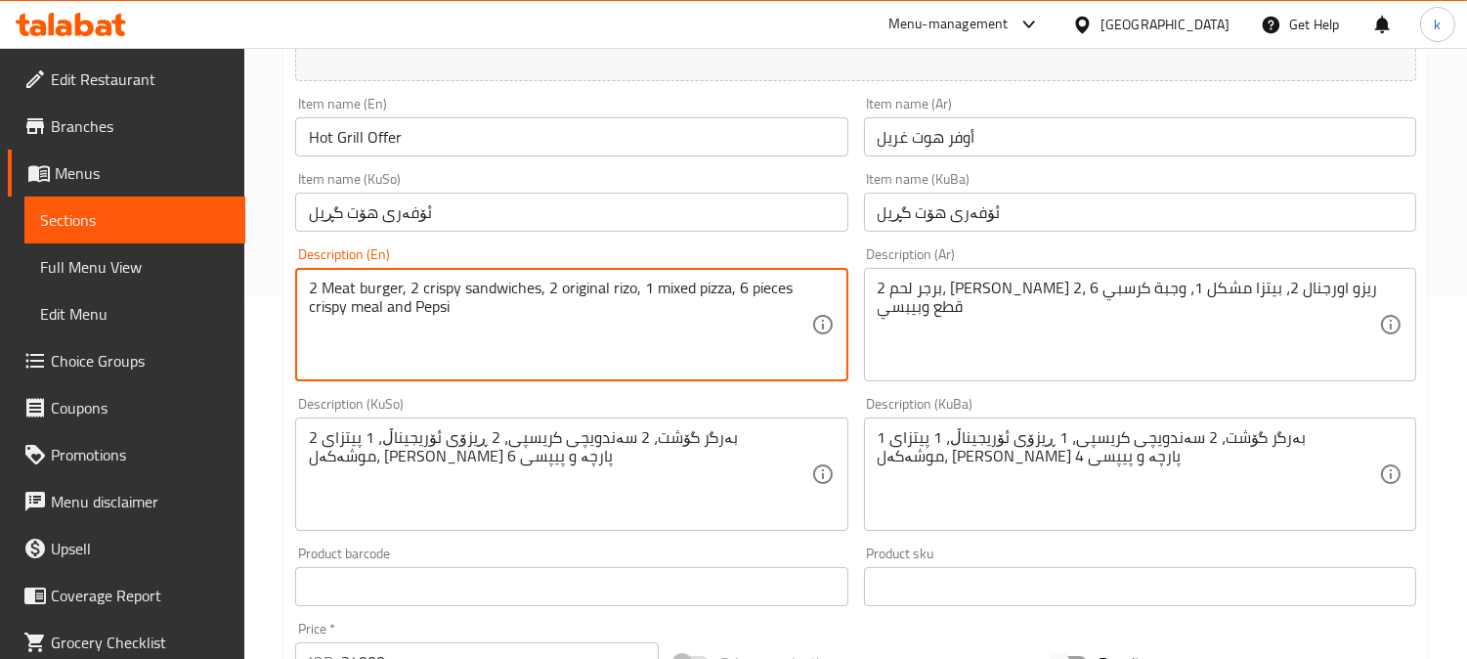
click at [487, 359] on textarea "2 Meat burger, 2 crispy sandwiches, 2 original rizo, 1 mixed pizza, 6 pieces cr…" at bounding box center [559, 324] width 501 height 93
type textarea "2 Meat burger, 2 crispy sandwiches, 2 original rizo, 1 mixed pizza, 6 pieces cr…"
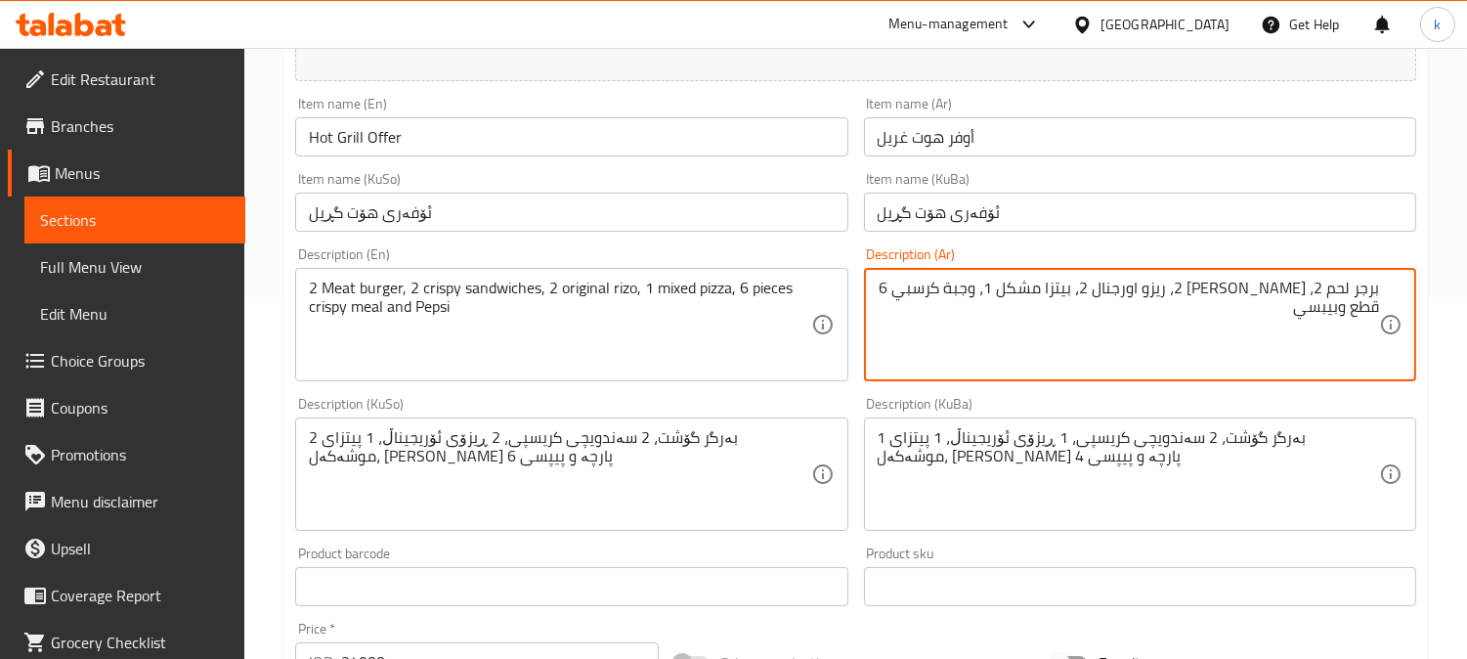
click at [1000, 288] on textarea "برجر لحم 2، [PERSON_NAME] 2، ريزو اورجنال 2، بيتزا مشكل 1، وجبة كرسبي 6 قطع وبي…" at bounding box center [1127, 324] width 501 height 93
click at [1013, 318] on textarea "برجر لحم 2، [PERSON_NAME] 2، ريزو اورجنال 2، بيتزا مشكل 1، وجبة كرسبي 6 قطع وبي…" at bounding box center [1127, 324] width 501 height 93
drag, startPoint x: 901, startPoint y: 298, endPoint x: 877, endPoint y: 293, distance: 24.0
click at [881, 291] on textarea "برجر لحم 2، [PERSON_NAME] 2، ريزو اورجنال 2، بيتزا مشكل 1، وجبة كرسبي 6 قطع وبي…" at bounding box center [1127, 324] width 501 height 93
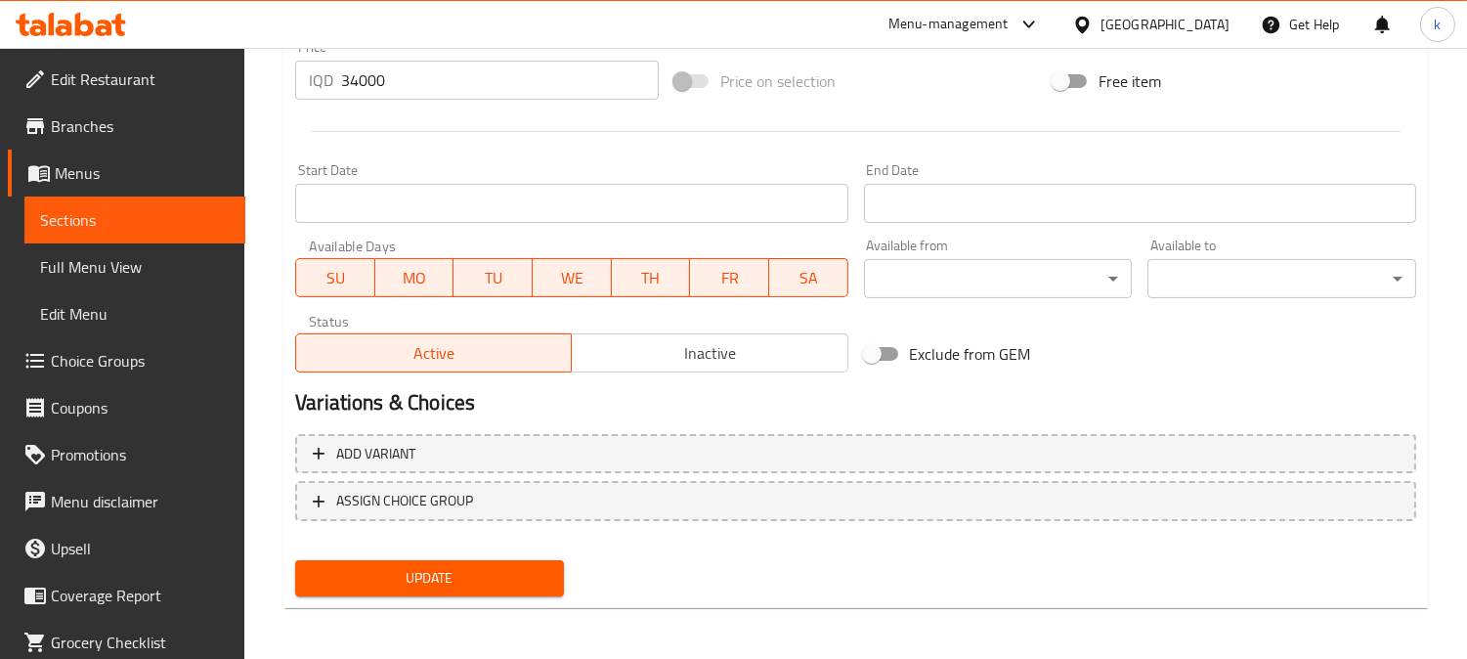
click at [483, 577] on span "Update" at bounding box center [429, 578] width 237 height 24
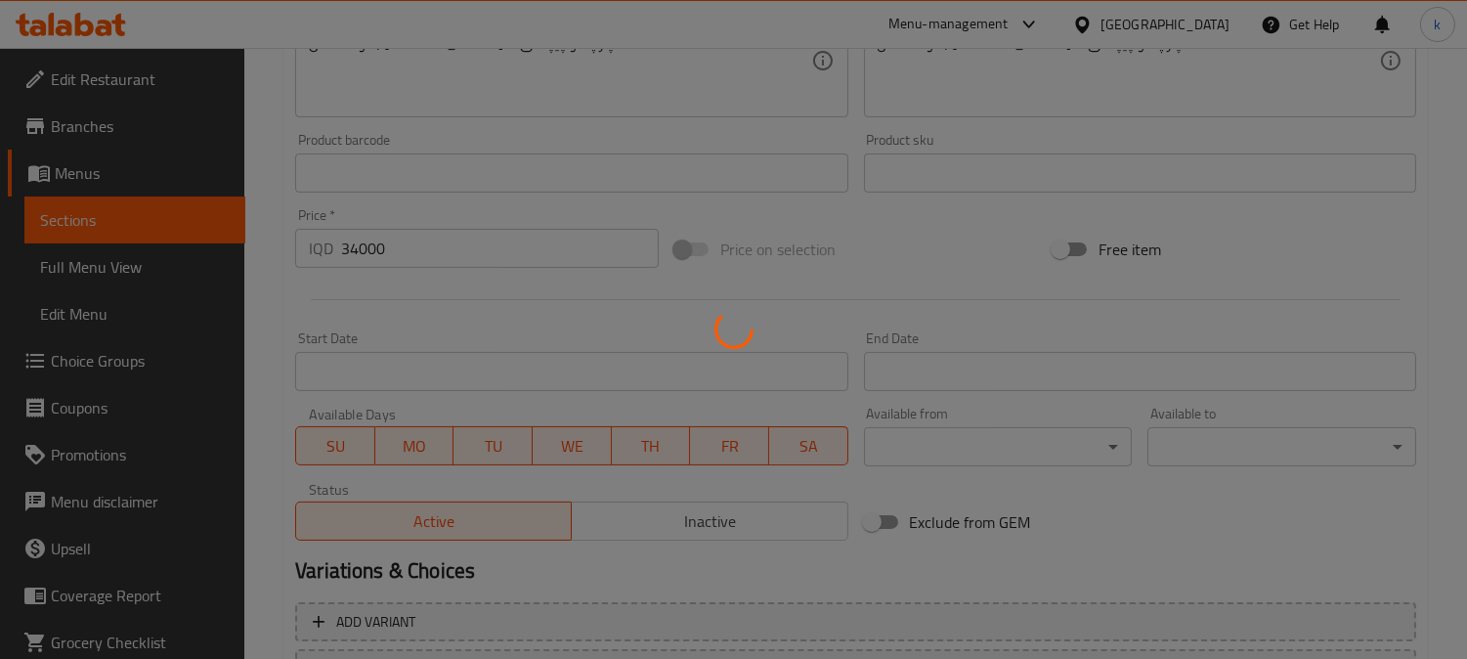
scroll to position [581, 0]
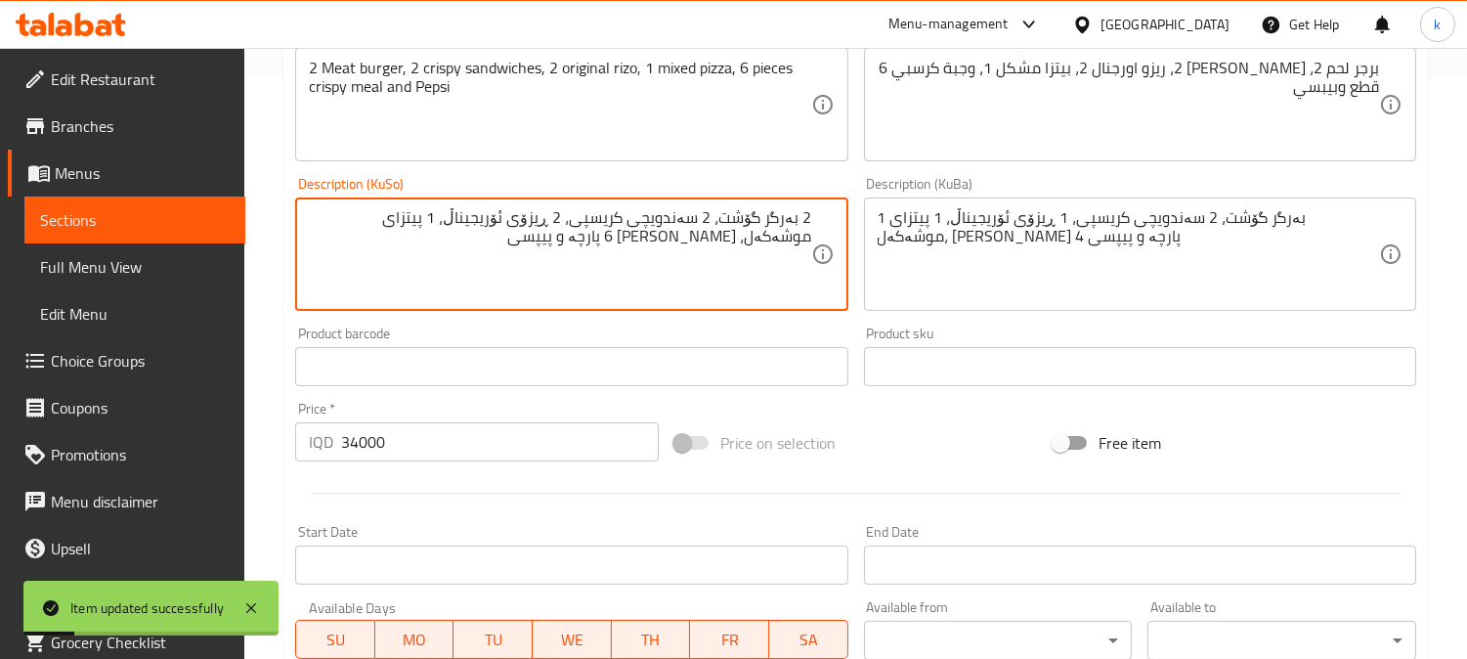
click at [667, 246] on textarea "2 بەرگر گۆشت، 2 سەندویچی کریسپی، 2 ڕیزۆی ئۆریجیناڵ، 1 پیتزای موشەکەل، [PERSON_N…" at bounding box center [559, 254] width 501 height 93
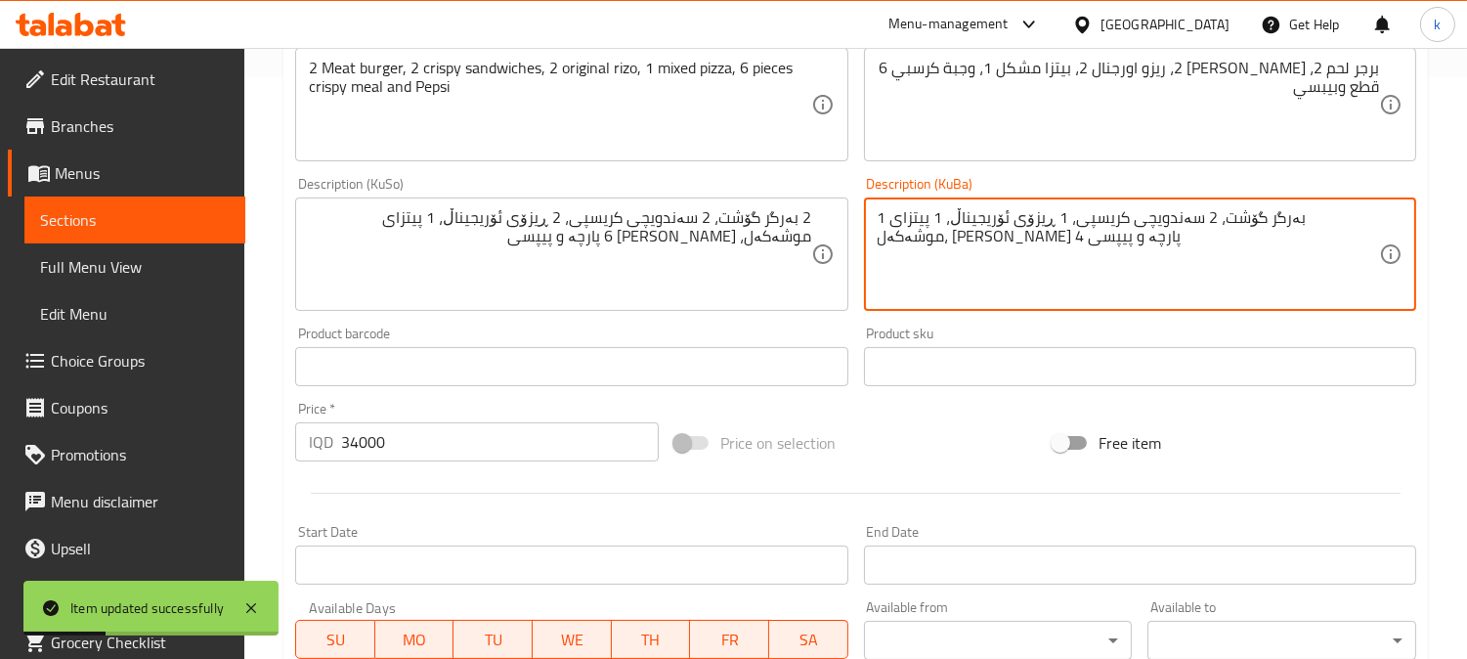
click at [994, 250] on textarea "1 بەرگر گۆشت، 2 سەندویچی کریسپی، 1 ڕیزۆی ئۆریجیناڵ، 1 پیتزای موشەکەل، [PERSON_N…" at bounding box center [1127, 254] width 501 height 93
paste textarea "2 بەرگر گۆشت، 2 [PERSON_NAME]، 2 ڕیزۆی ئۆریجیناڵ، 1 پیتزای موشەکەل، [PERSON_NAM…"
type textarea "1 بەرگر گۆشت، 2 سەندویچی کریسپی، 1 ڕیزۆی ئۆریجیناڵ، 1 پیتزای موشەکەل، [PERSON_N…"
click at [1218, 267] on textarea "1 بەرگر گۆشت، 2 سەندویچی کریسپی، 1 ڕیزۆی ئۆریجیناڵ، 1 پیتزای موشەکەل، [PERSON_N…" at bounding box center [1127, 254] width 501 height 93
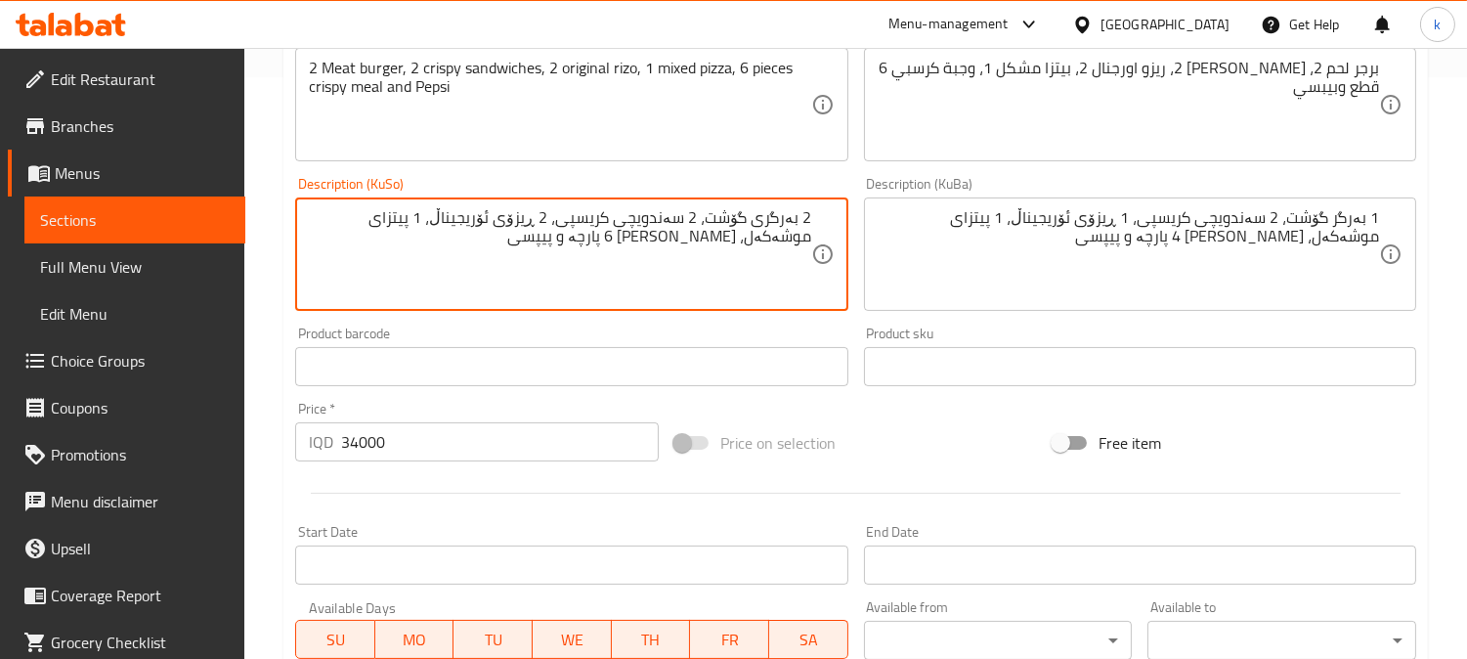
click at [720, 246] on textarea "2 بەرگری گۆشت، 2 سەندویچی کریسپی، 2 ڕیزۆی ئۆریجیناڵ، 1 پیتزای موشەکەل، [PERSON_…" at bounding box center [559, 254] width 501 height 93
type textarea "2 بەرگری گۆشت، 2 سەندویچی کریسپی، 2 ڕیزۆی ئۆریجیناڵ، 1 پیتزای موشەکەل، [PERSON_…"
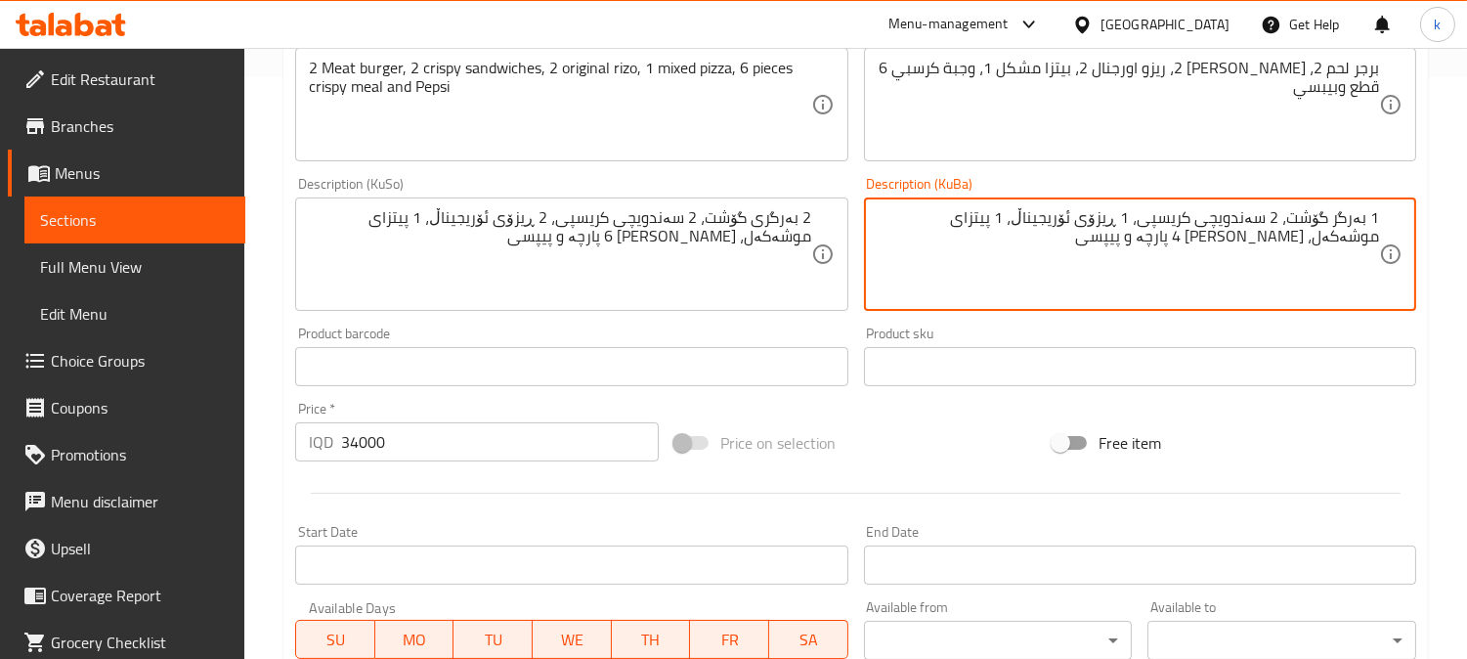
click at [1180, 230] on textarea "1 بەرگر گۆشت، 2 سەندویچی کریسپی، 1 ڕیزۆی ئۆریجیناڵ، 1 پیتزای موشەکەل، [PERSON_N…" at bounding box center [1127, 254] width 501 height 93
paste textarea "2 بەرگری گۆشت، 2 [PERSON_NAME]، 2 ڕیزۆی ئۆریجیناڵ، 1 پیتزای موشەکەل، [PERSON_NA…"
click at [1135, 249] on textarea "1 بەرگر گۆشت، 2 سەندویچی کریسپی، 1 ڕیزۆی ئۆریجیناڵ، 1 پیتزای موشەکەل، [PERSON_N…" at bounding box center [1127, 254] width 501 height 93
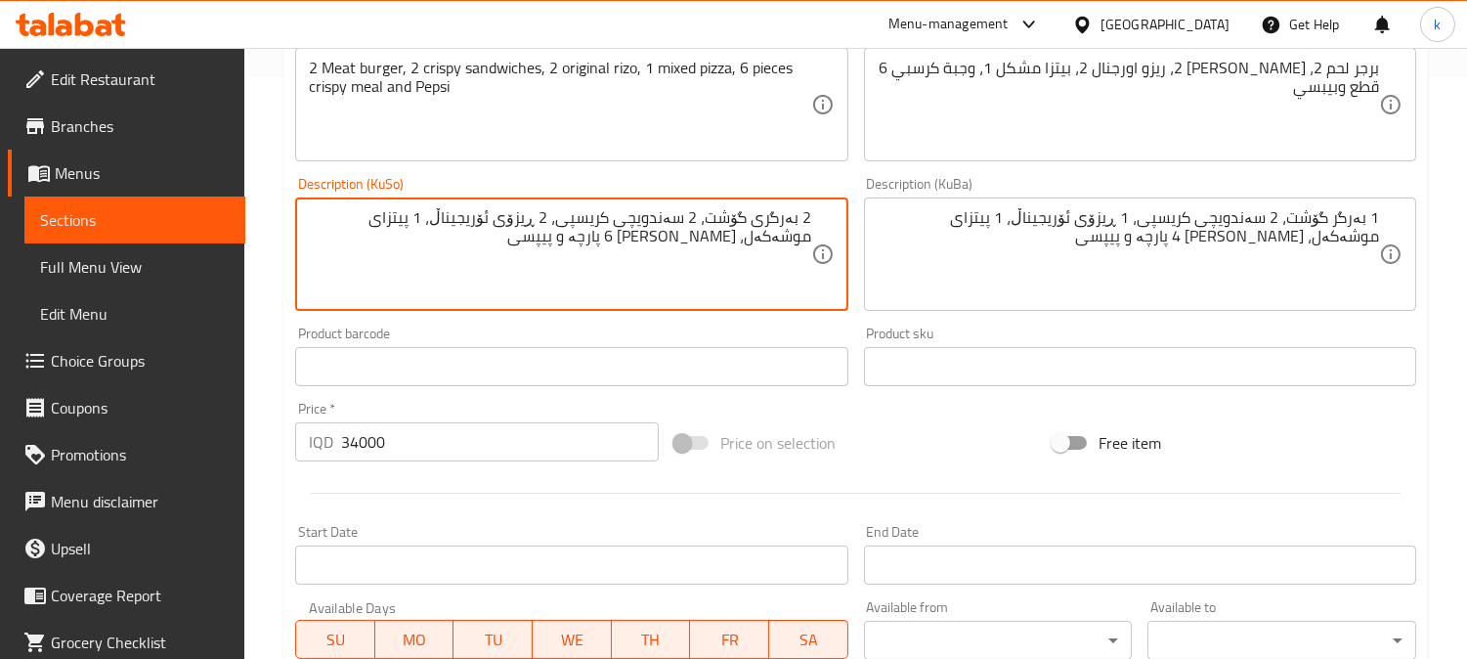
click at [611, 238] on textarea "2 بەرگری گۆشت، 2 سەندویچی کریسپی، 2 ڕیزۆی ئۆریجیناڵ، 1 پیتزای موشەکەل، [PERSON_…" at bounding box center [559, 254] width 501 height 93
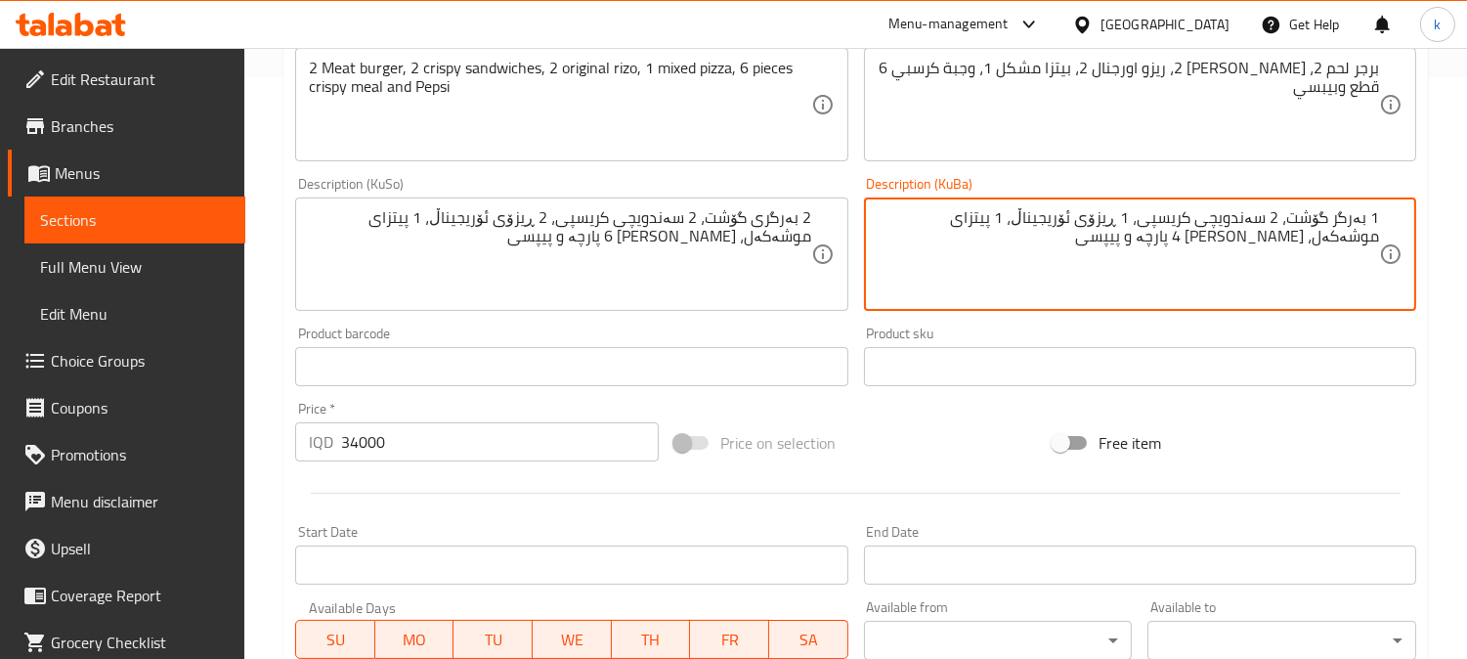
click at [1009, 235] on textarea "1 بەرگر گۆشت، 2 سەندویچی کریسپی، 1 ڕیزۆی ئۆریجیناڵ، 1 پیتزای موشەکەل، [PERSON_N…" at bounding box center [1127, 254] width 501 height 93
paste textarea "2 بەرگری گۆشت، 2 [PERSON_NAME]، 2 ڕیزۆی ئۆریجیناڵ، 1 پیتزای موشەکەل، [PERSON_NA…"
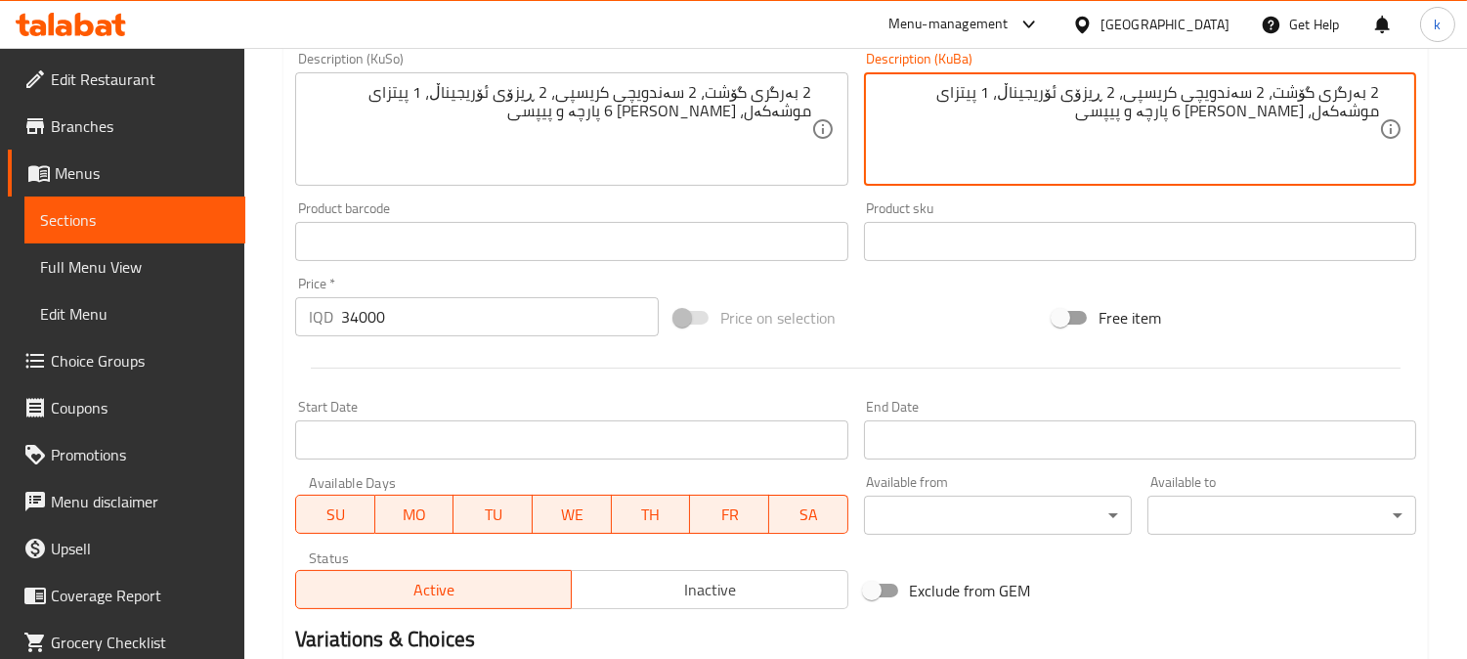
scroll to position [943, 0]
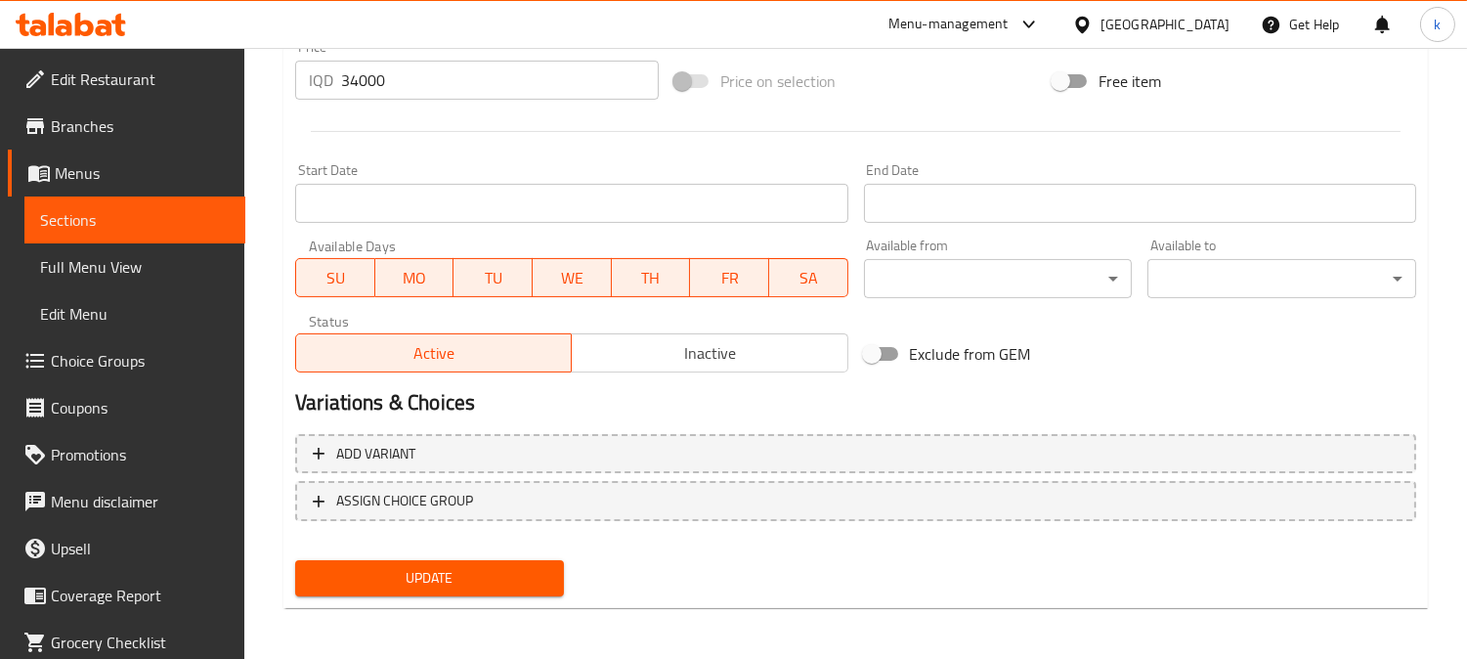
type textarea "2 بەرگری گۆشت، 2 سەندویچی کریسپی، 2 ڕیزۆی ئۆریجیناڵ، 1 پیتزای موشەکەل، [PERSON_…"
click at [511, 569] on span "Update" at bounding box center [429, 578] width 237 height 24
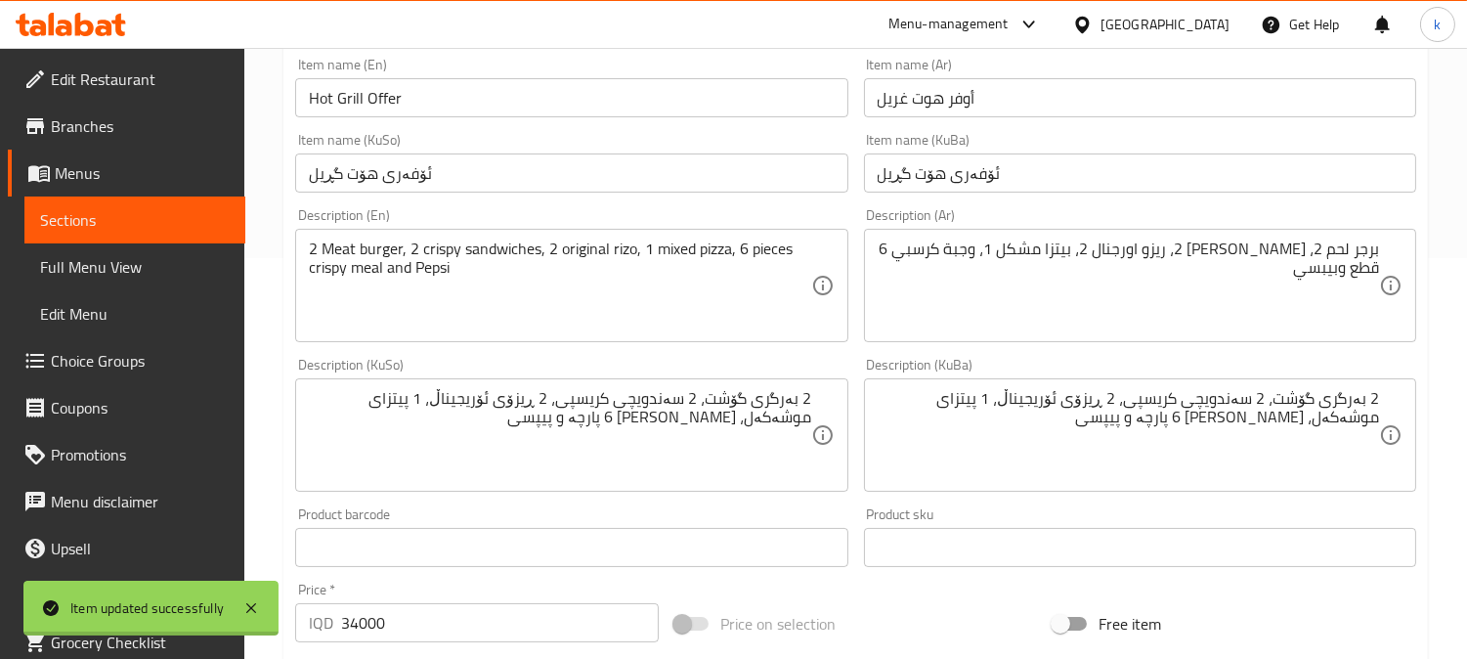
scroll to position [219, 0]
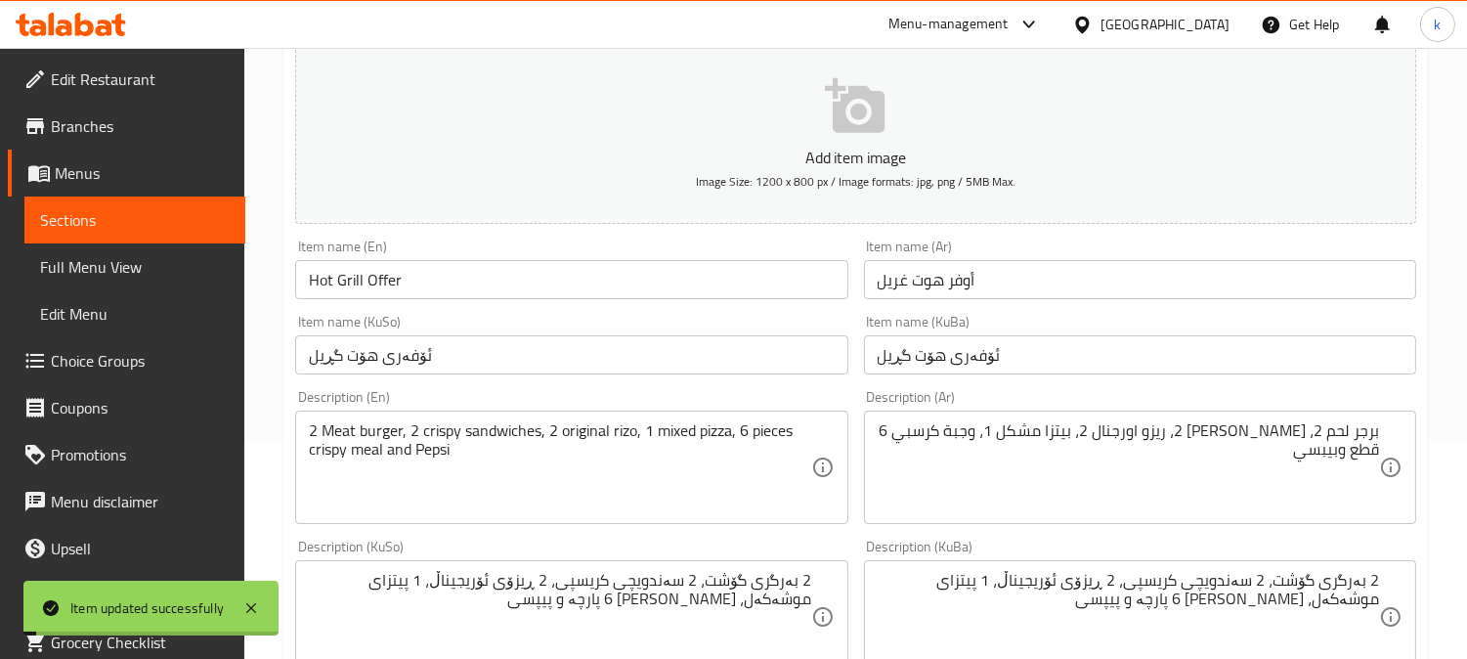
click at [393, 278] on input "Hot Grill Offer" at bounding box center [571, 279] width 552 height 39
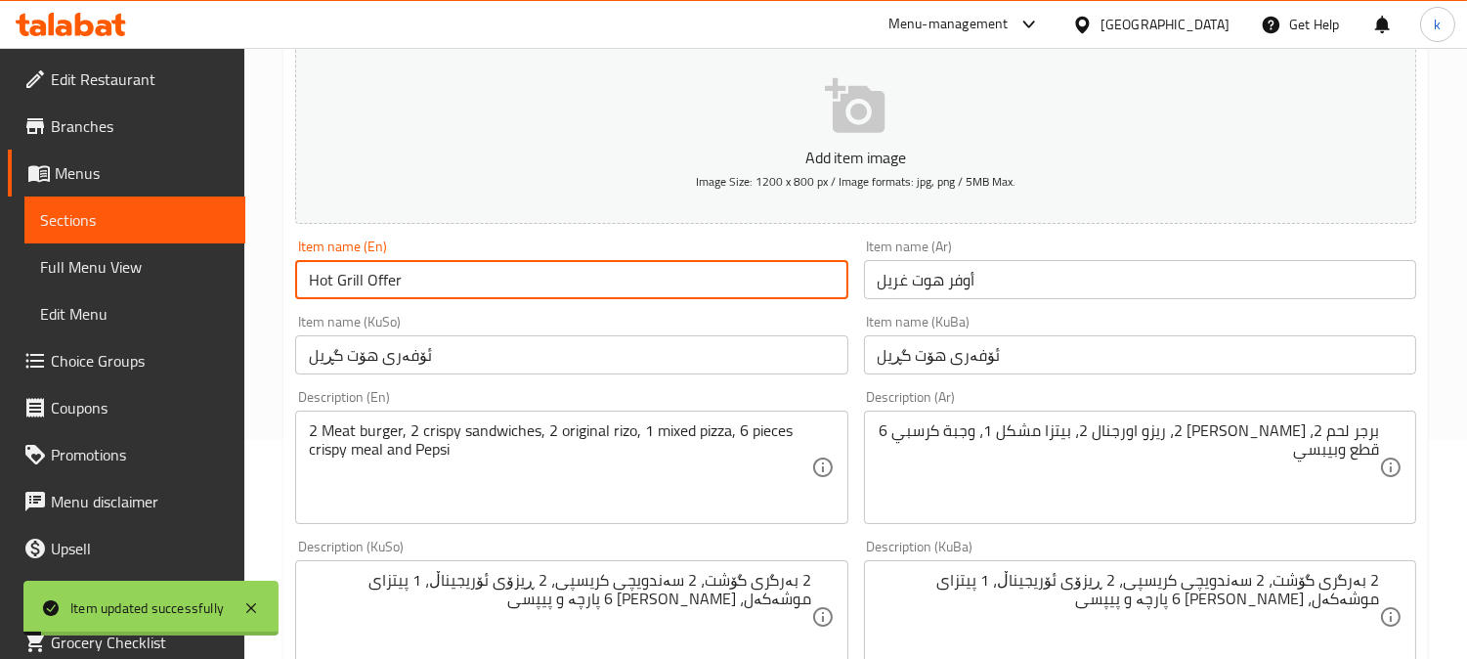
click at [393, 278] on input "Hot Grill Offer" at bounding box center [571, 279] width 552 height 39
click at [115, 261] on span "Full Menu View" at bounding box center [135, 266] width 190 height 23
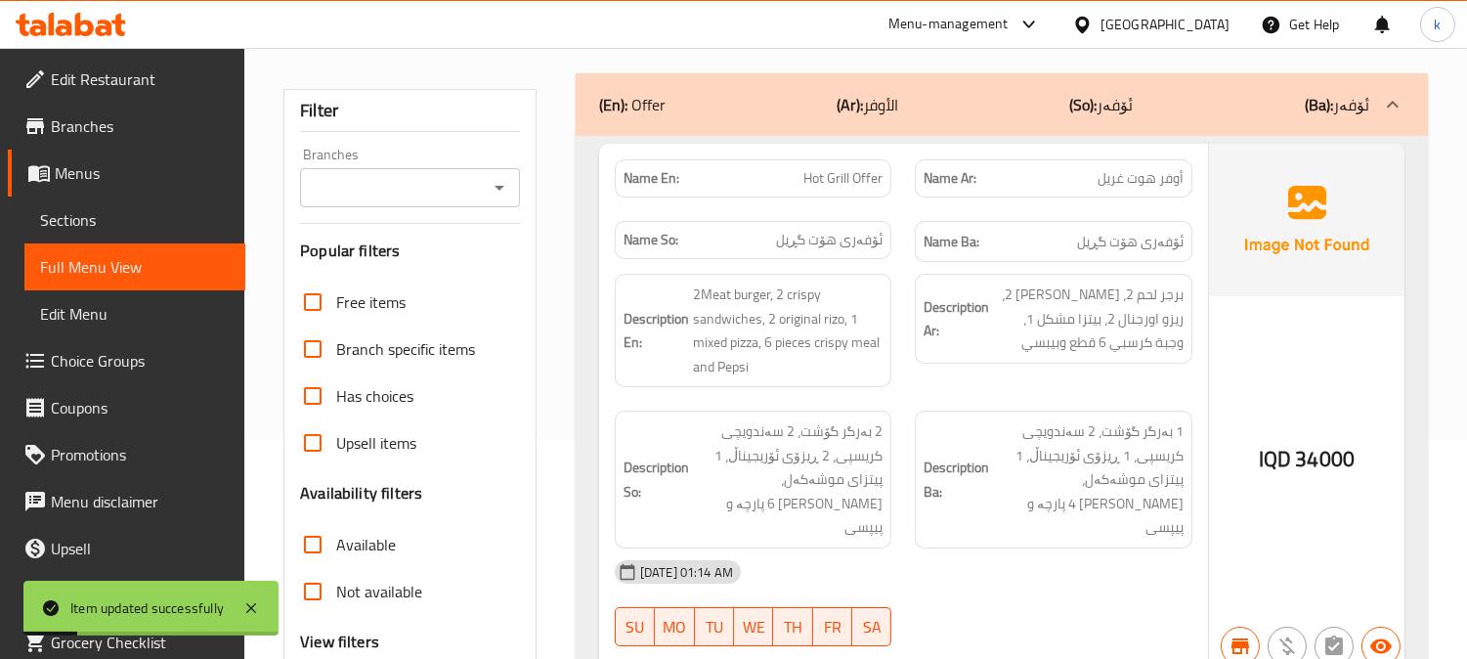
click at [472, 174] on input "Branches" at bounding box center [394, 187] width 176 height 27
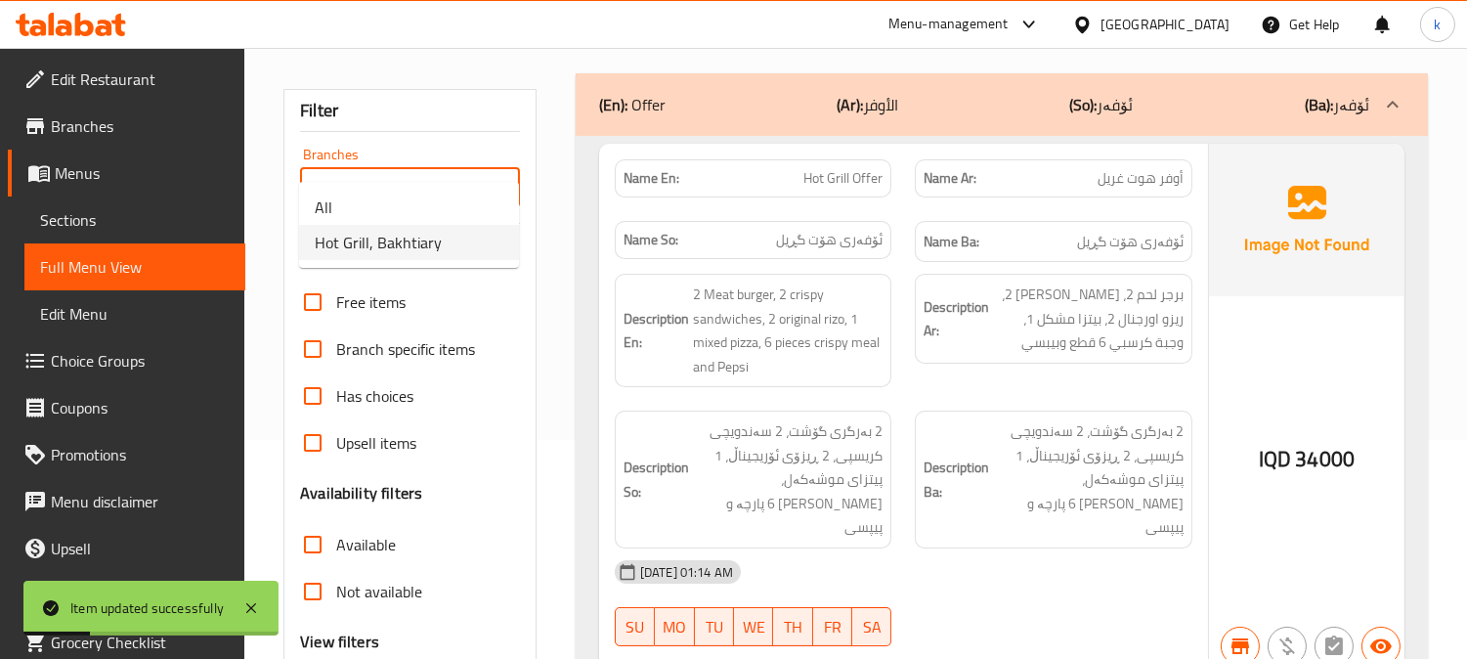
click at [459, 233] on li "Hot Grill, Bakhtiary" at bounding box center [409, 242] width 220 height 35
type input "Hot Grill, Bakhtiary"
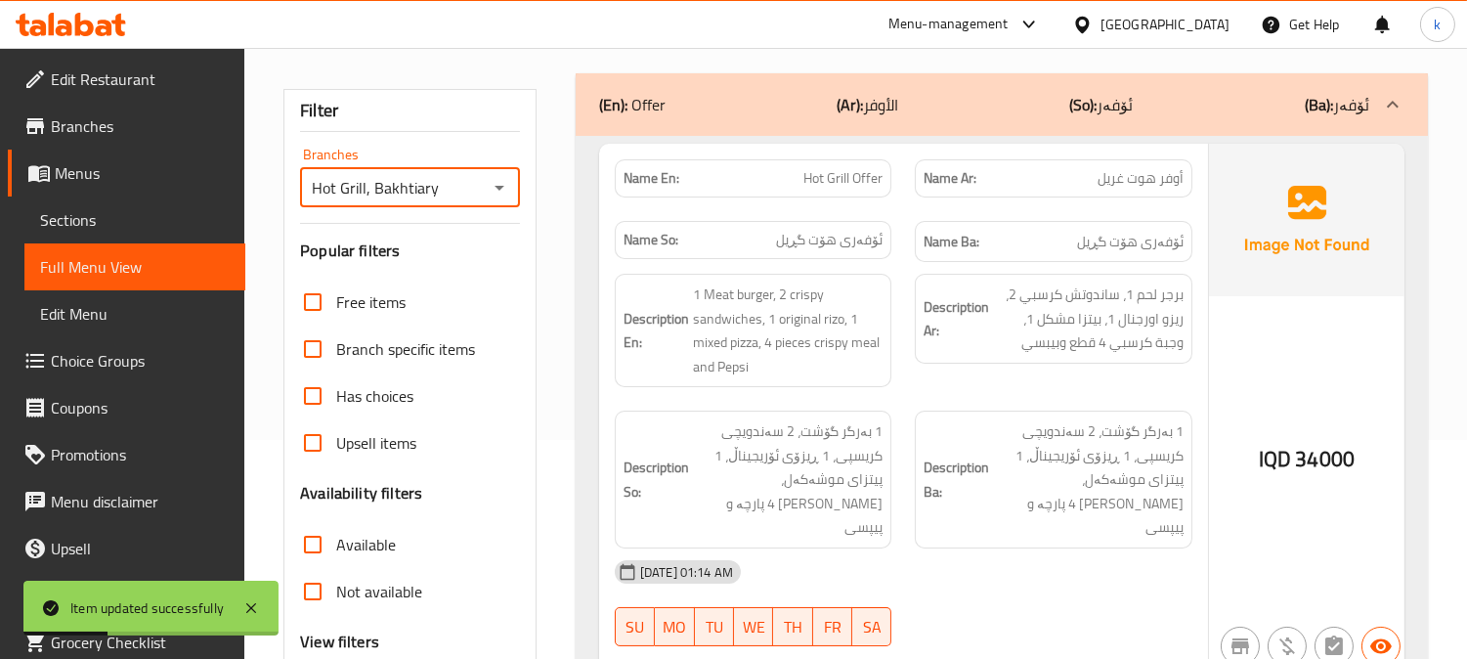
scroll to position [39, 0]
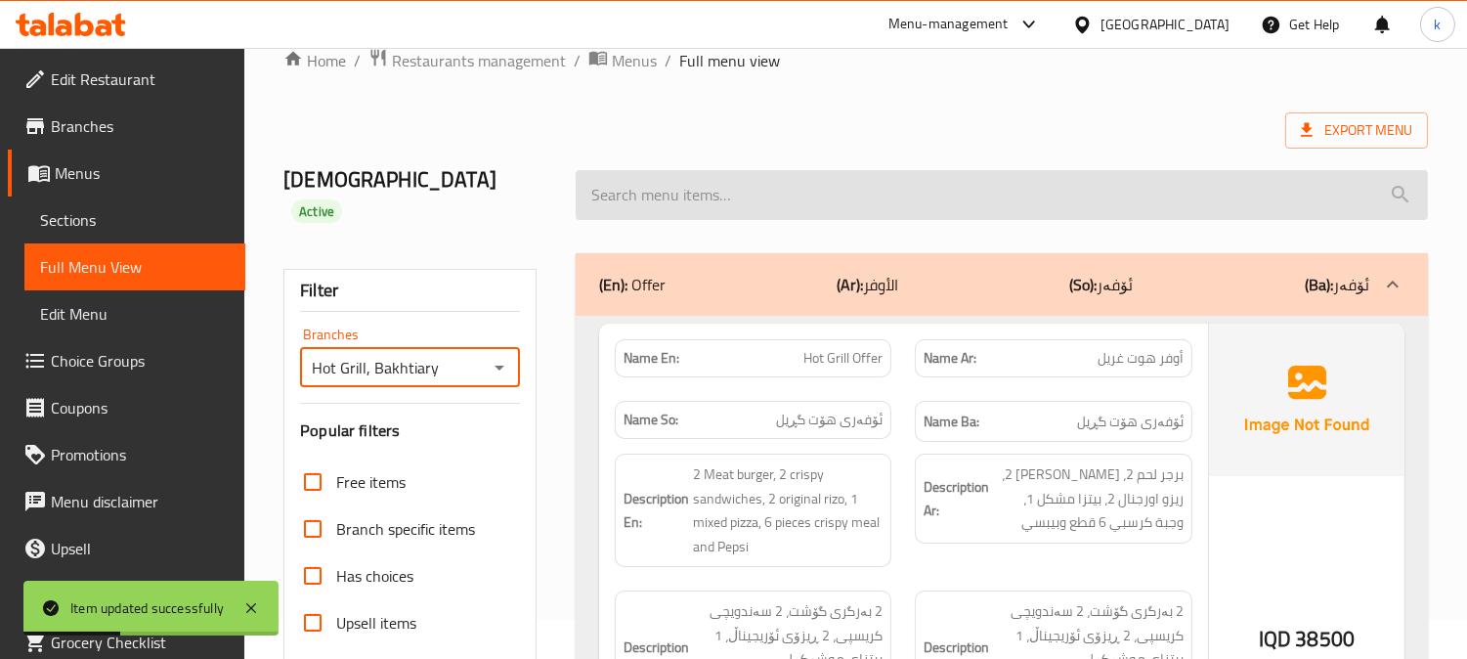
click at [723, 183] on input "search" at bounding box center [1002, 195] width 852 height 50
paste input "Hot Grill Offer"
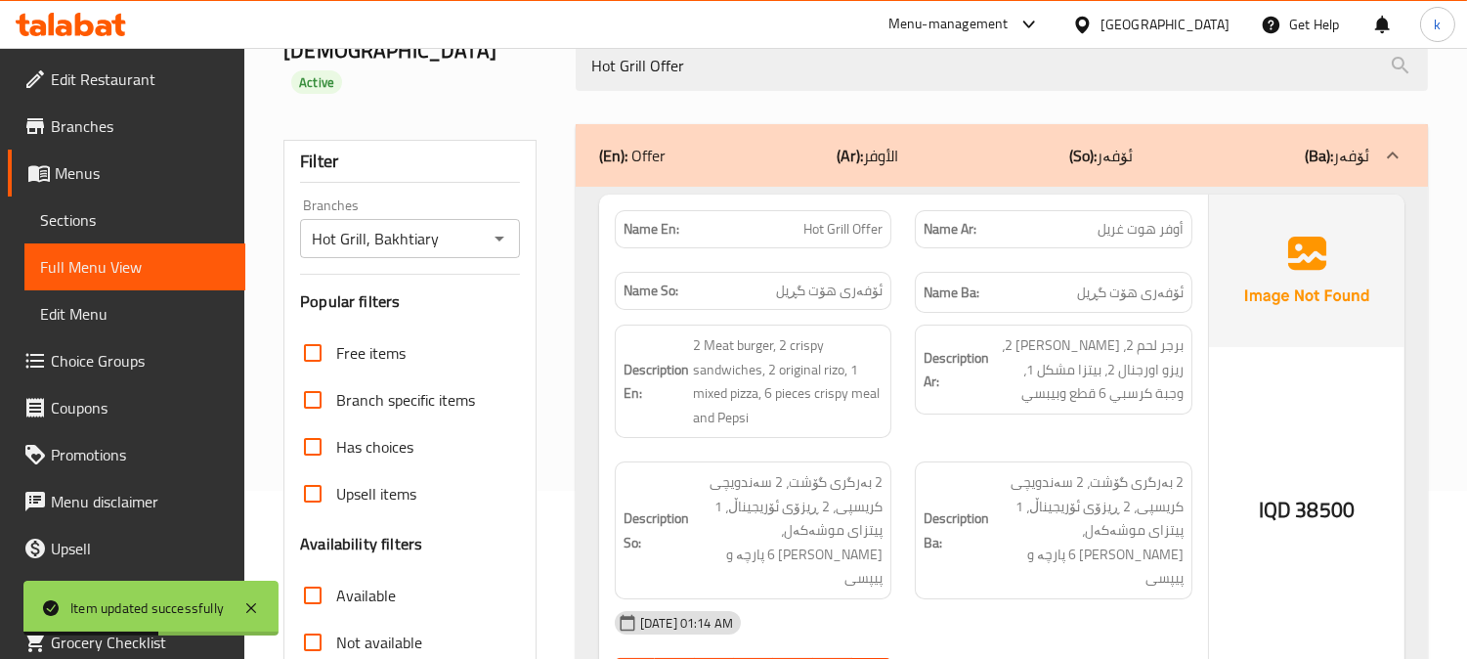
scroll to position [219, 0]
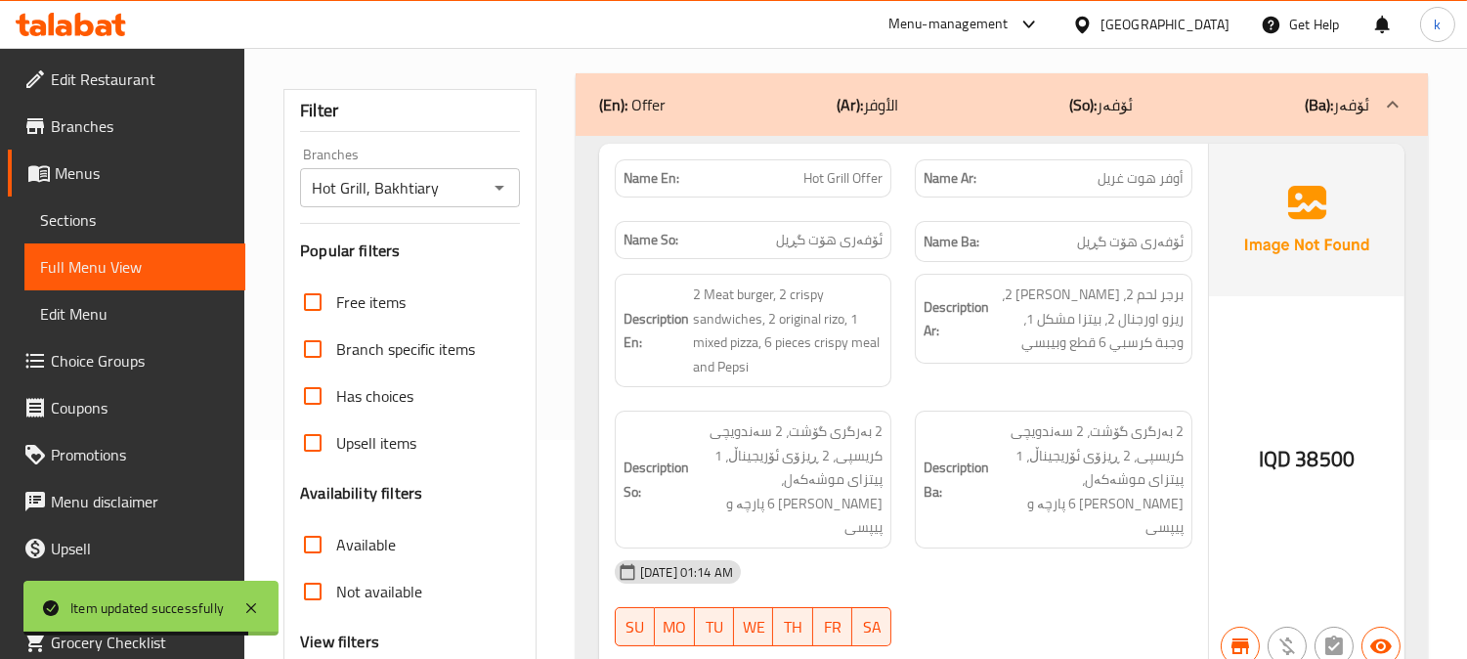
type input "Hot Grill Offer"
click at [36, 211] on link "Sections" at bounding box center [134, 219] width 221 height 47
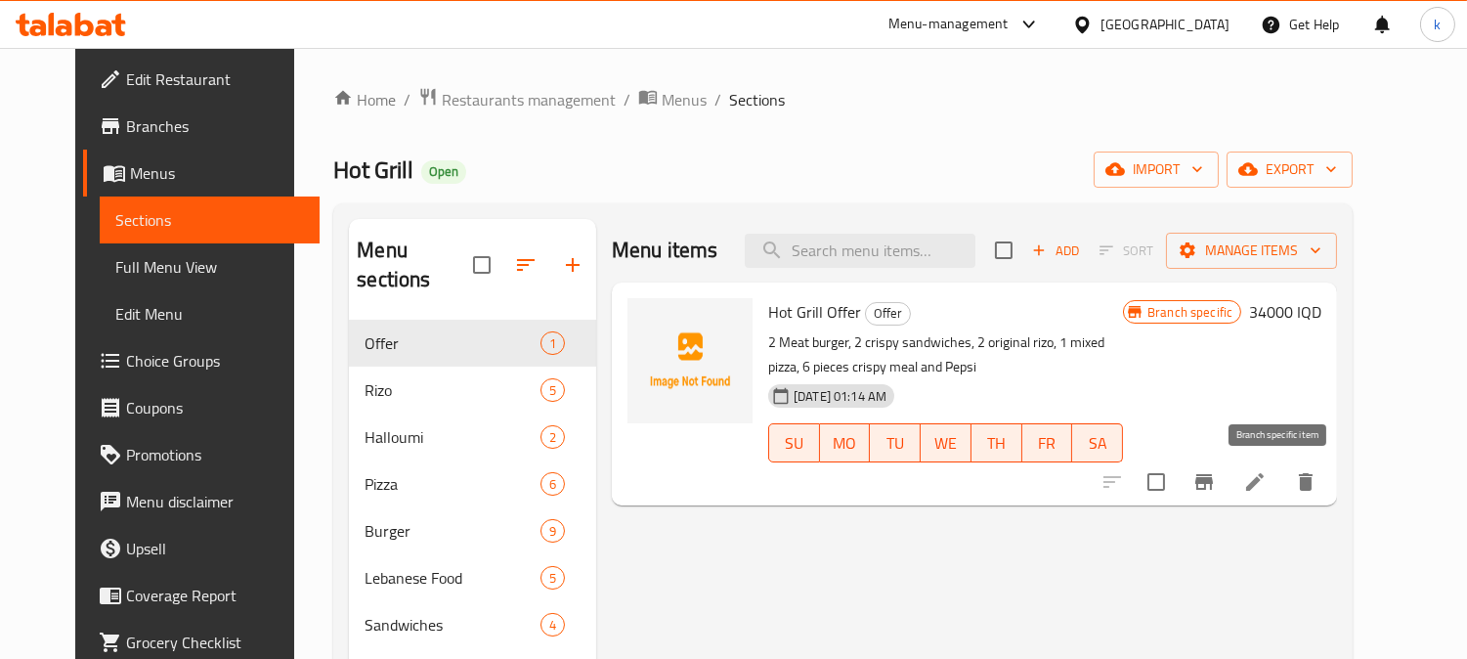
click at [1227, 491] on button "Branch-specific-item" at bounding box center [1203, 481] width 47 height 47
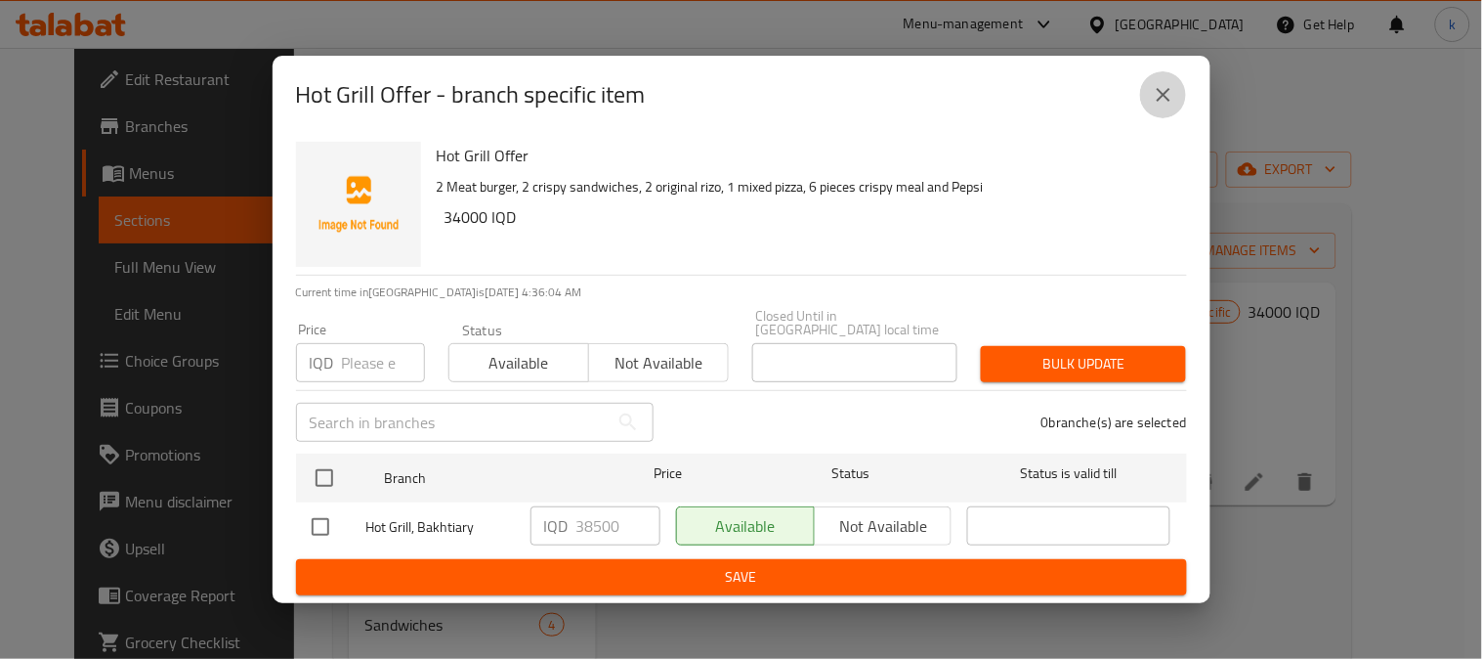
click at [1153, 106] on icon "close" at bounding box center [1163, 94] width 23 height 23
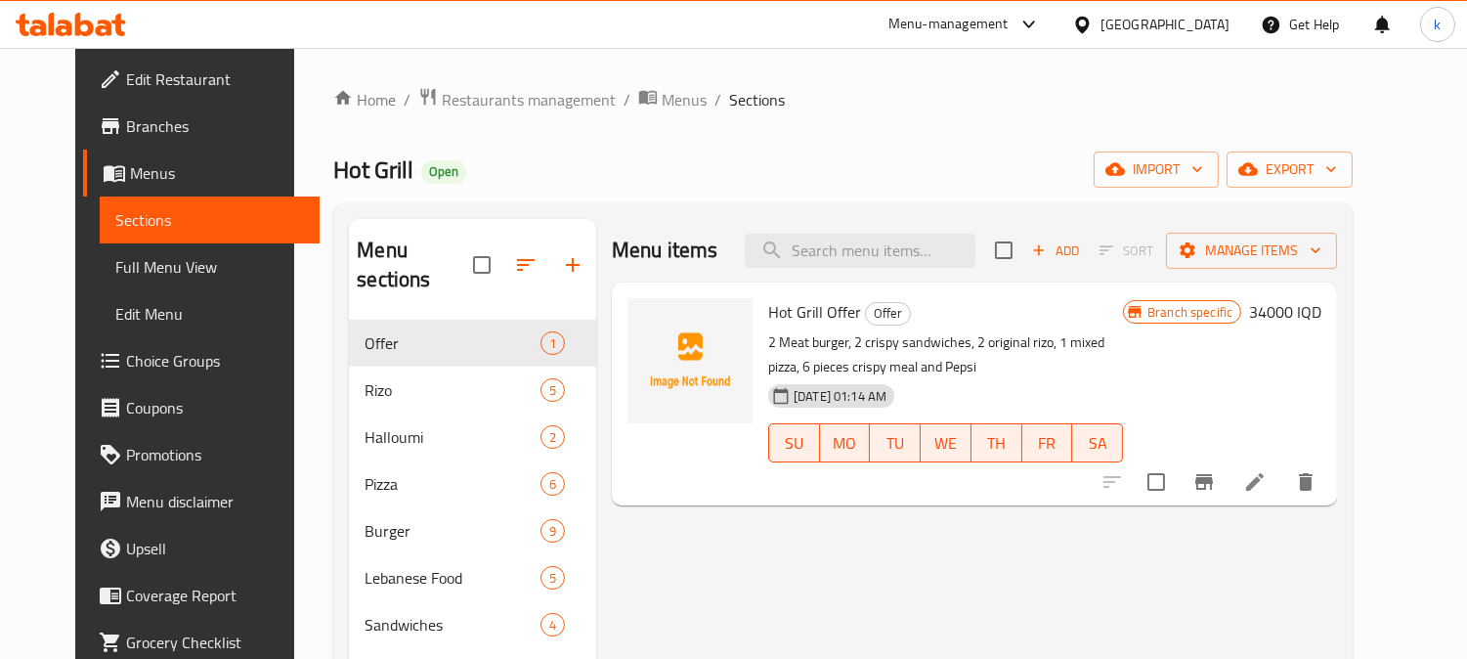
click at [1321, 311] on h6 "34000 IQD" at bounding box center [1285, 311] width 72 height 27
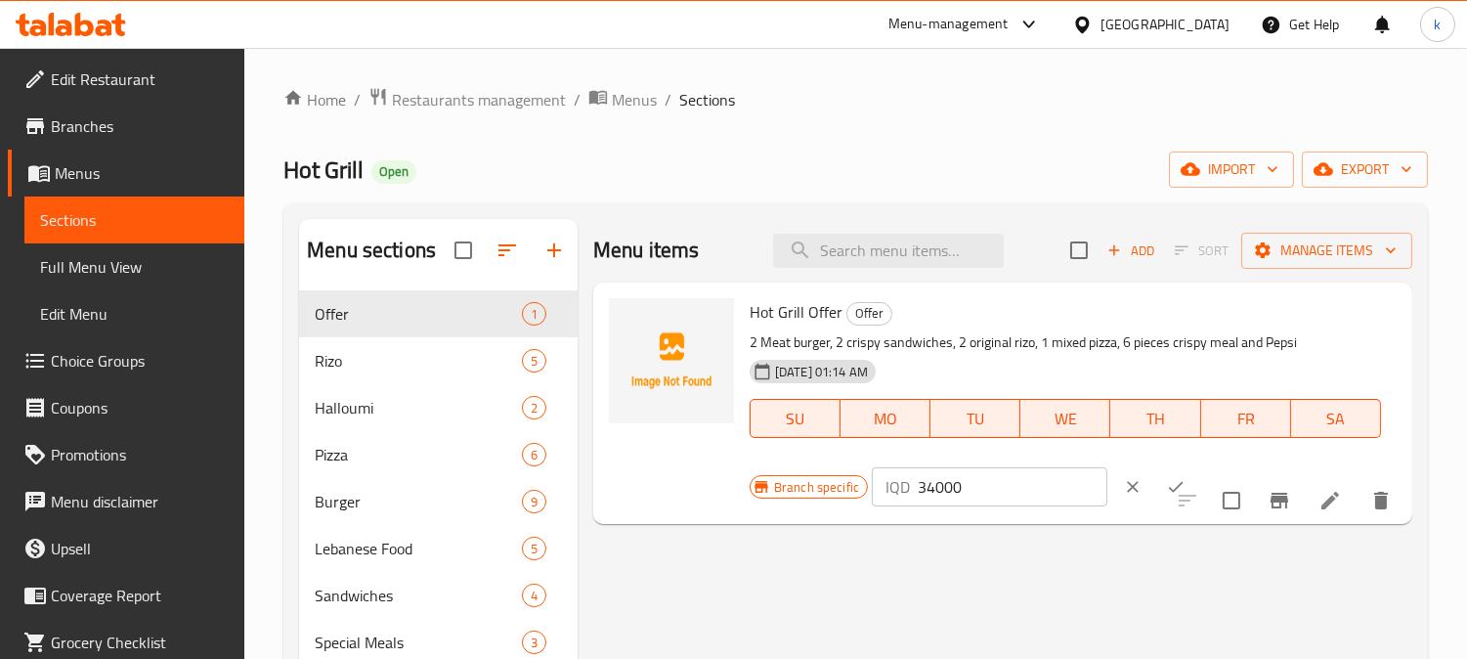
click at [936, 498] on input "34000" at bounding box center [1013, 486] width 190 height 39
paste input "85"
type input "38500"
click at [1166, 484] on icon "ok" at bounding box center [1176, 487] width 20 height 20
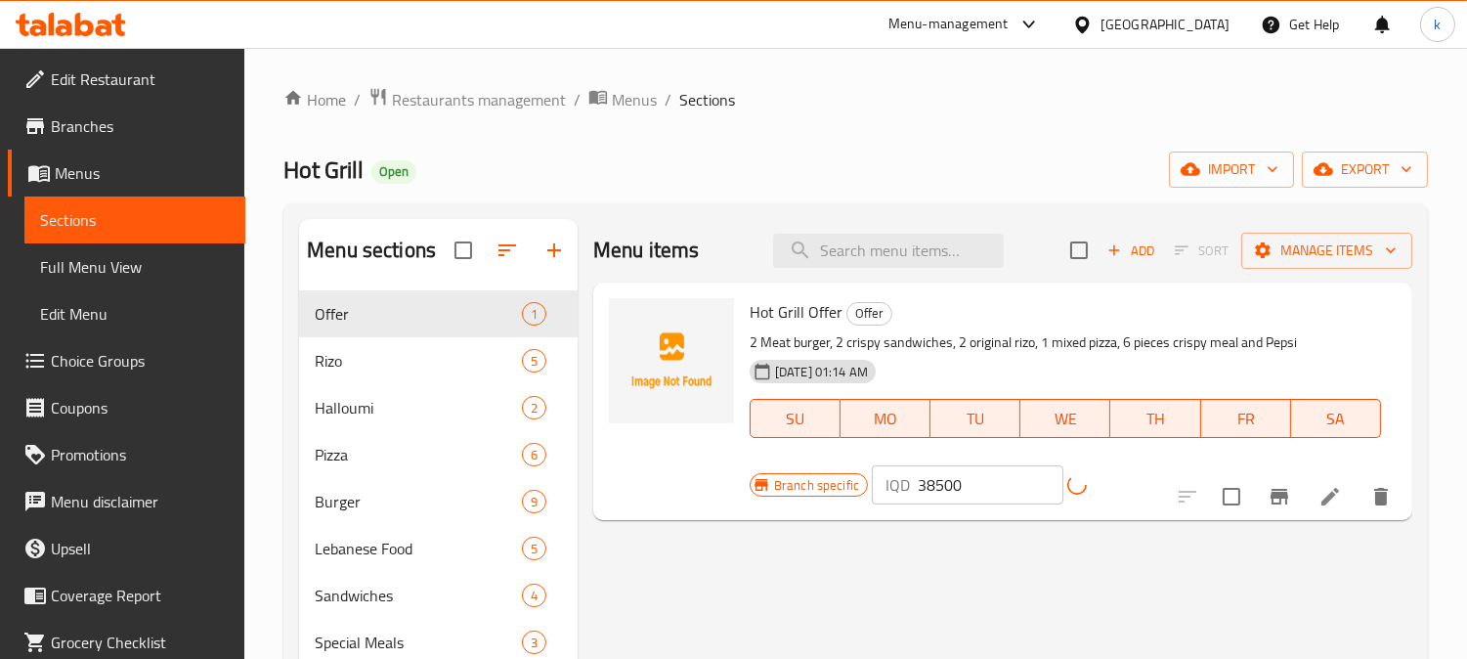
click at [105, 265] on span "Full Menu View" at bounding box center [135, 266] width 190 height 23
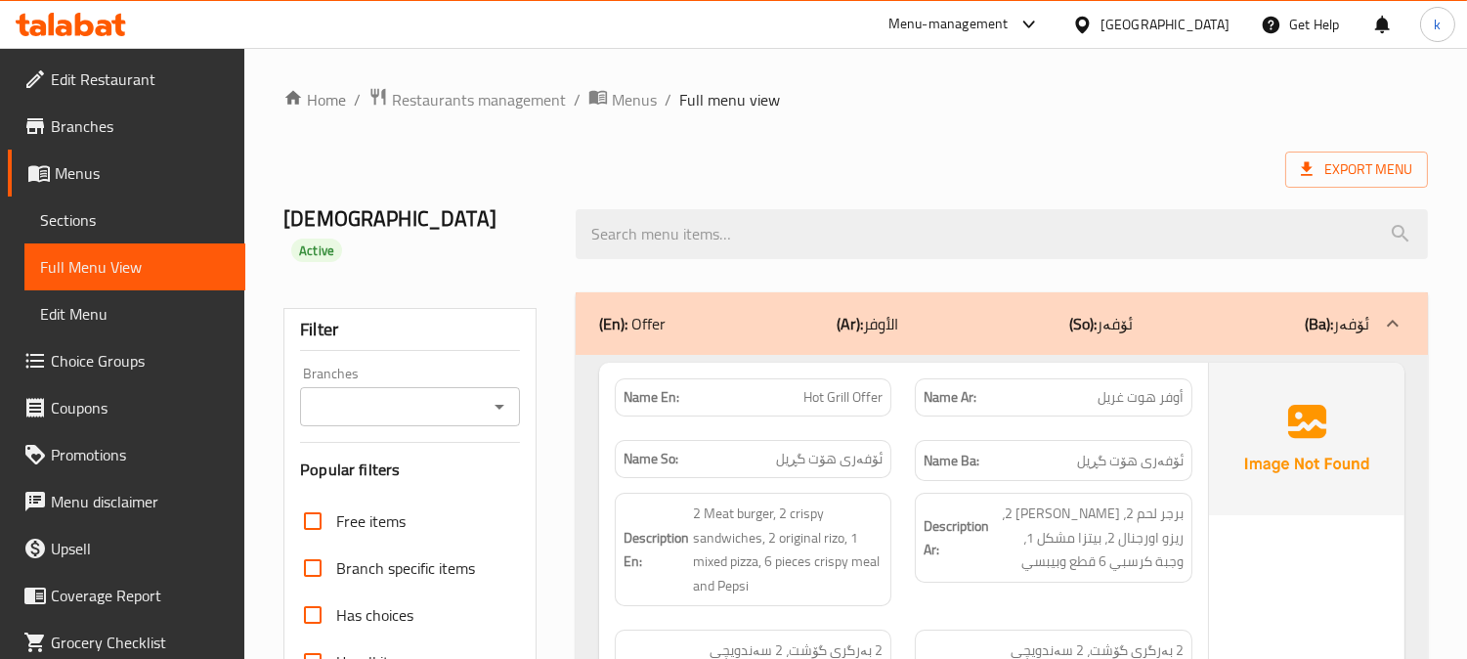
click at [388, 393] on div "Branches" at bounding box center [410, 406] width 220 height 39
click at [410, 393] on input "Branches" at bounding box center [394, 406] width 176 height 27
click at [430, 449] on span "Hot Grill, Bakhtiary" at bounding box center [378, 460] width 127 height 23
type input "Hot Grill, Bakhtiary"
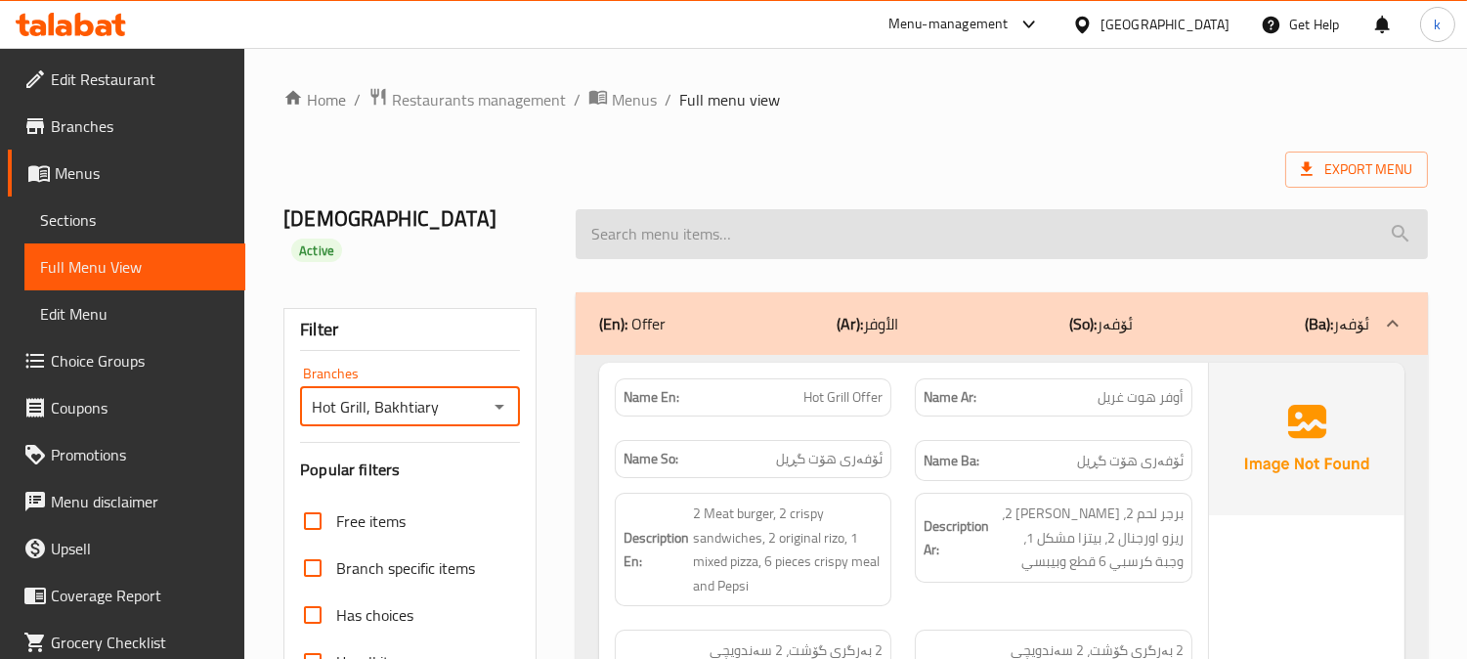
click at [750, 222] on input "search" at bounding box center [1002, 234] width 852 height 50
paste input "Hot Grill Offer"
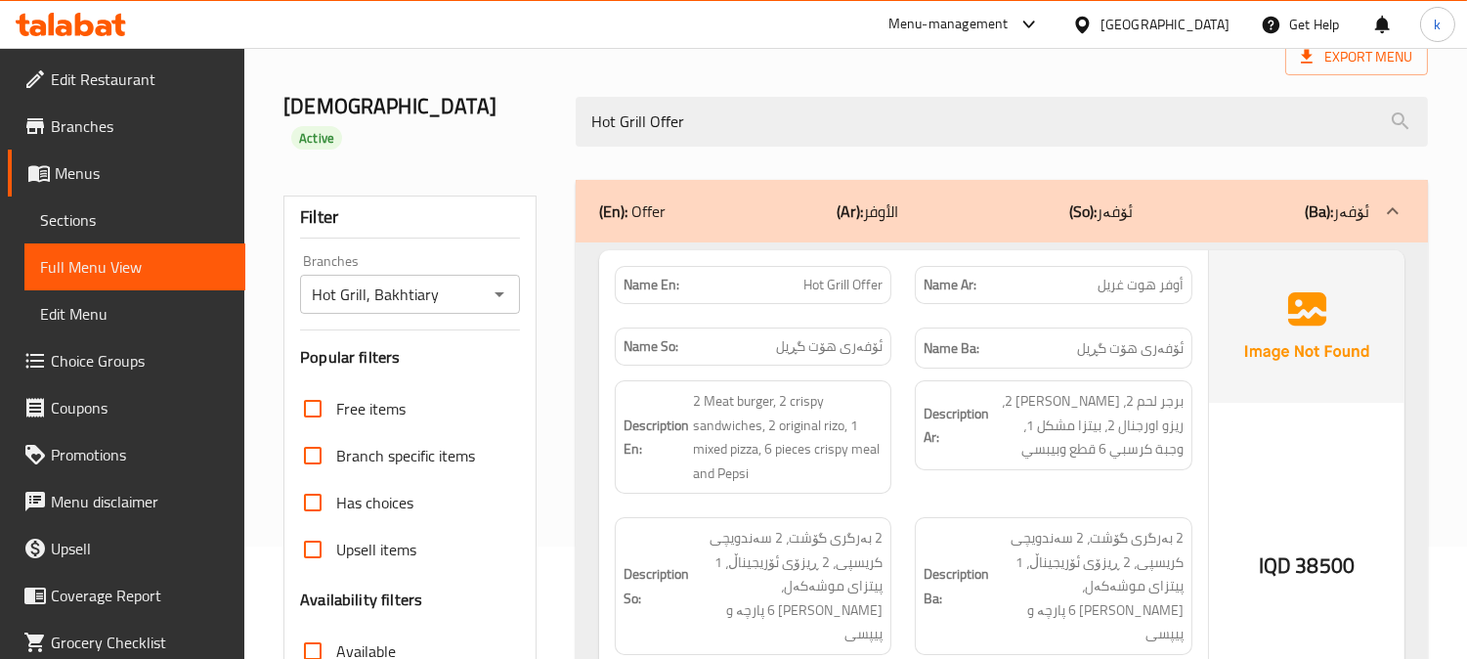
scroll to position [181, 0]
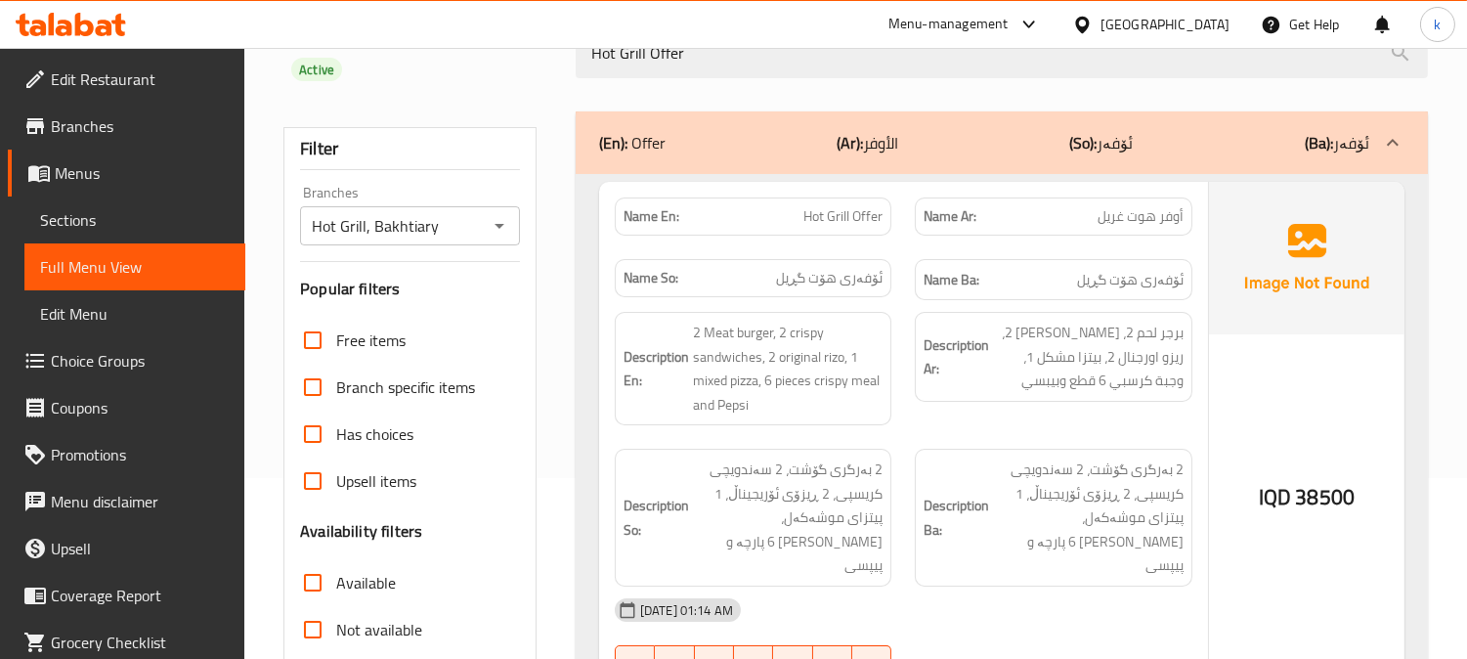
type input "Hot Grill Offer"
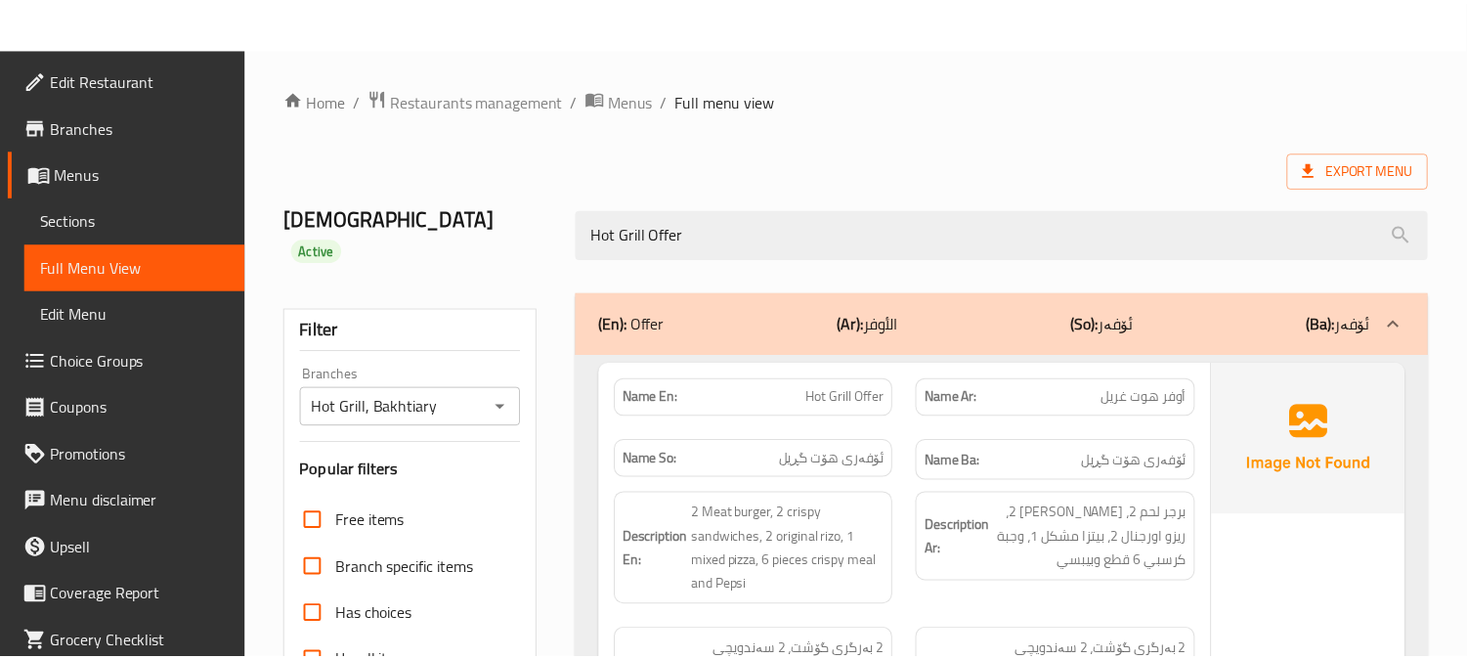
scroll to position [381, 0]
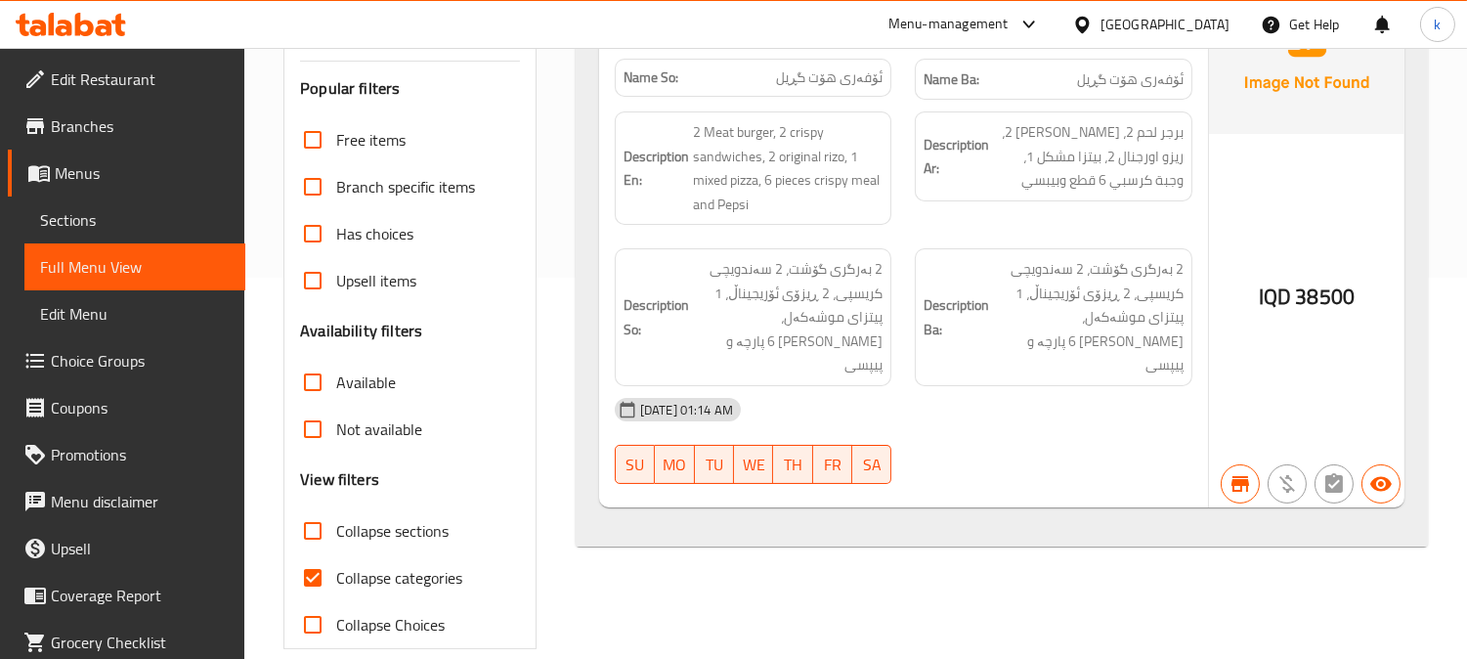
click at [85, 217] on span "Sections" at bounding box center [135, 219] width 190 height 23
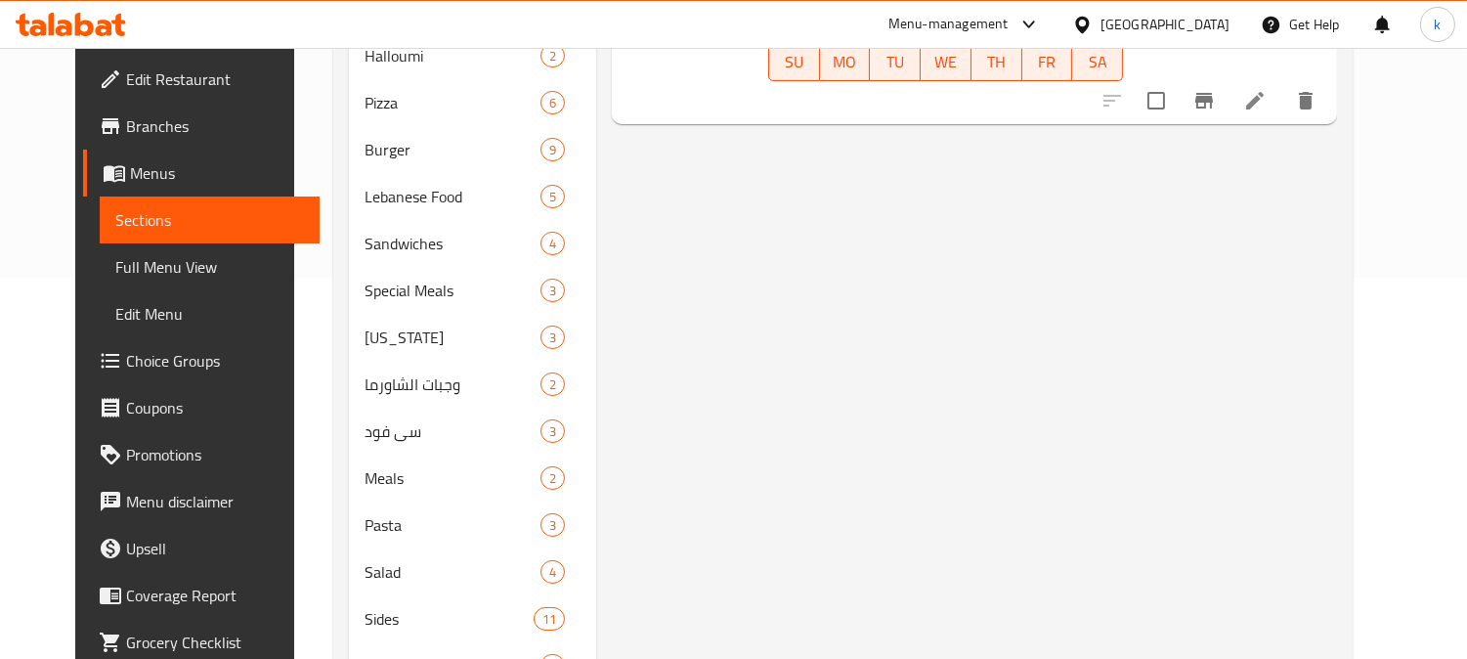
scroll to position [274, 0]
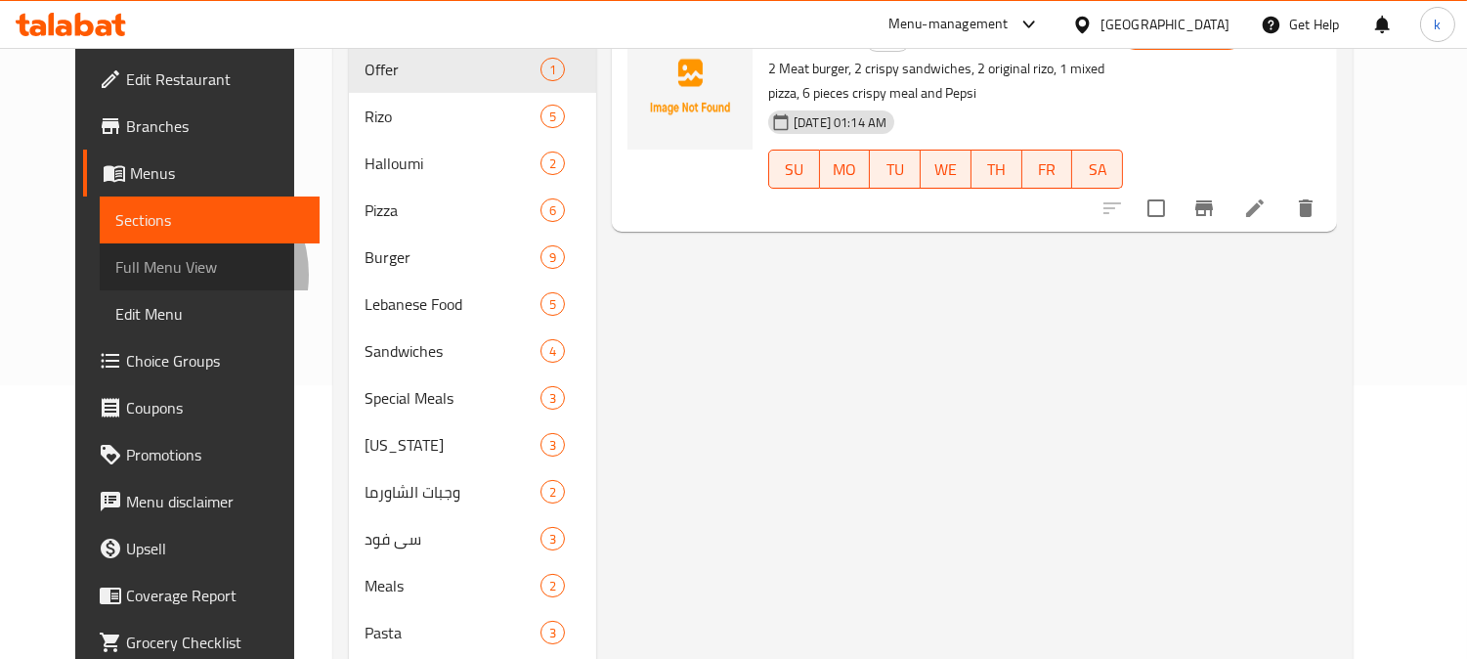
click at [115, 275] on span "Full Menu View" at bounding box center [210, 266] width 190 height 23
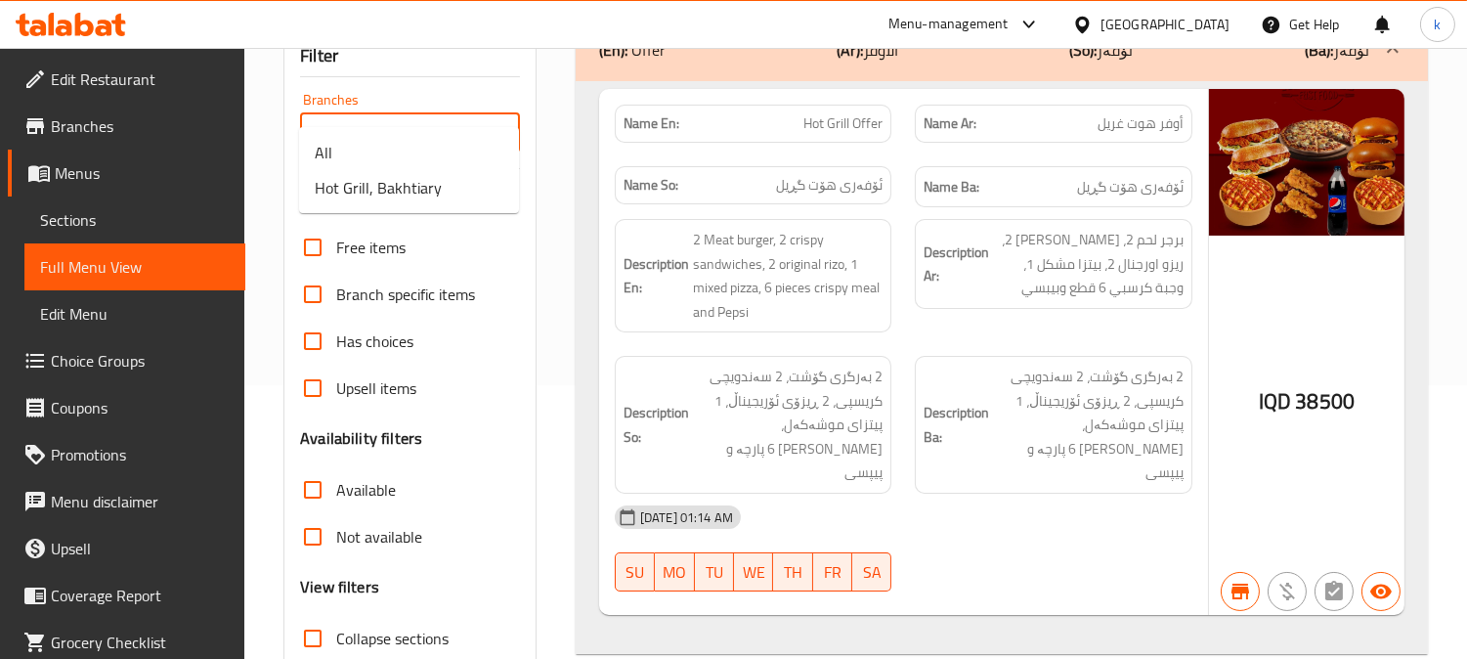
click at [392, 119] on input "Branches" at bounding box center [394, 132] width 176 height 27
click at [405, 183] on span "Hot Grill, Bakhtiary" at bounding box center [378, 187] width 127 height 23
type input "Hot Grill, Bakhtiary"
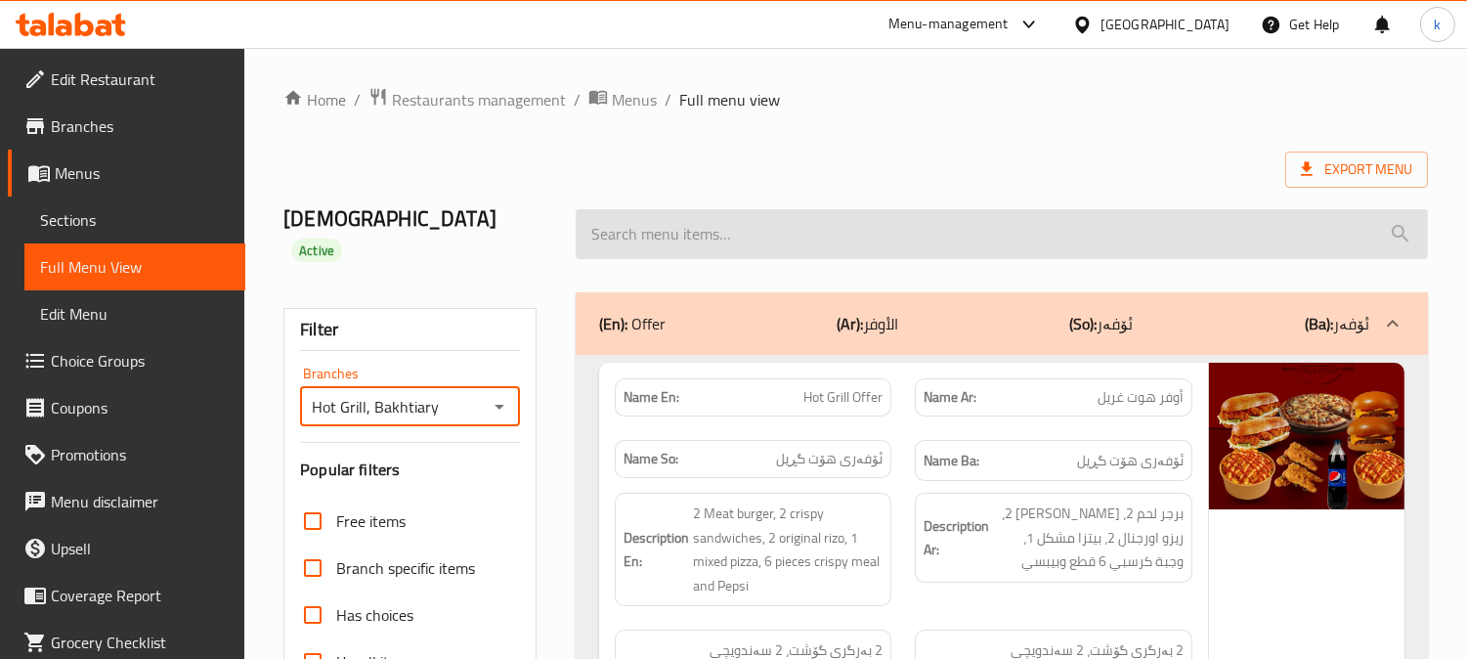
click at [750, 235] on input "search" at bounding box center [1002, 234] width 852 height 50
paste input "Hot Grill Offer"
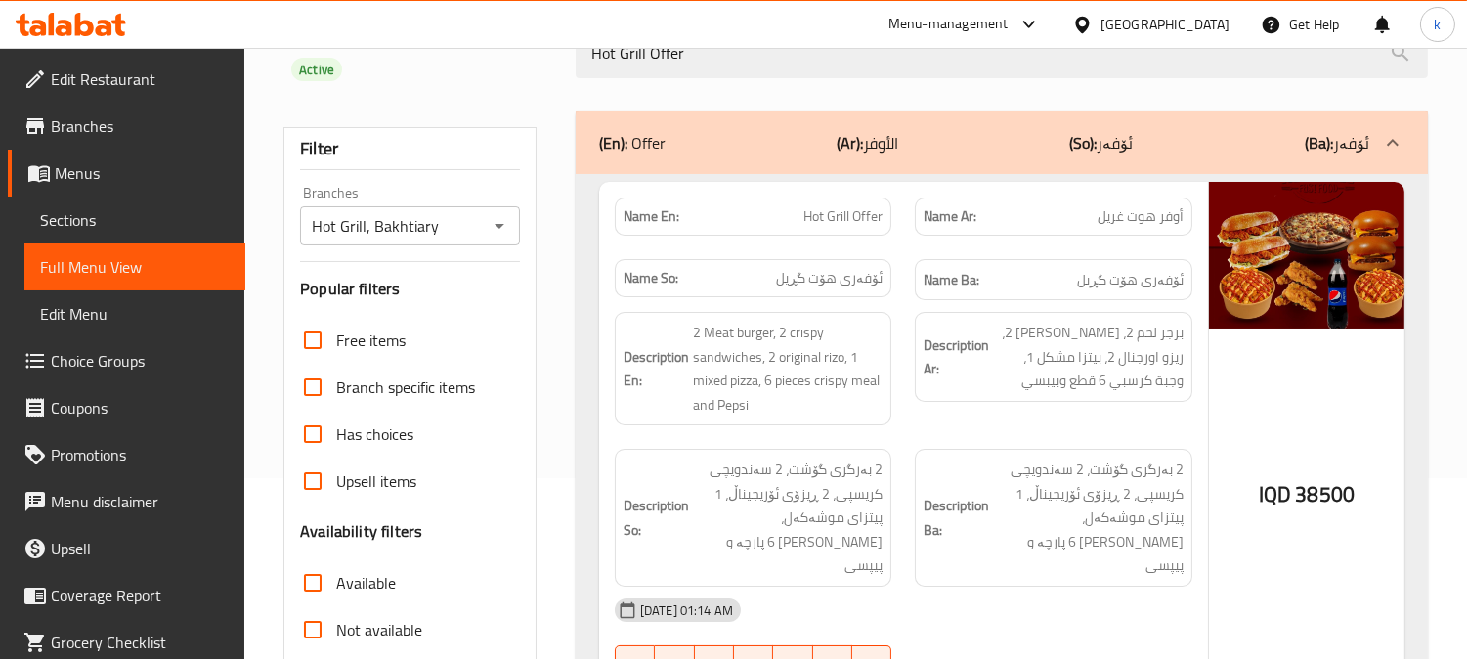
type input "Hot Grill Offer"
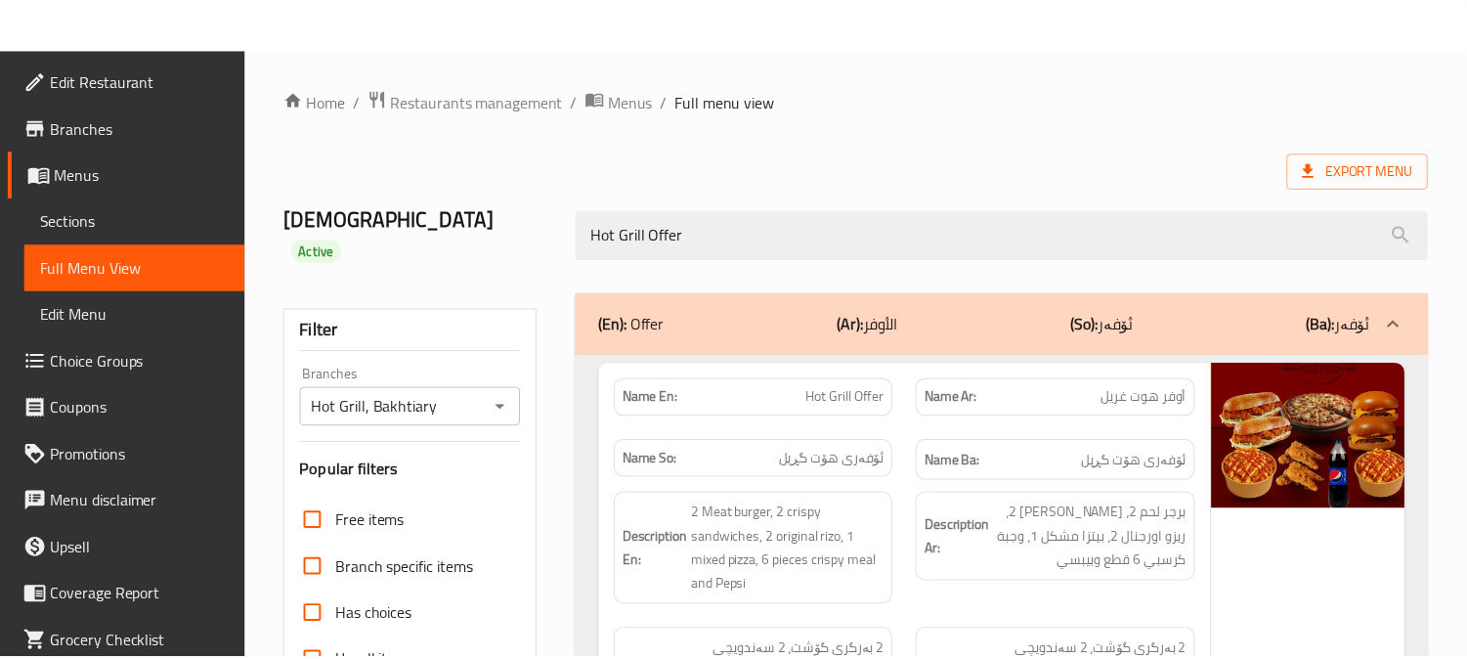
scroll to position [381, 0]
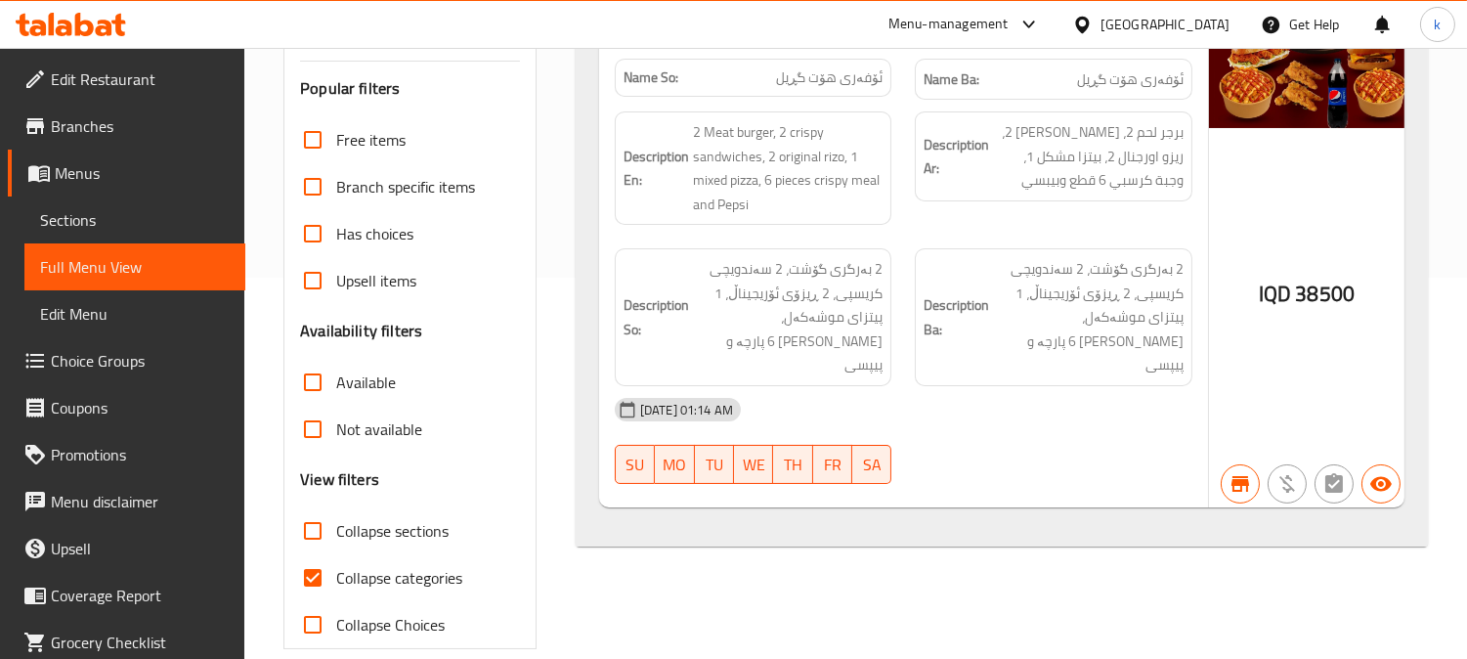
click at [51, 15] on icon at bounding box center [52, 24] width 6 height 22
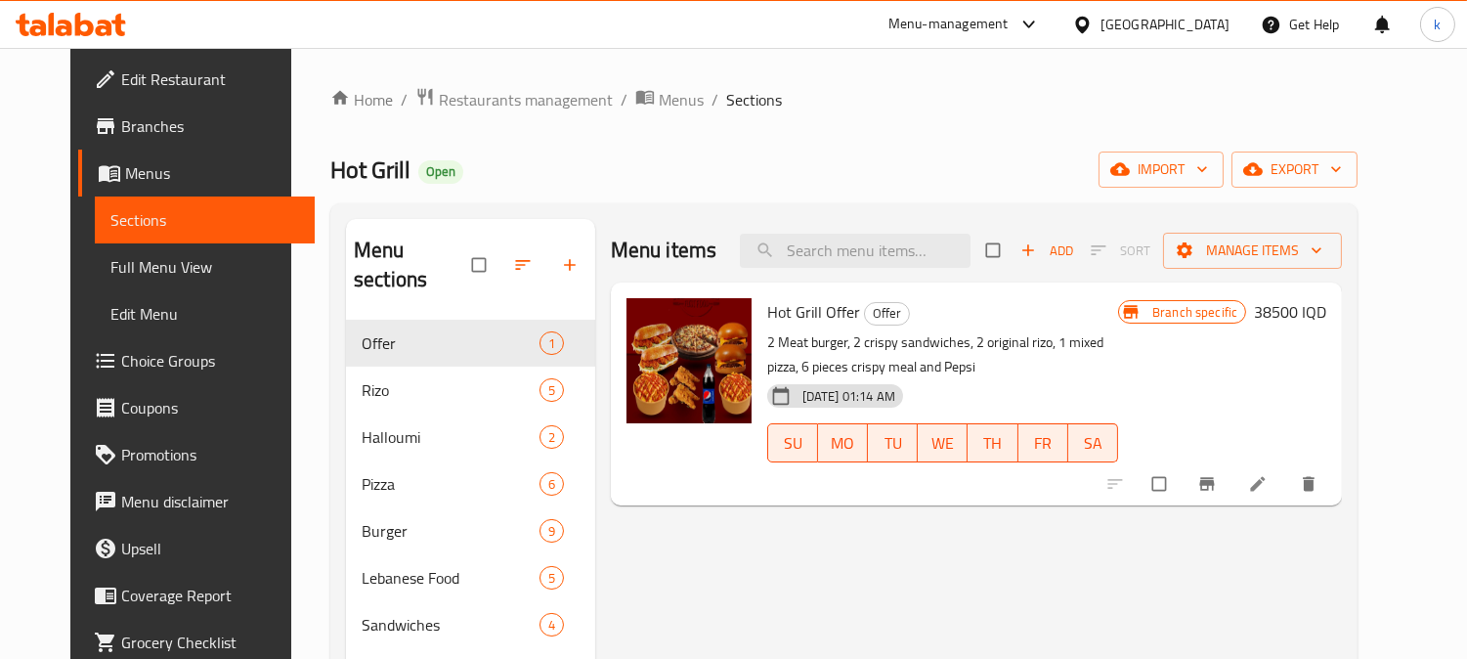
click at [1217, 477] on icon "Branch-specific-item" at bounding box center [1207, 484] width 20 height 20
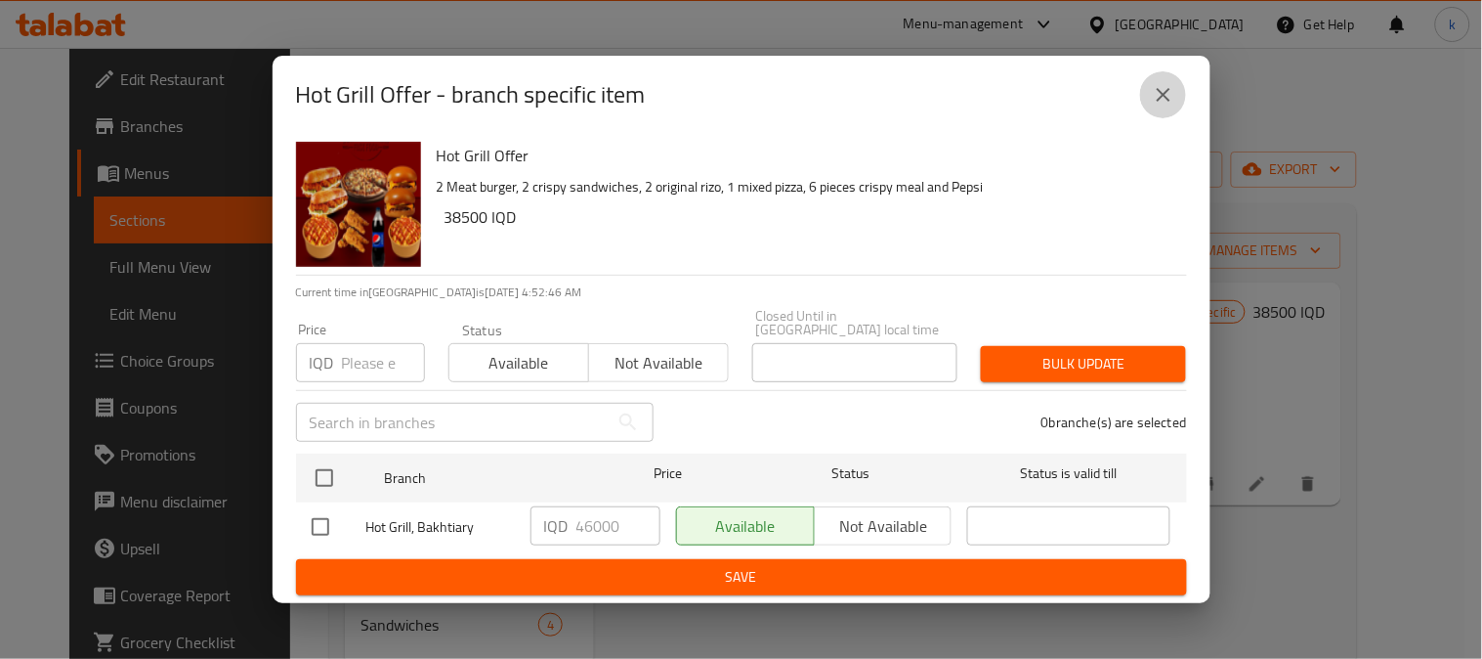
click at [1170, 100] on icon "close" at bounding box center [1163, 94] width 23 height 23
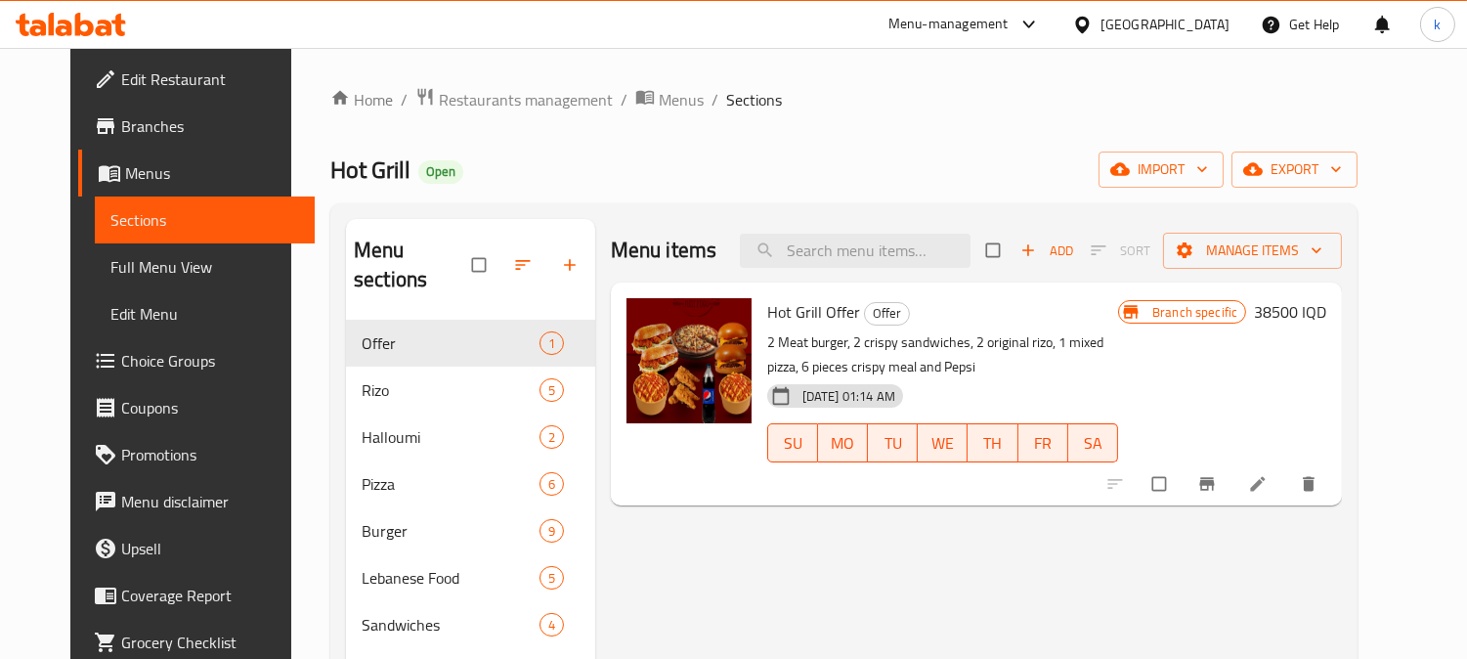
click at [1326, 309] on h6 "38500 IQD" at bounding box center [1290, 311] width 72 height 27
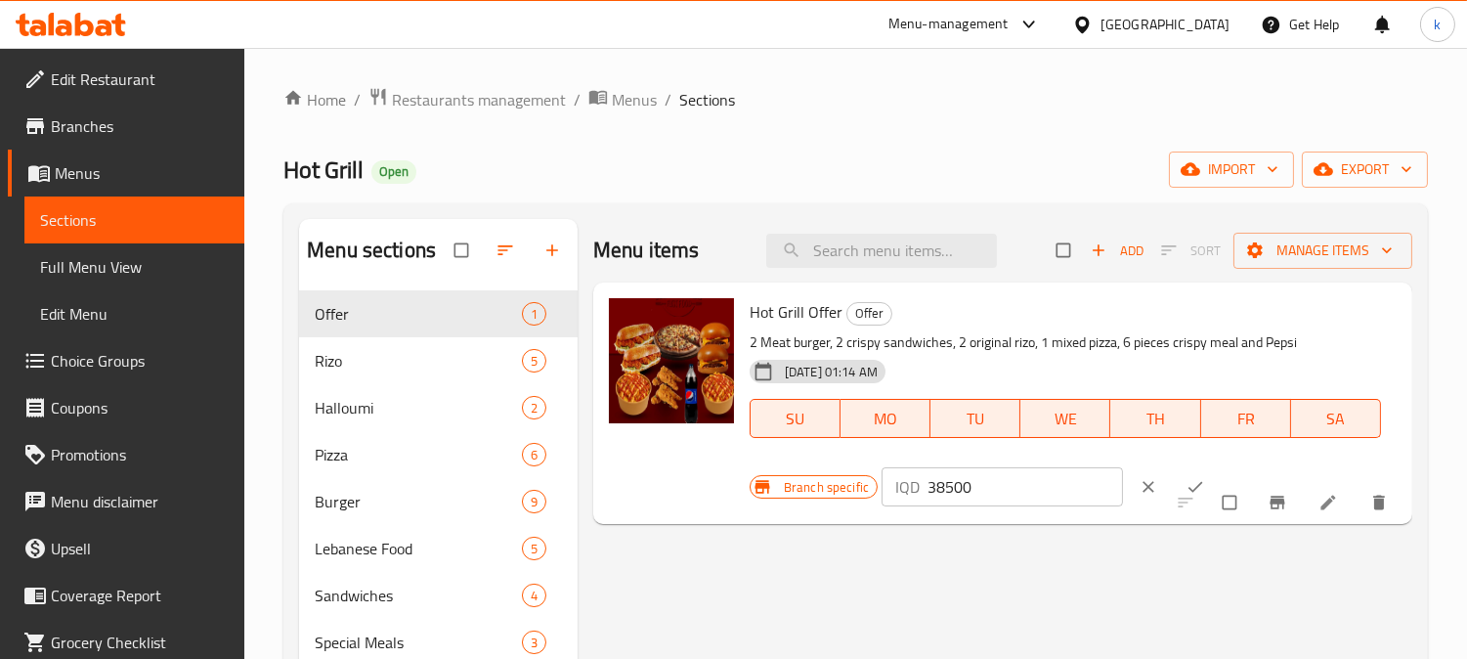
click at [938, 491] on input "38500" at bounding box center [1024, 486] width 195 height 39
drag, startPoint x: 938, startPoint y: 492, endPoint x: 1003, endPoint y: 537, distance: 78.6
click at [941, 495] on input "38500" at bounding box center [1024, 486] width 195 height 39
paste input "460"
type input "46000"
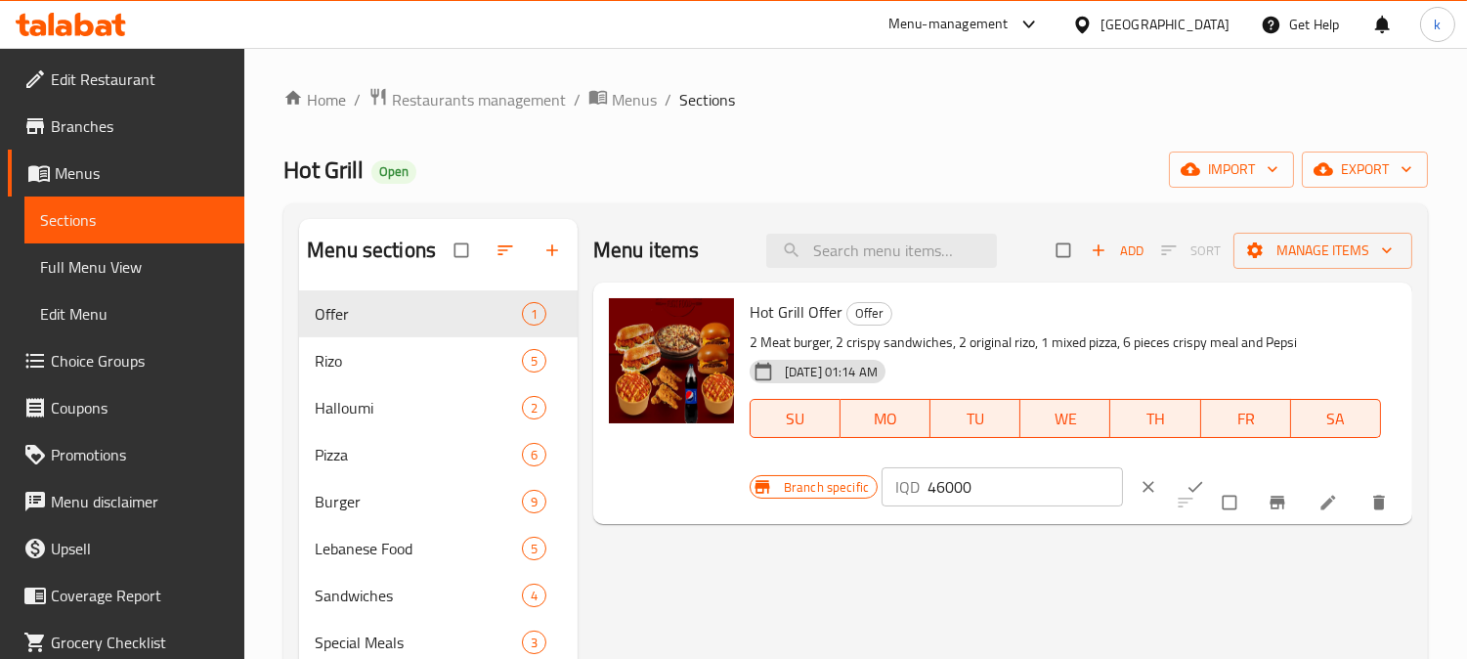
click at [1192, 461] on div "Hot Grill Offer Offer 2 Meat burger, 2 crispy sandwiches, 2 original rizo, 1 mi…" at bounding box center [1065, 381] width 647 height 183
click at [1176, 473] on button "ok" at bounding box center [1197, 486] width 47 height 43
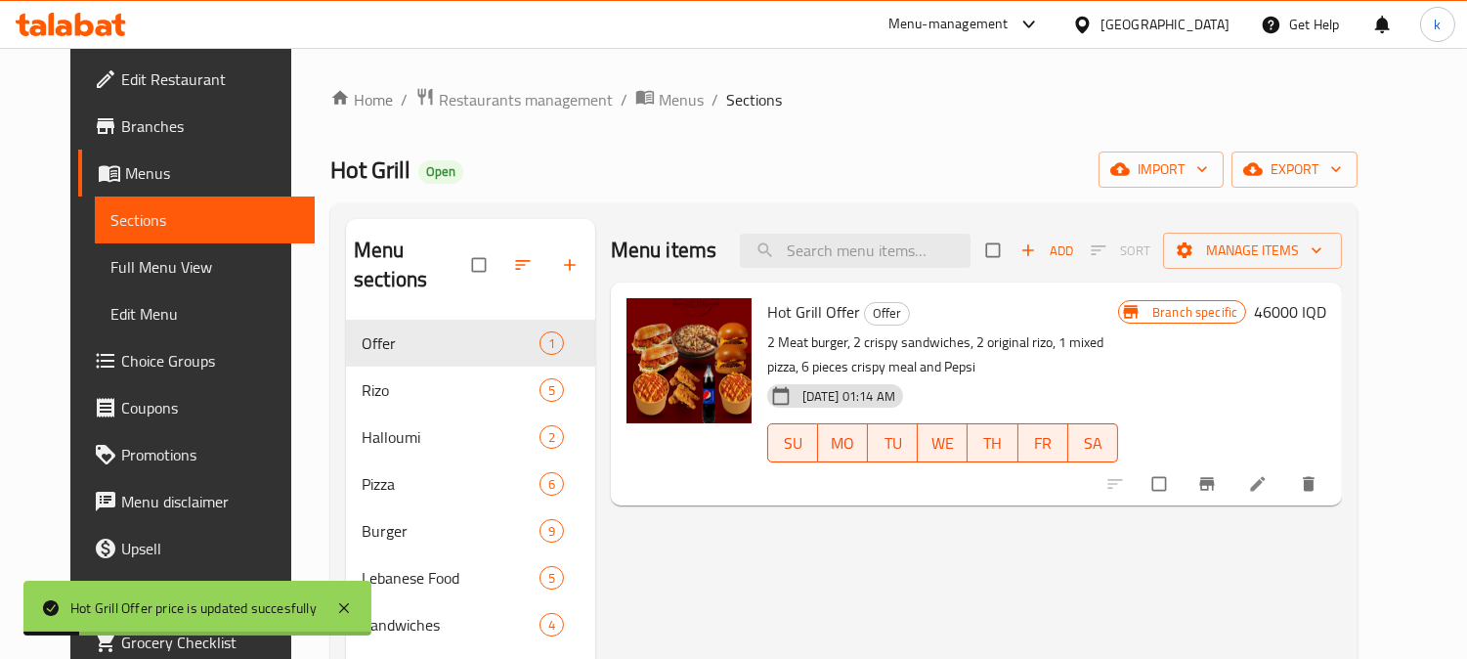
click at [167, 260] on span "Full Menu View" at bounding box center [205, 266] width 190 height 23
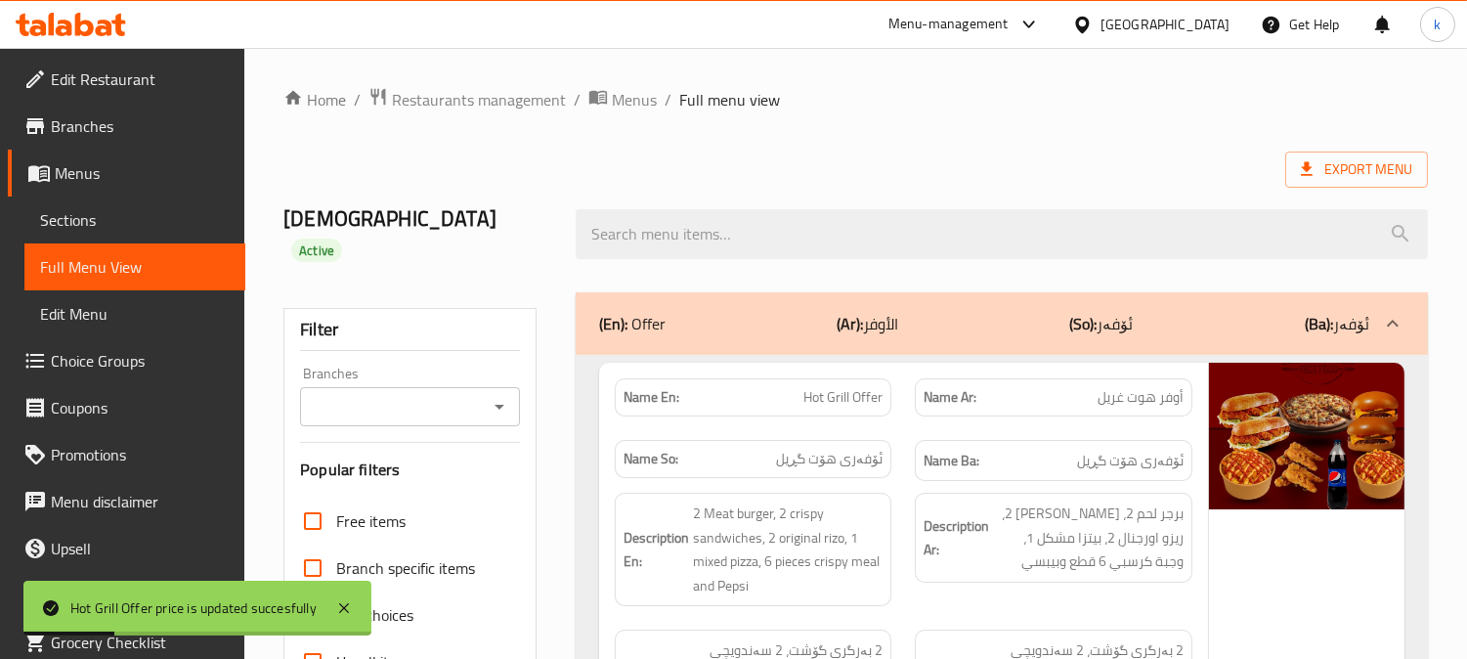
click at [392, 393] on input "Branches" at bounding box center [394, 406] width 176 height 27
click at [412, 475] on li "Hot Grill, Bakhtiary" at bounding box center [409, 461] width 220 height 35
type input "Hot Grill, Bakhtiary"
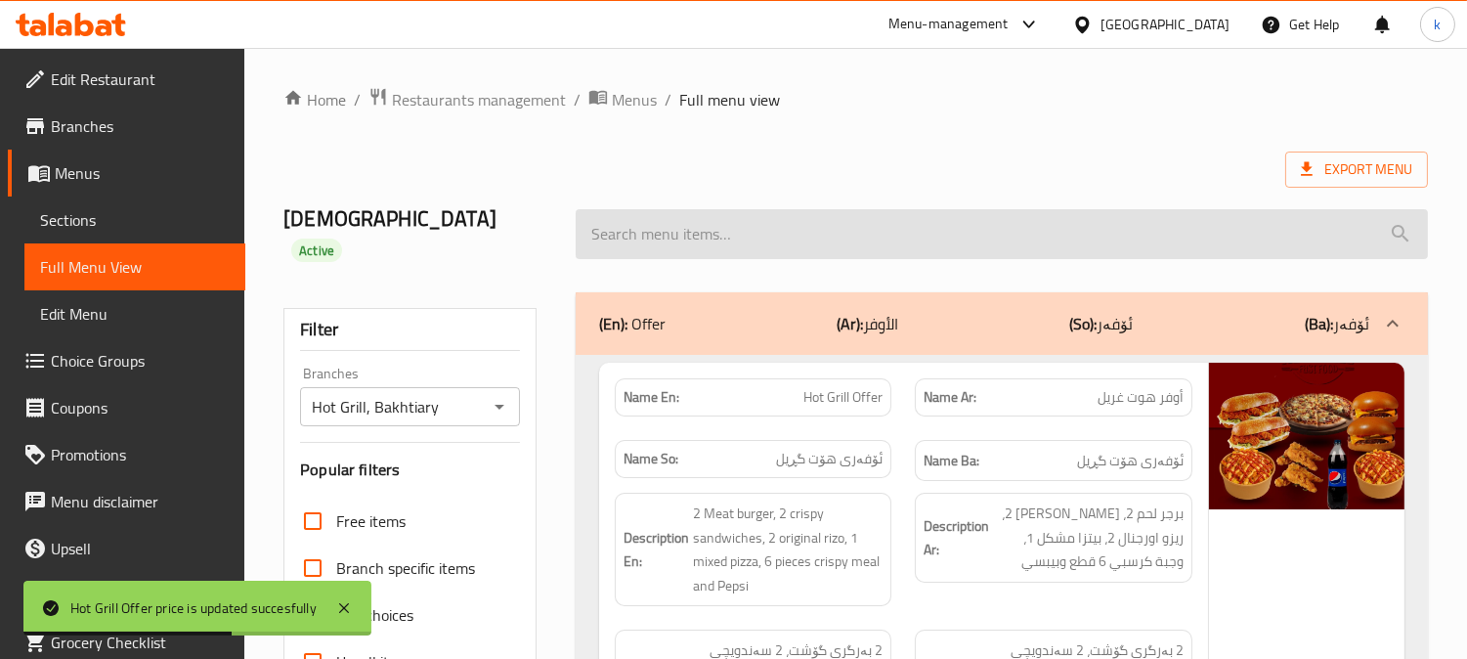
click at [695, 226] on input "search" at bounding box center [1002, 234] width 852 height 50
paste input "Hot Grill Offer"
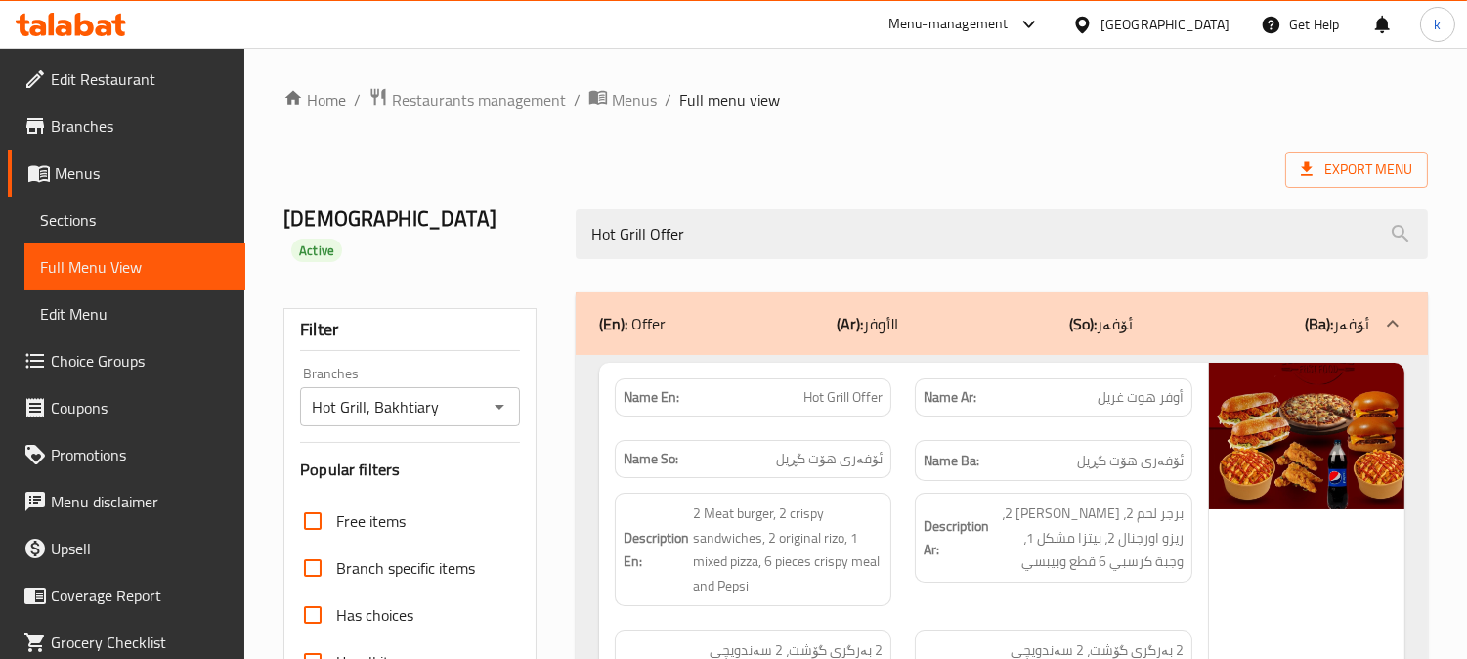
type input "Hot Grill Offer"
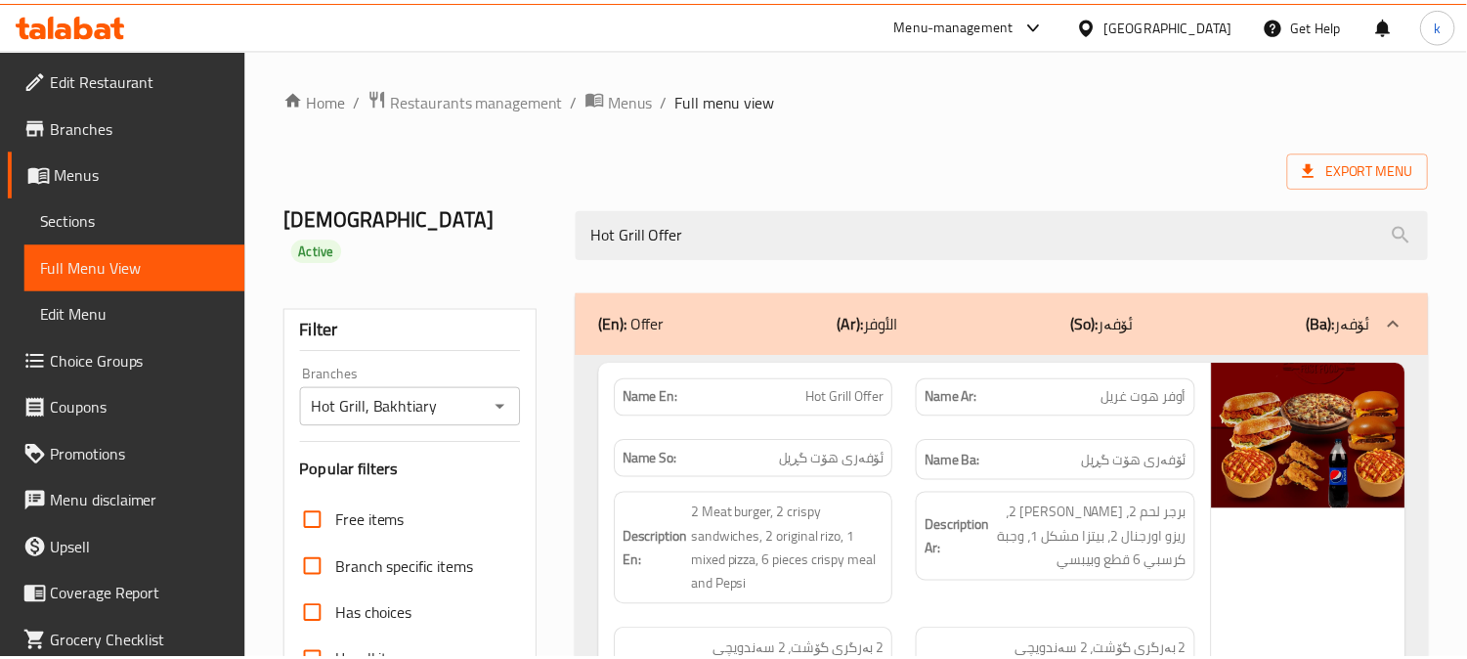
scroll to position [381, 0]
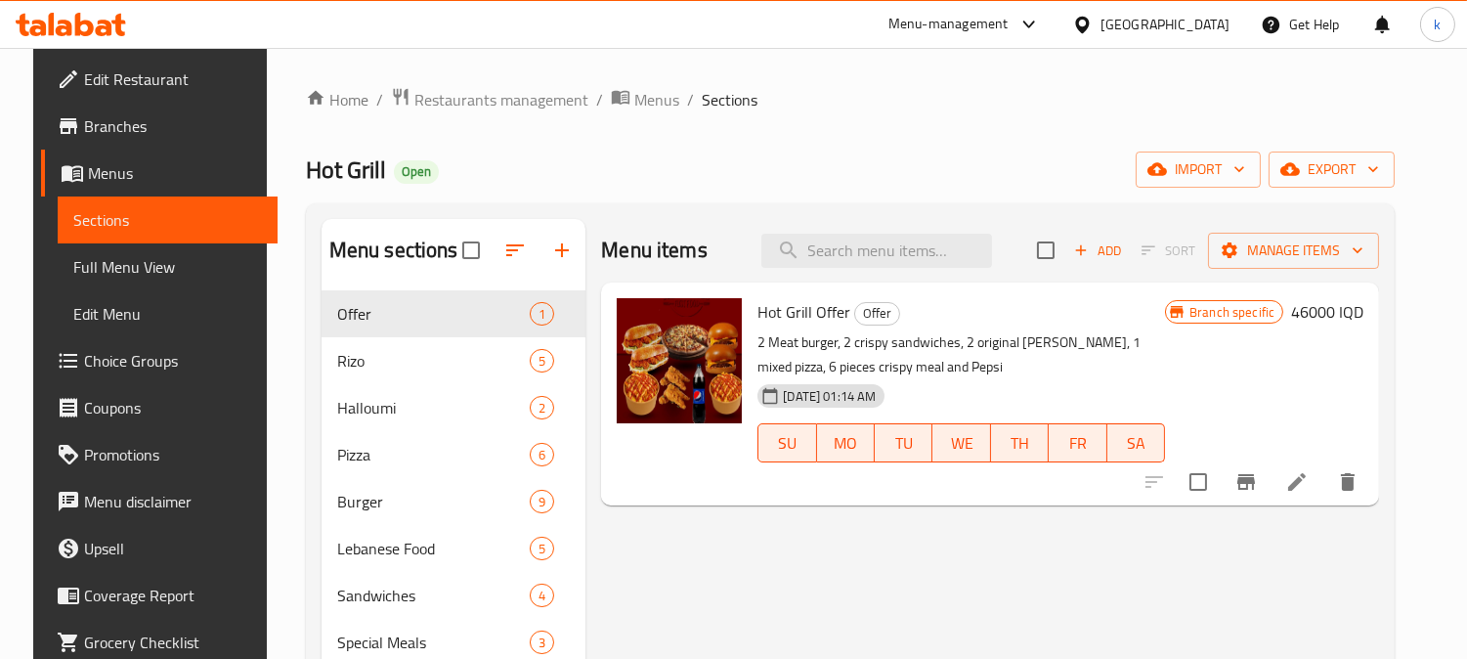
click at [41, 15] on icon at bounding box center [71, 24] width 110 height 23
